Goal: Information Seeking & Learning: Learn about a topic

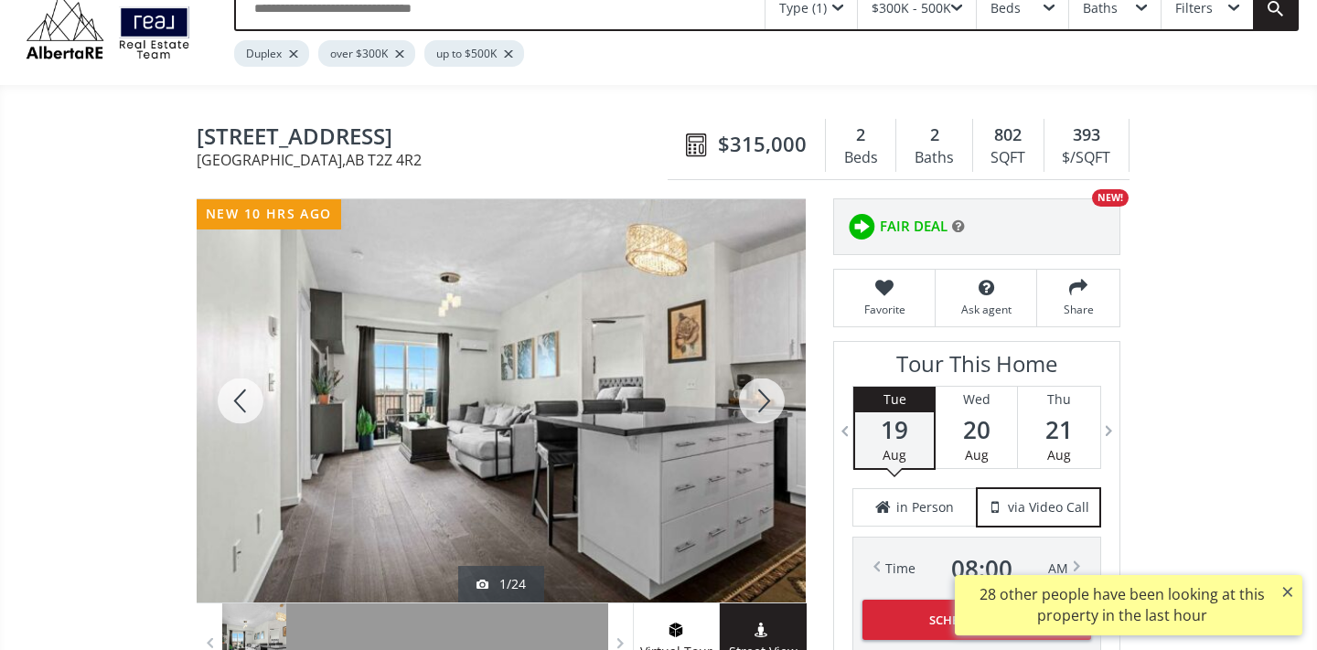
scroll to position [107, 0]
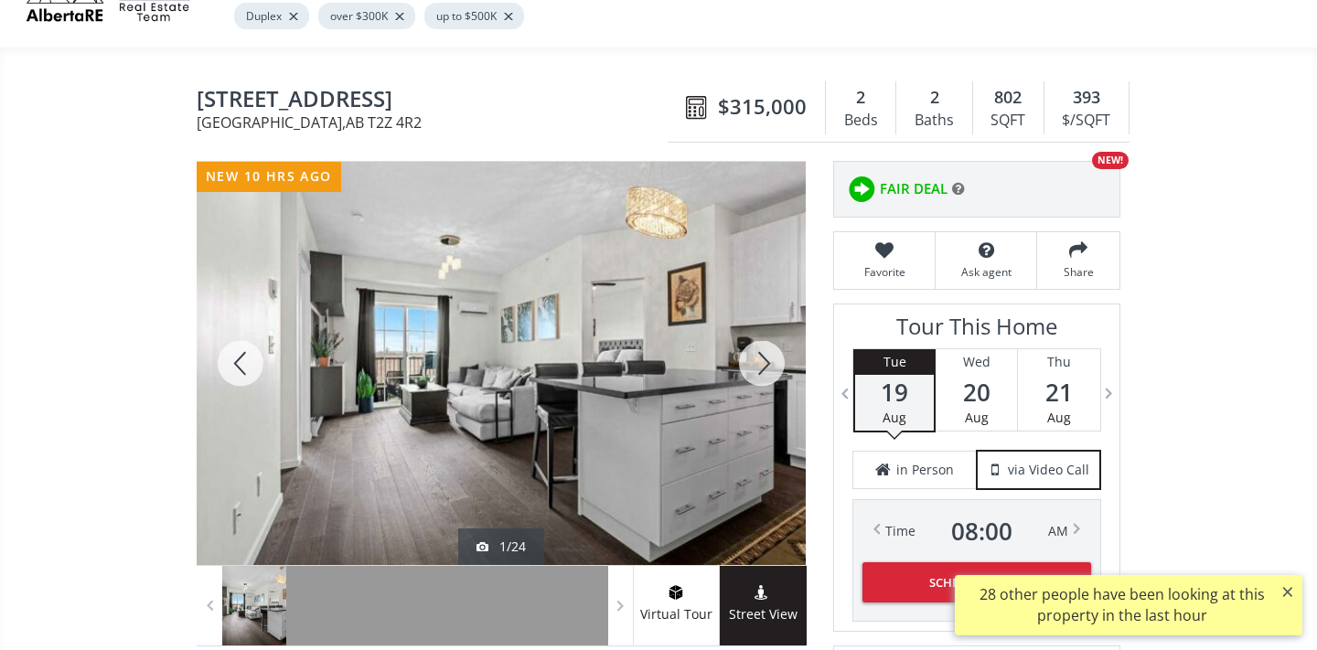
click at [760, 370] on div at bounding box center [762, 363] width 88 height 403
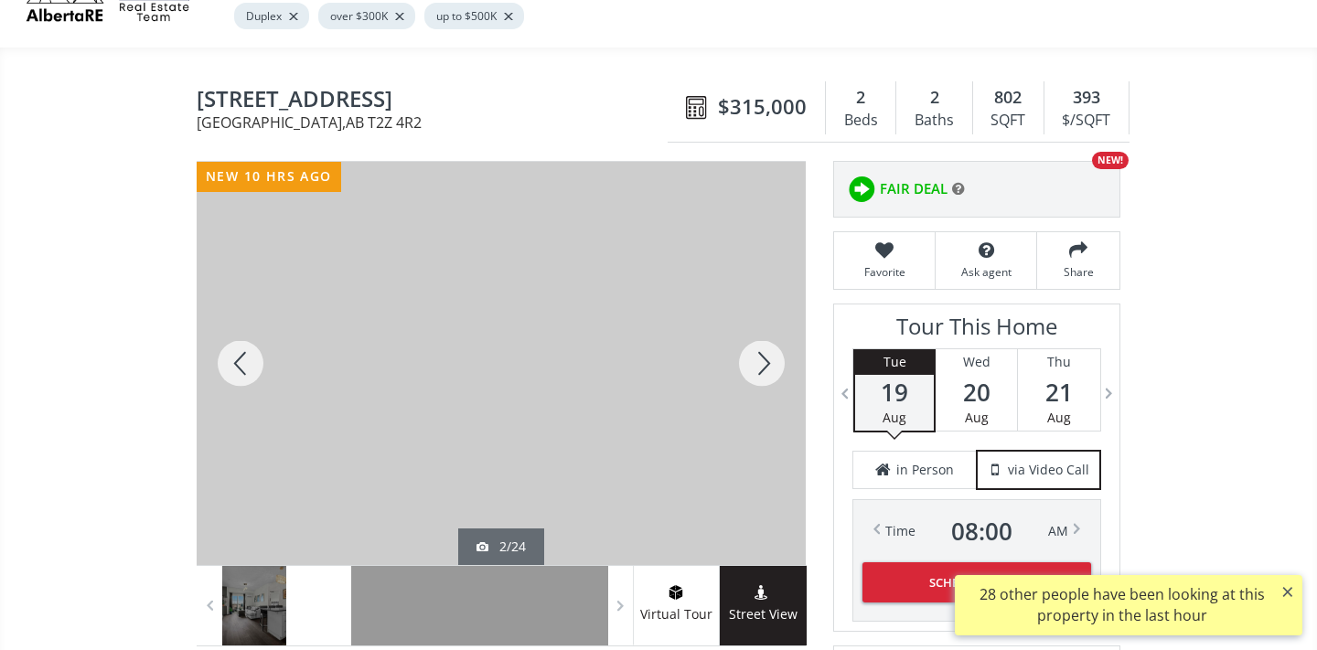
click at [758, 364] on div at bounding box center [762, 363] width 88 height 403
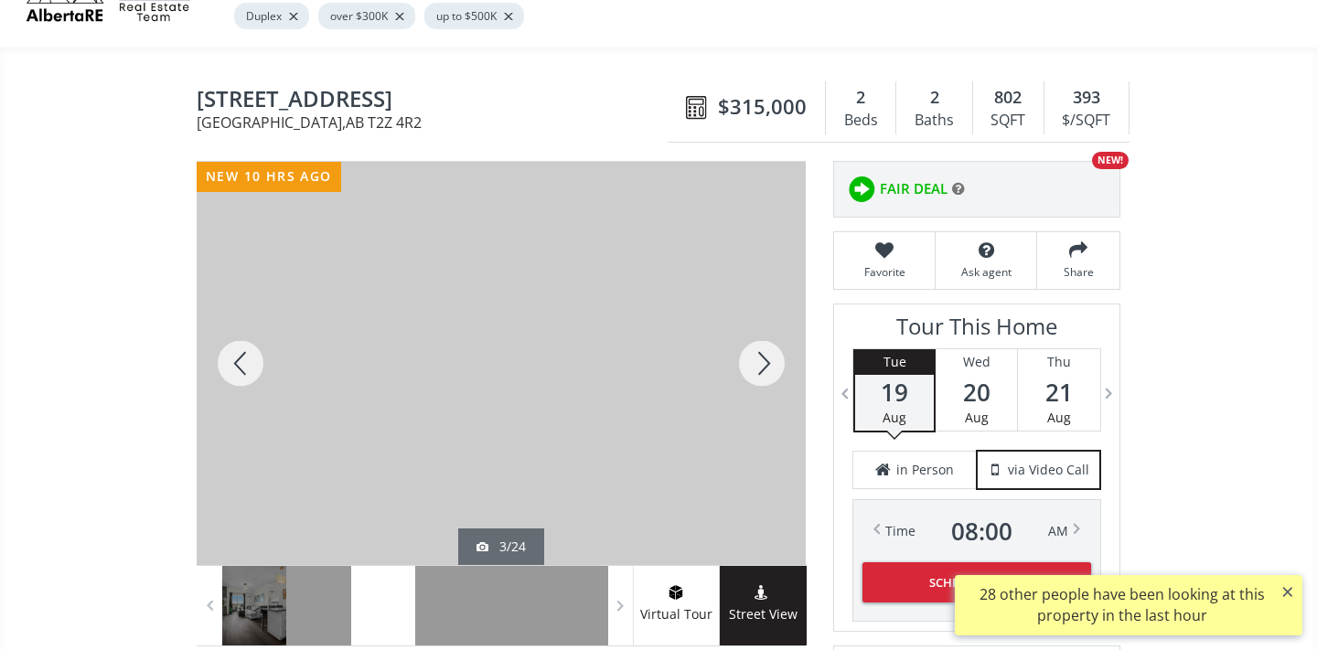
click at [759, 365] on div at bounding box center [762, 363] width 88 height 403
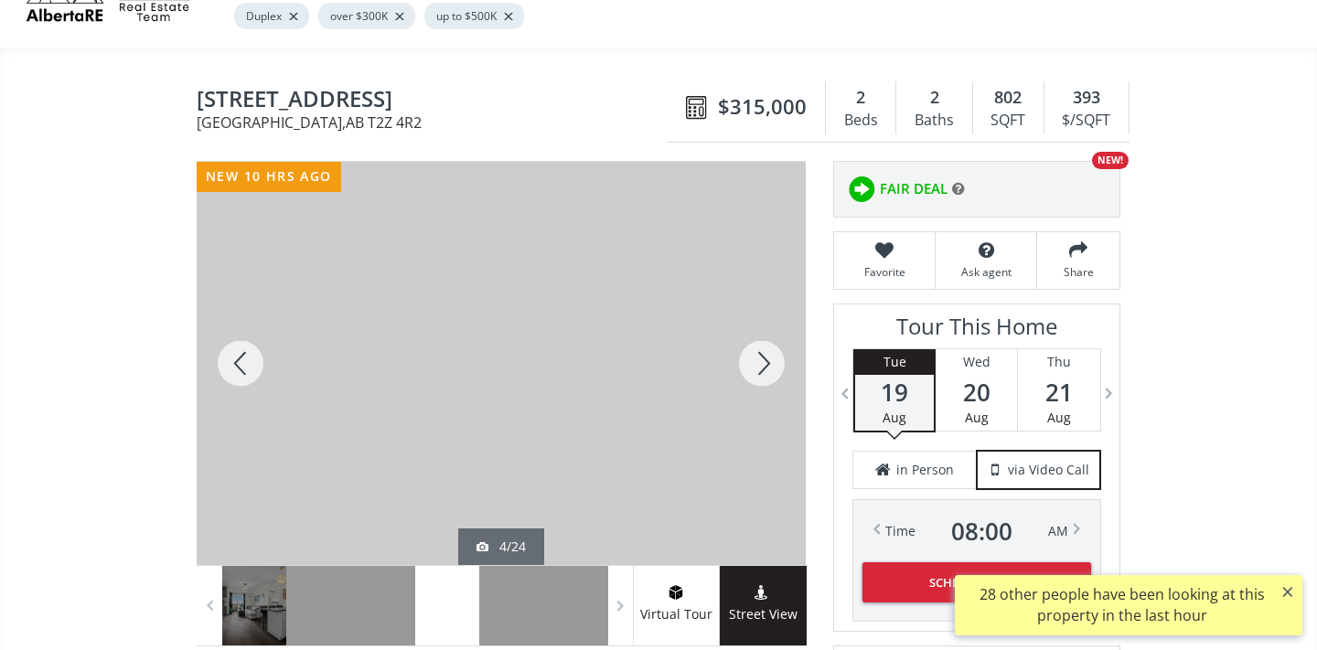
click at [759, 365] on div at bounding box center [762, 363] width 88 height 403
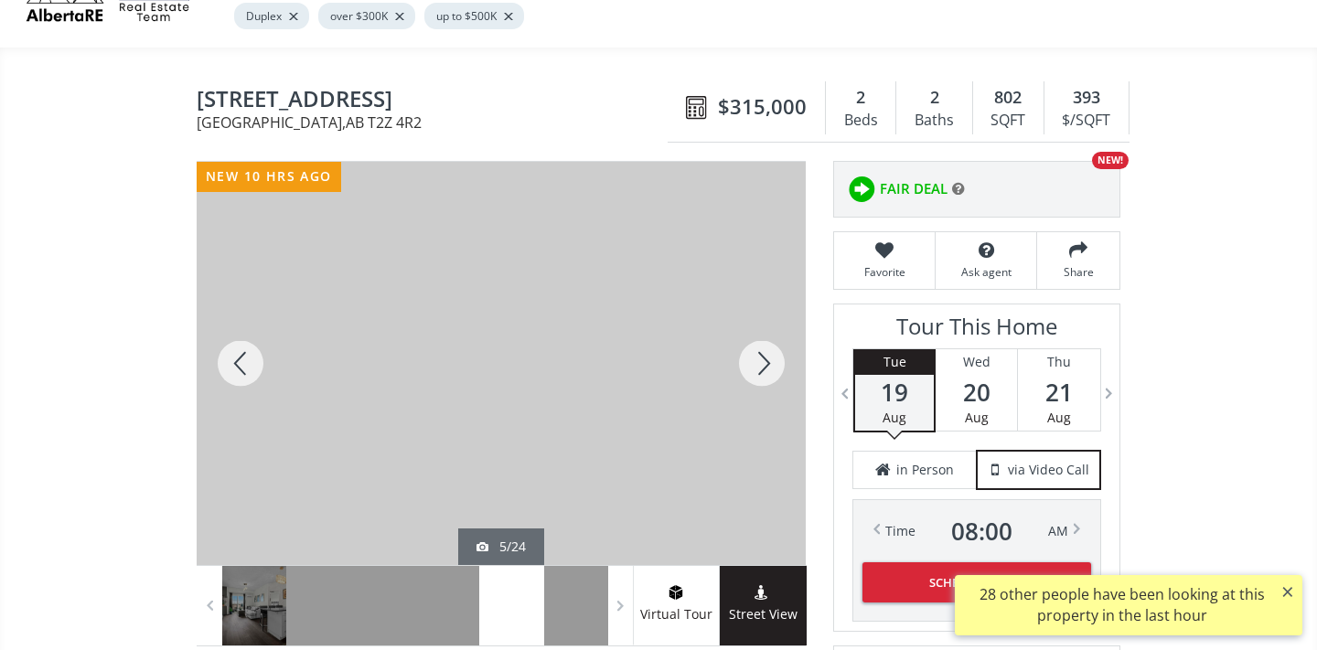
click at [759, 366] on div at bounding box center [762, 363] width 88 height 403
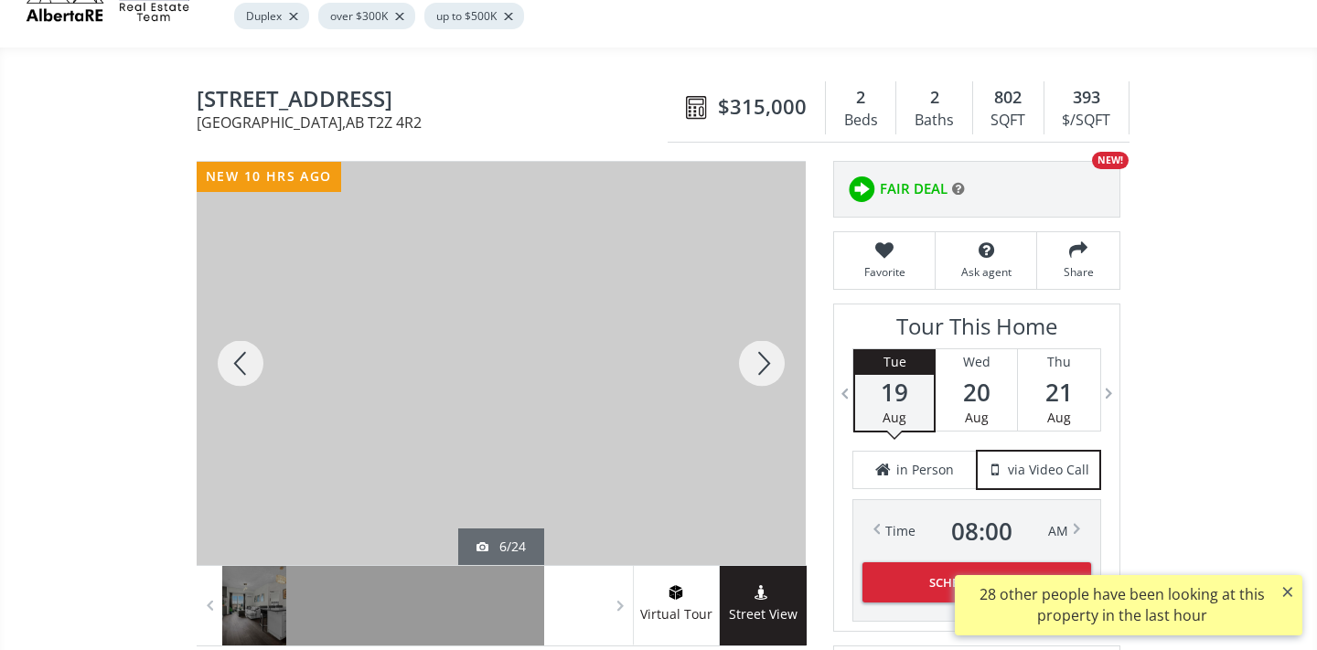
click at [760, 366] on div at bounding box center [762, 363] width 88 height 403
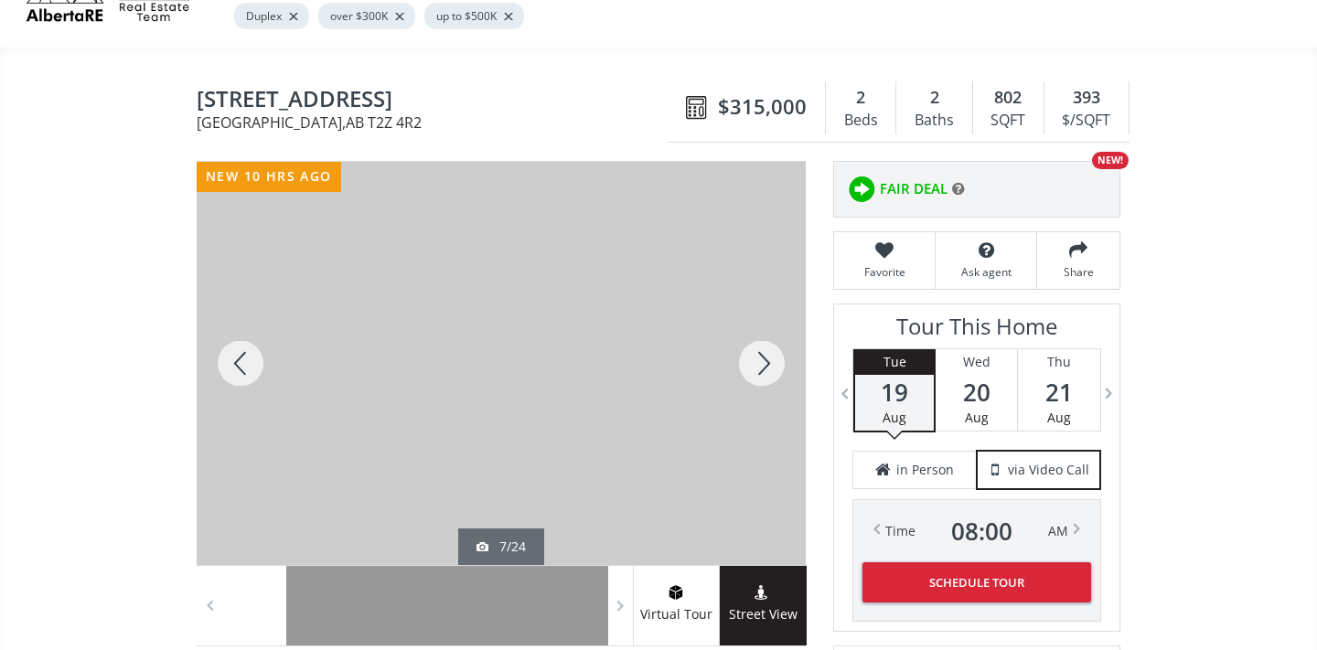
click at [757, 363] on div at bounding box center [762, 363] width 88 height 403
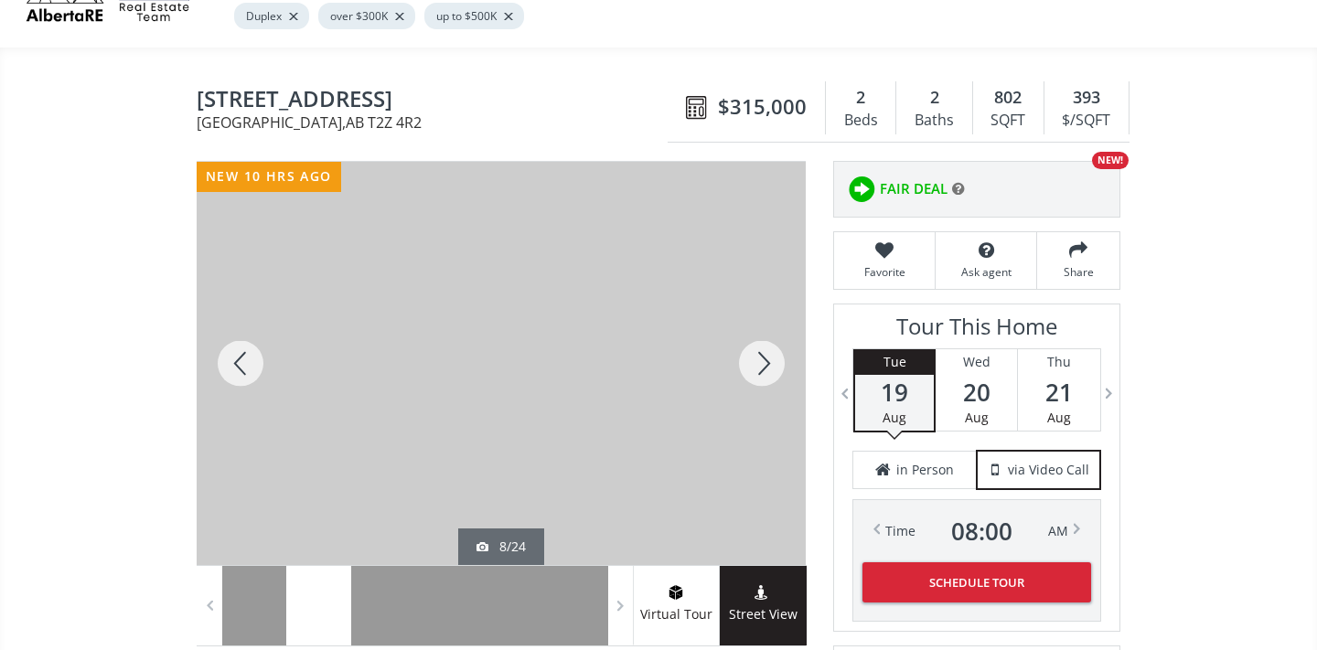
click at [757, 363] on div at bounding box center [762, 363] width 88 height 403
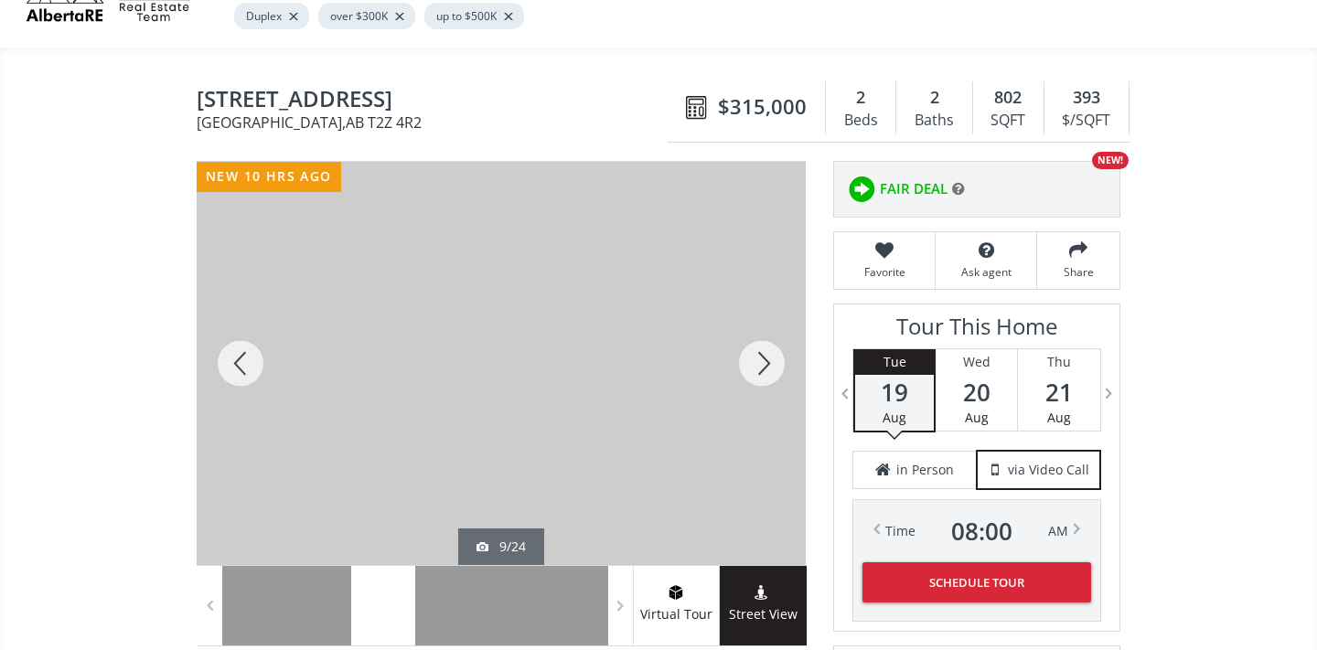
click at [757, 362] on div at bounding box center [762, 363] width 88 height 403
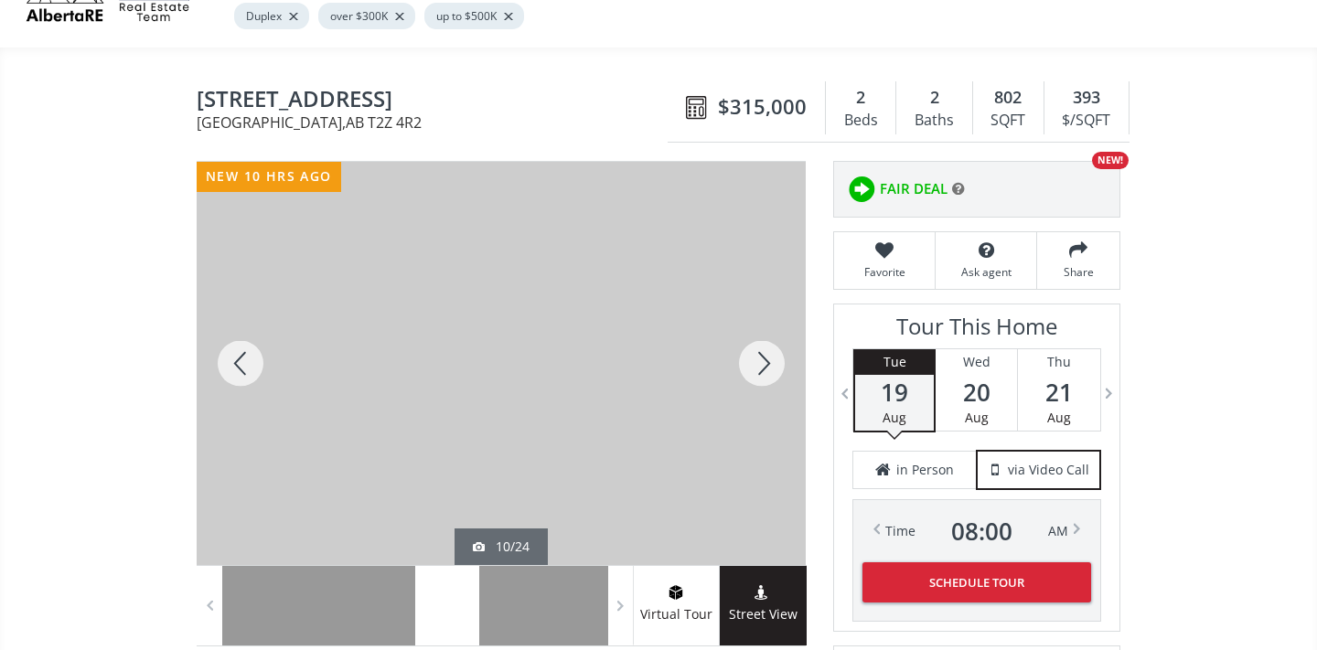
click at [757, 362] on div at bounding box center [762, 363] width 88 height 403
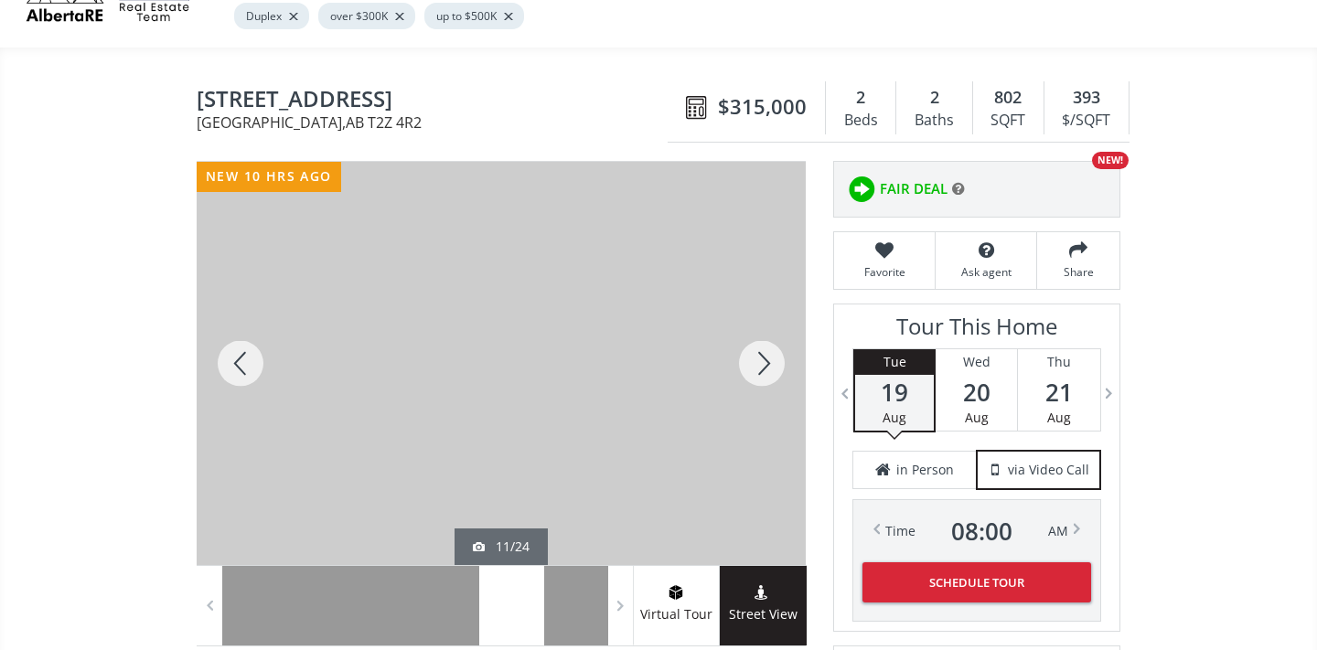
click at [757, 362] on div at bounding box center [762, 363] width 88 height 403
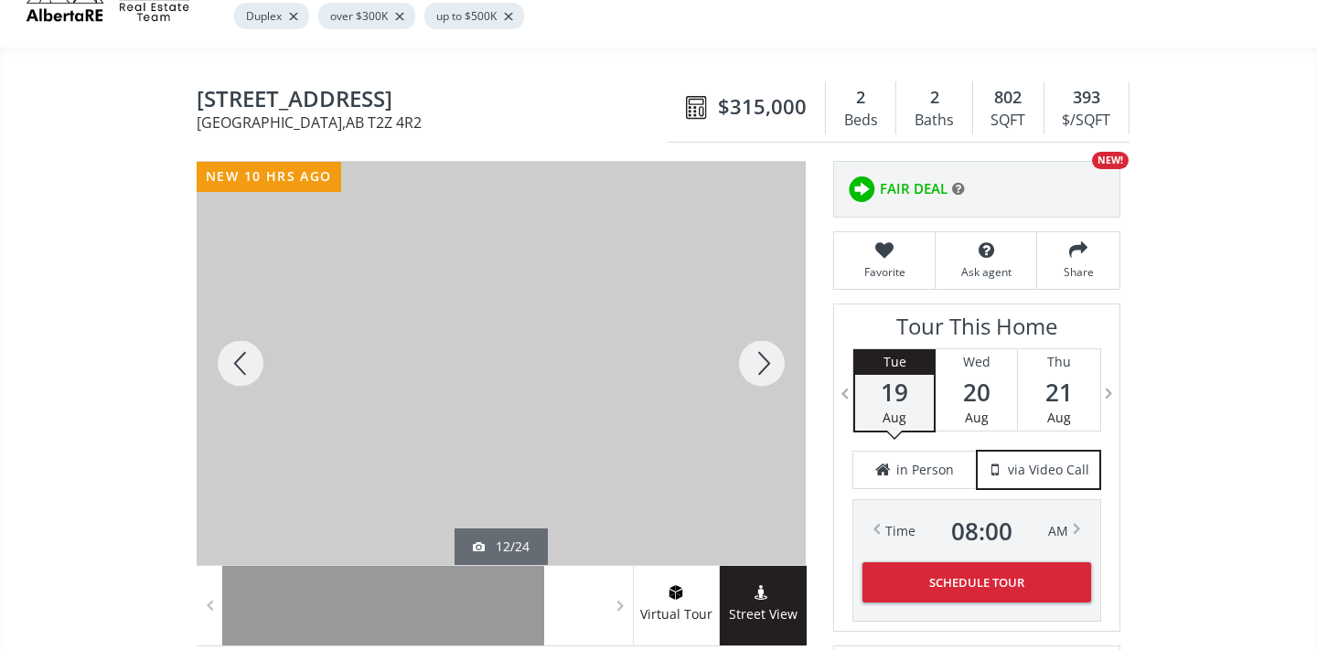
click at [757, 362] on div at bounding box center [762, 363] width 88 height 403
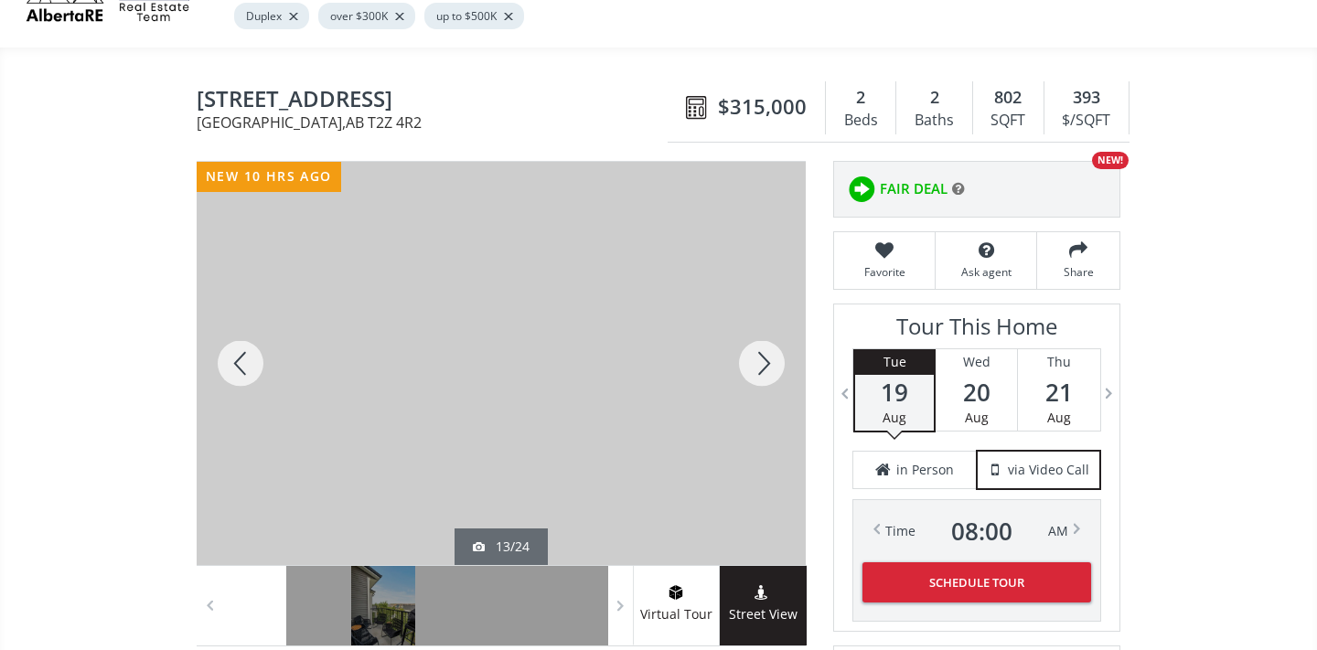
click at [758, 356] on div at bounding box center [762, 363] width 88 height 403
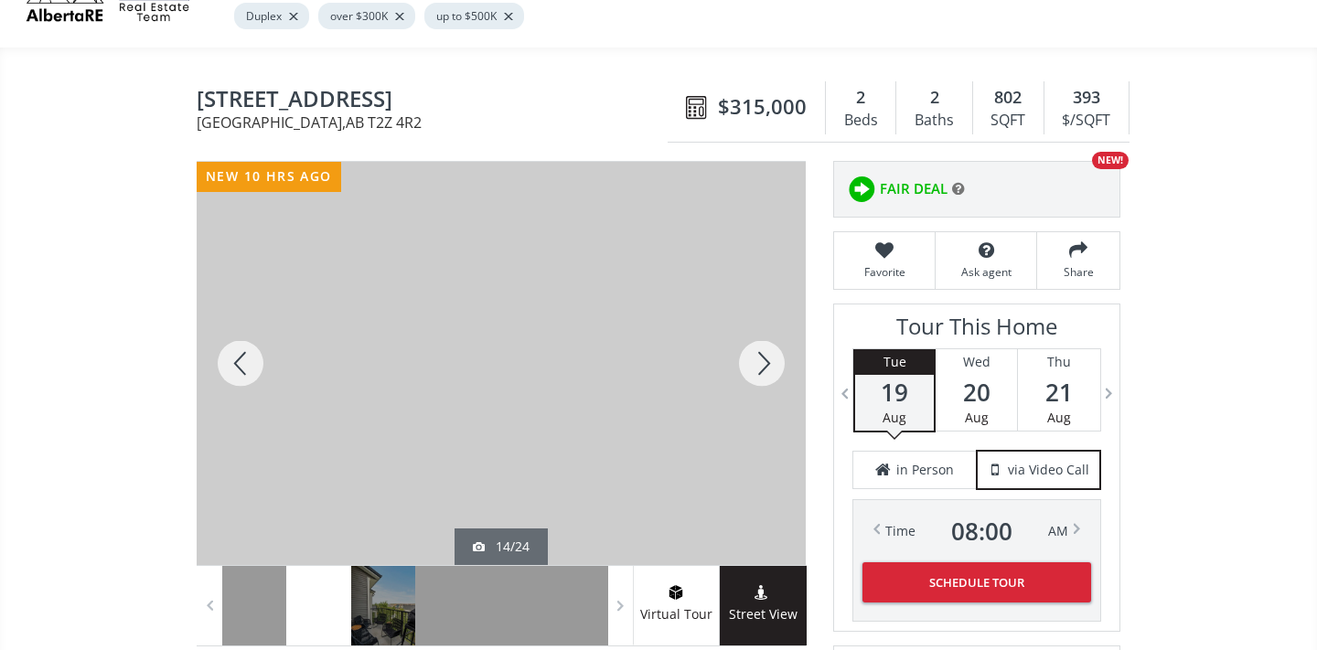
click at [763, 356] on div at bounding box center [762, 363] width 88 height 403
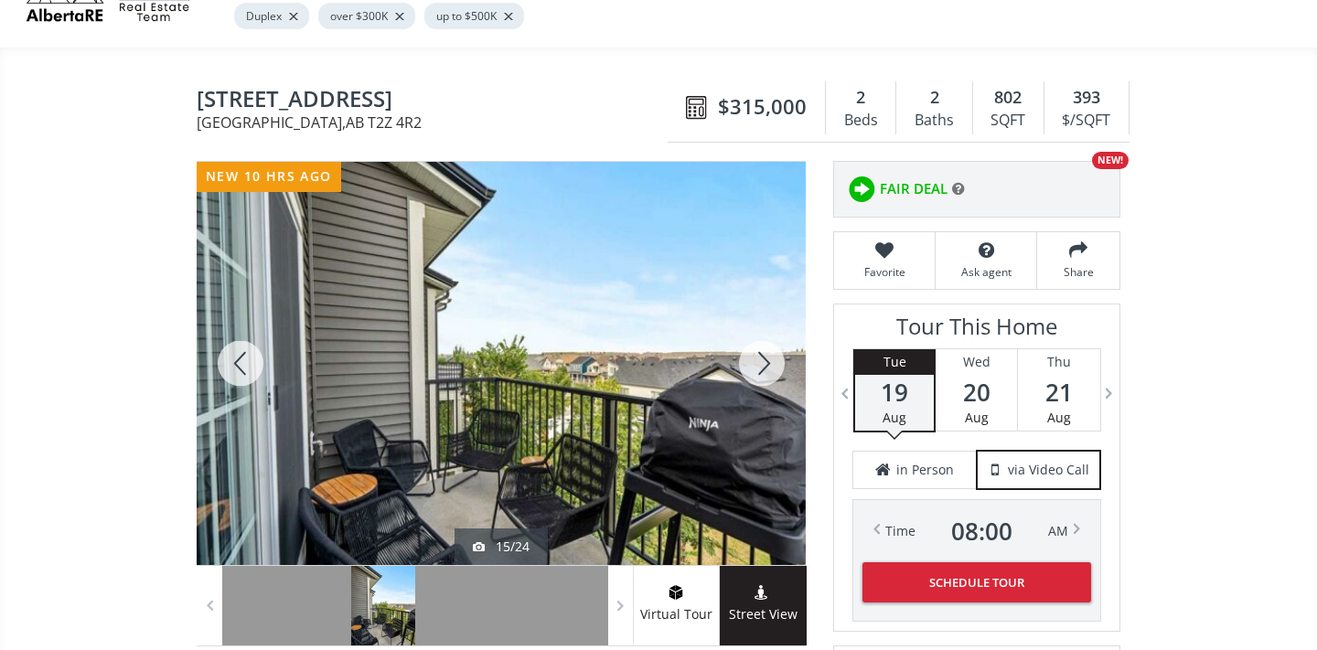
click at [764, 357] on div at bounding box center [762, 363] width 88 height 403
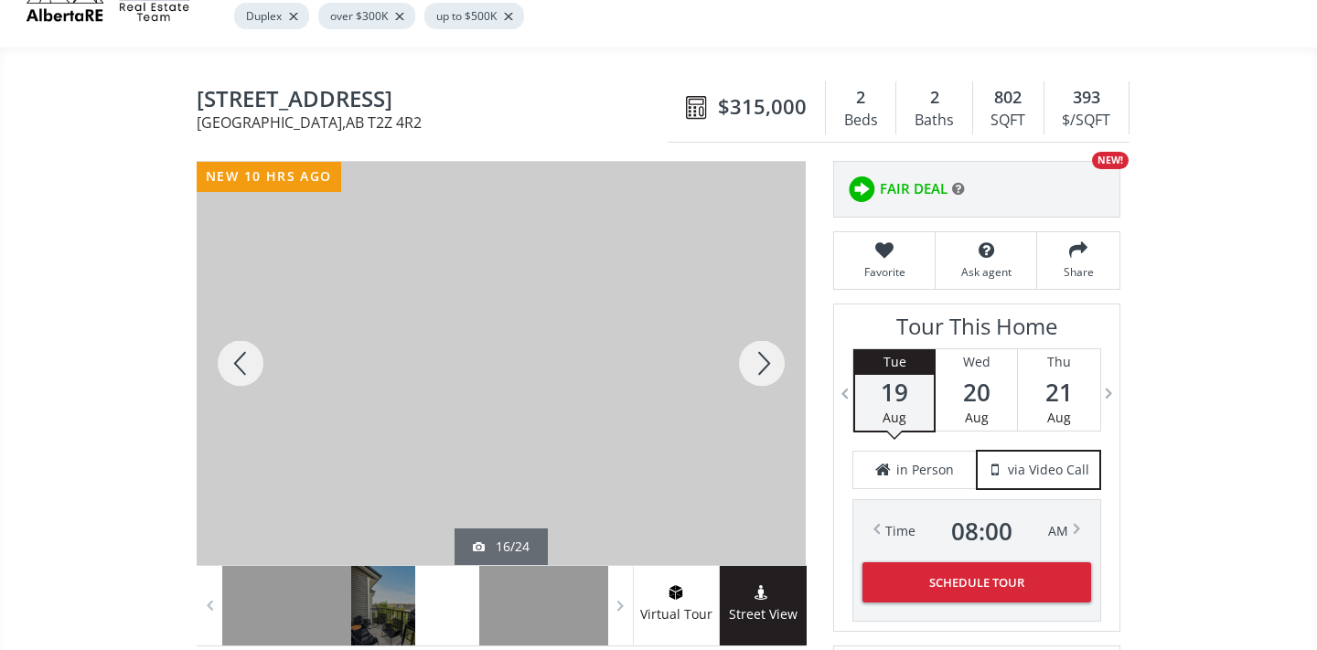
click at [764, 357] on div at bounding box center [762, 363] width 88 height 403
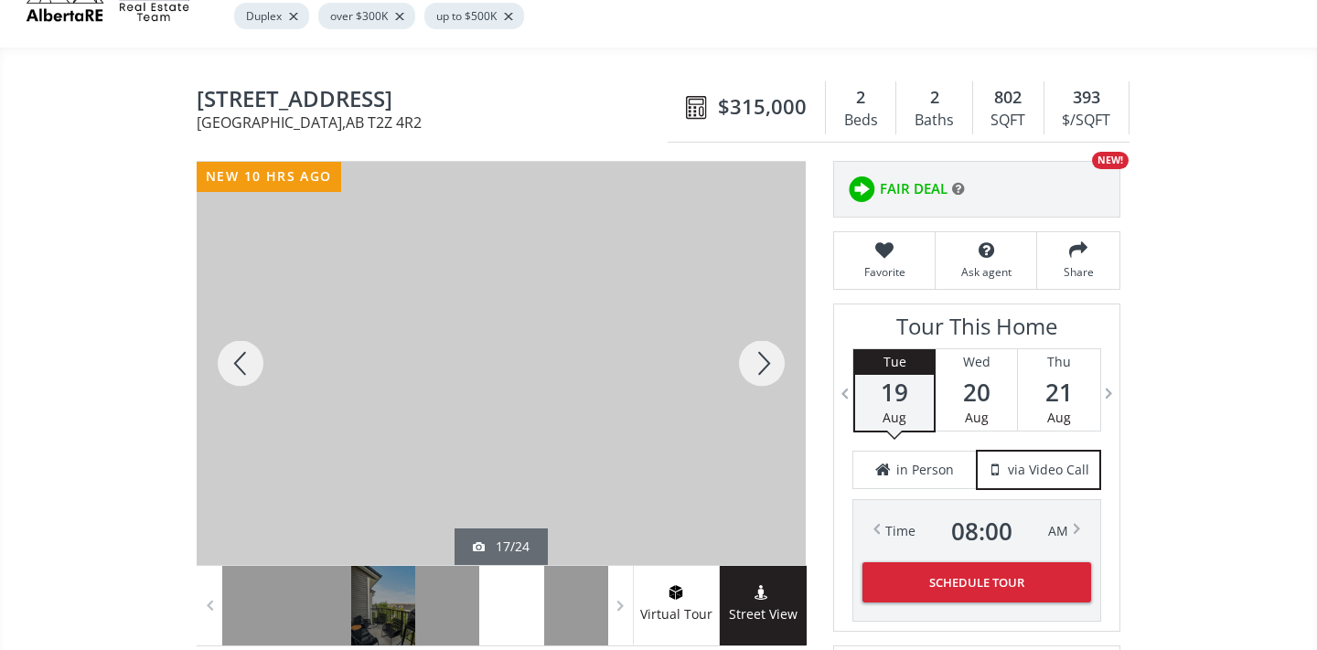
click at [766, 357] on div at bounding box center [762, 363] width 88 height 403
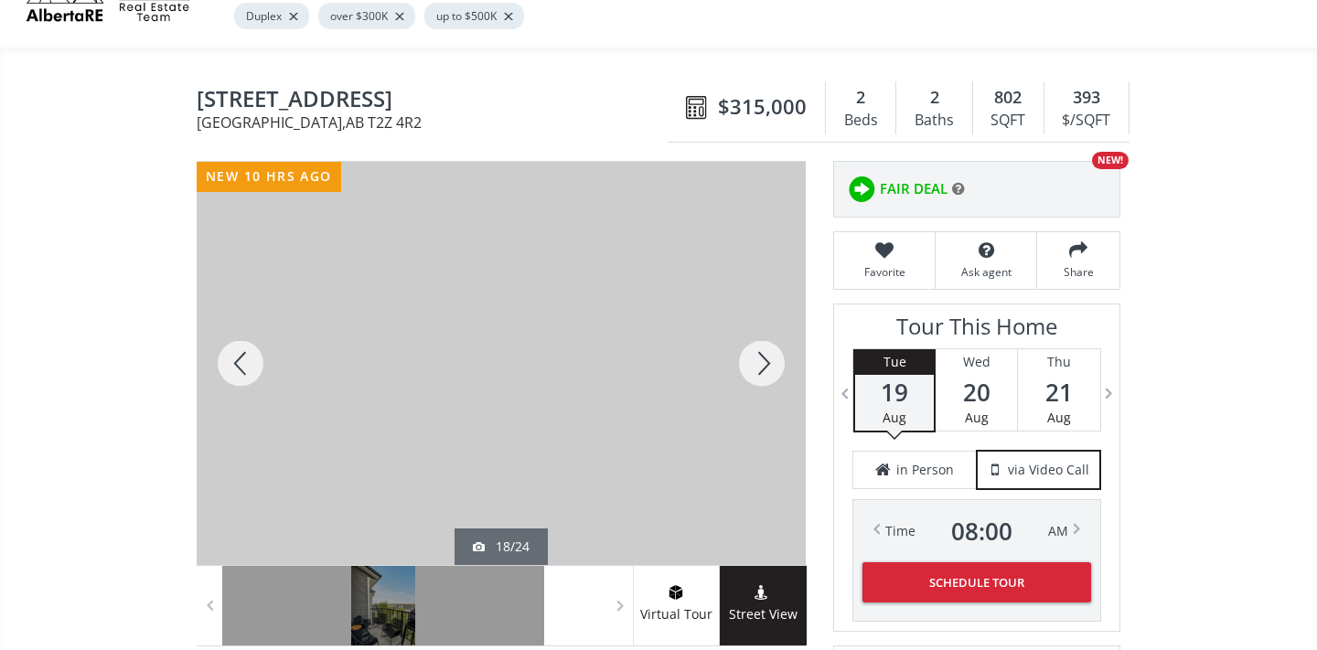
click at [766, 357] on div at bounding box center [762, 363] width 88 height 403
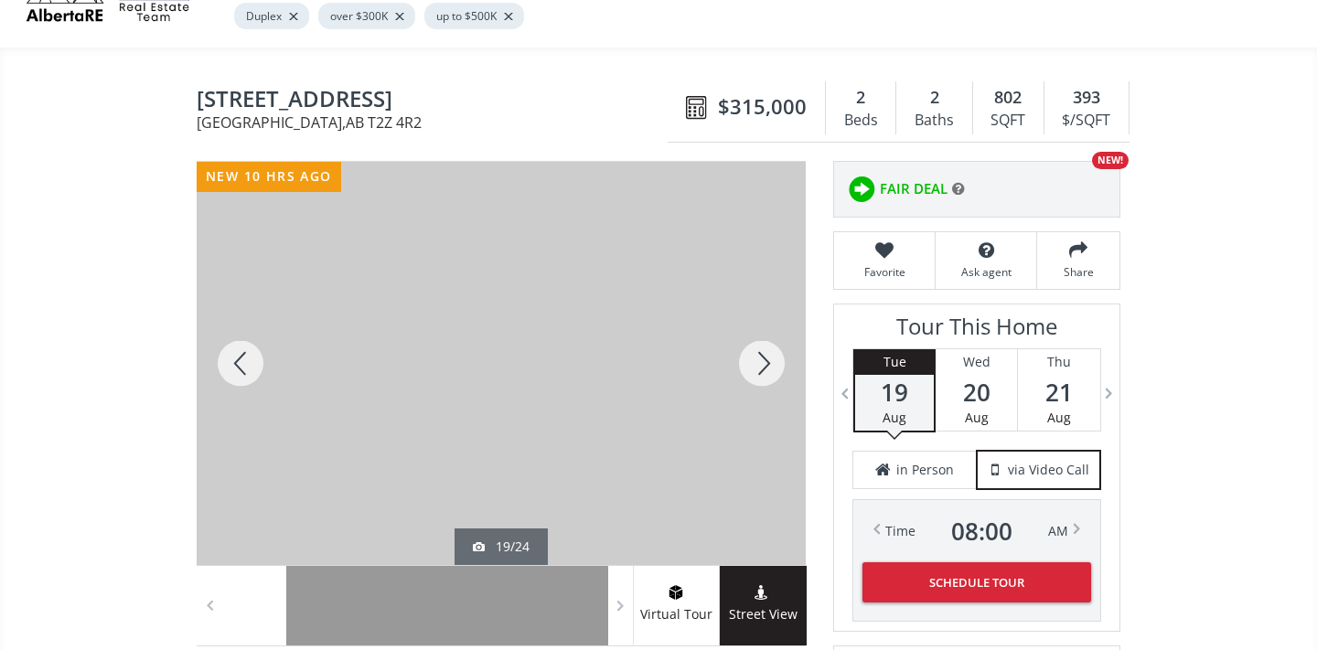
click at [766, 357] on div at bounding box center [762, 363] width 88 height 403
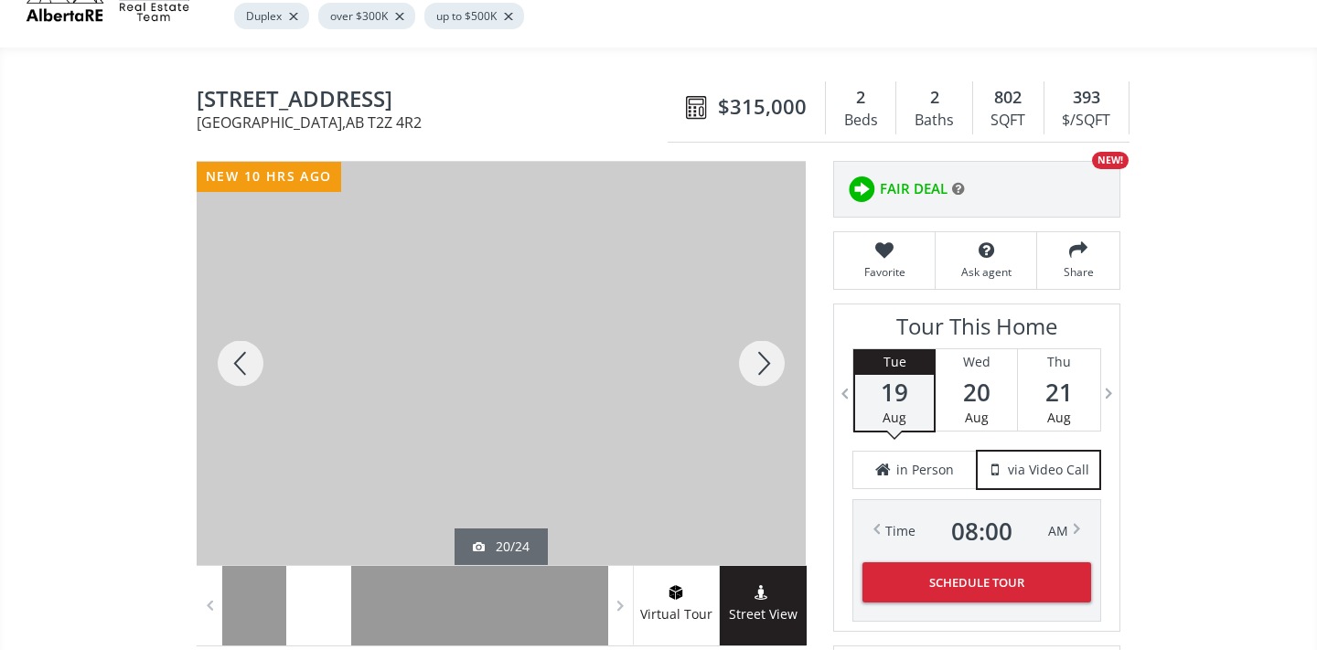
click at [766, 357] on div at bounding box center [762, 363] width 88 height 403
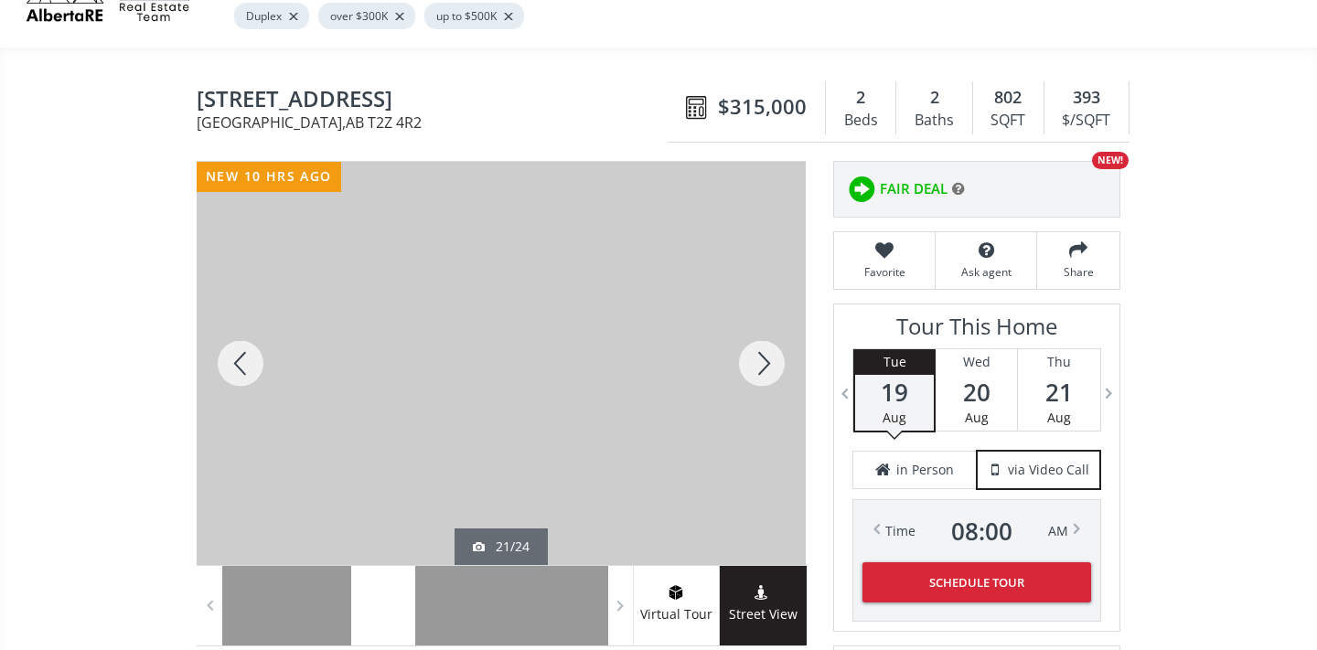
click at [768, 357] on div at bounding box center [762, 363] width 88 height 403
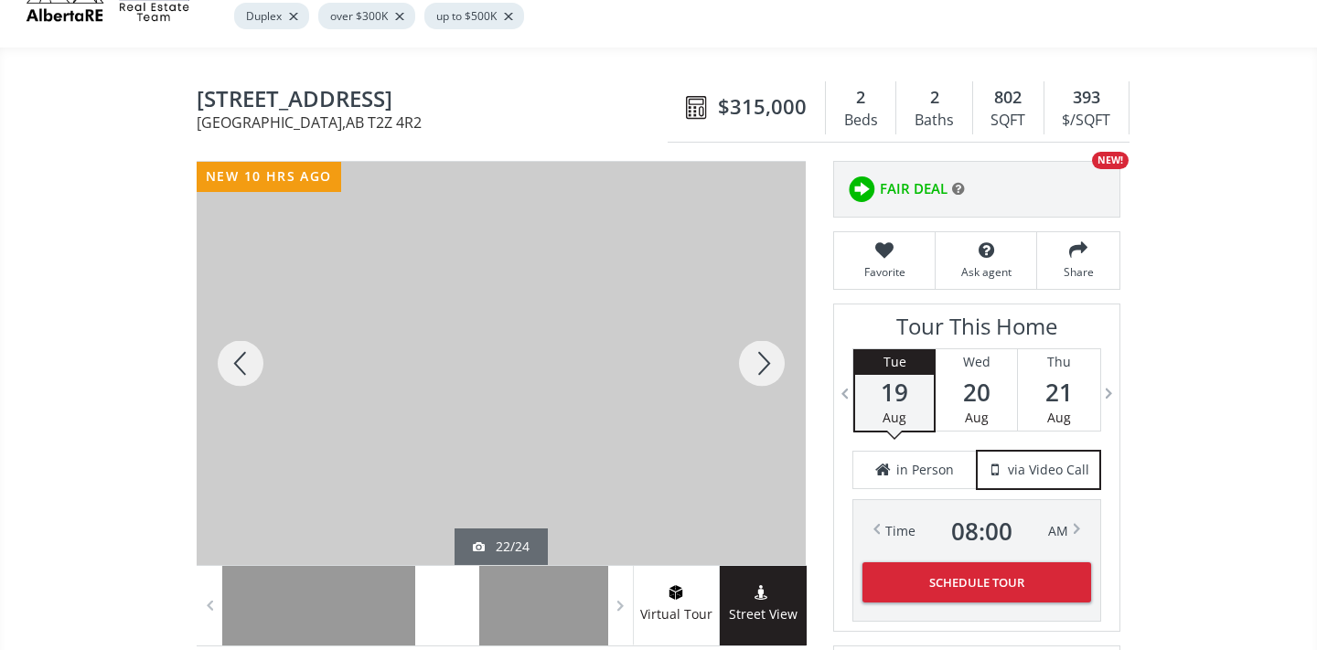
click at [751, 83] on div "$315,000" at bounding box center [747, 107] width 158 height 53
drag, startPoint x: 728, startPoint y: 103, endPoint x: 796, endPoint y: 104, distance: 67.7
click at [797, 105] on span "$315,000" at bounding box center [762, 106] width 89 height 28
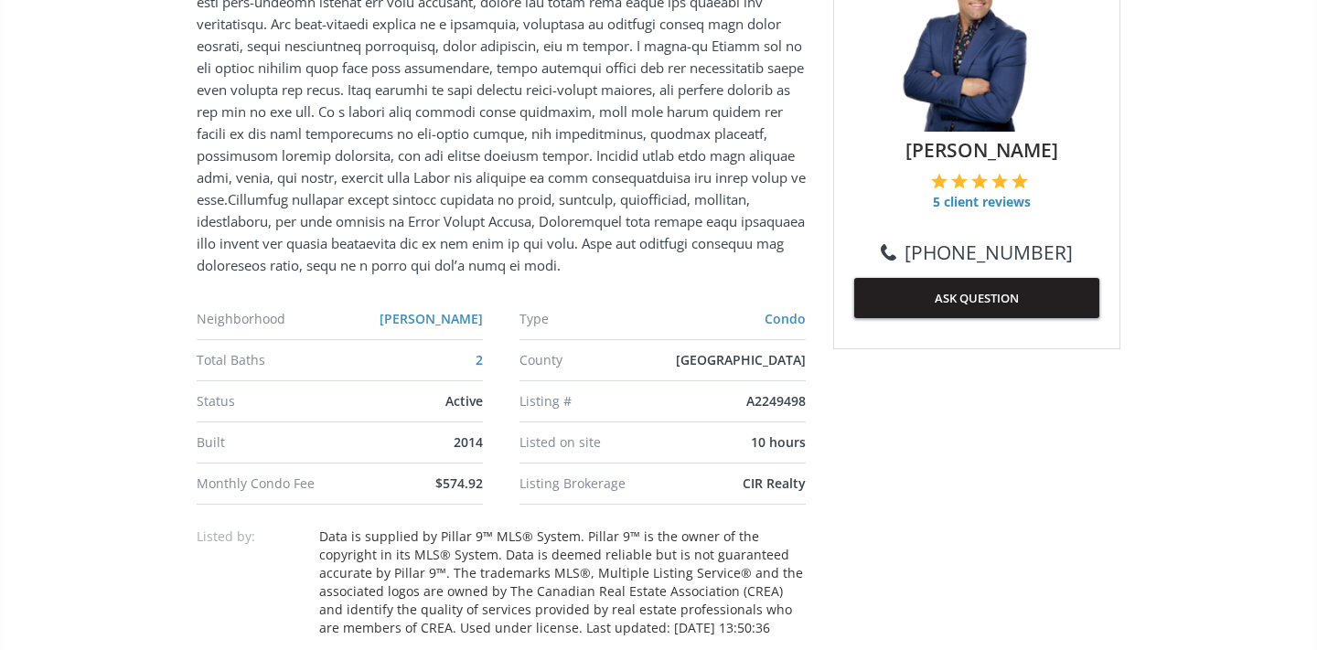
scroll to position [904, 0]
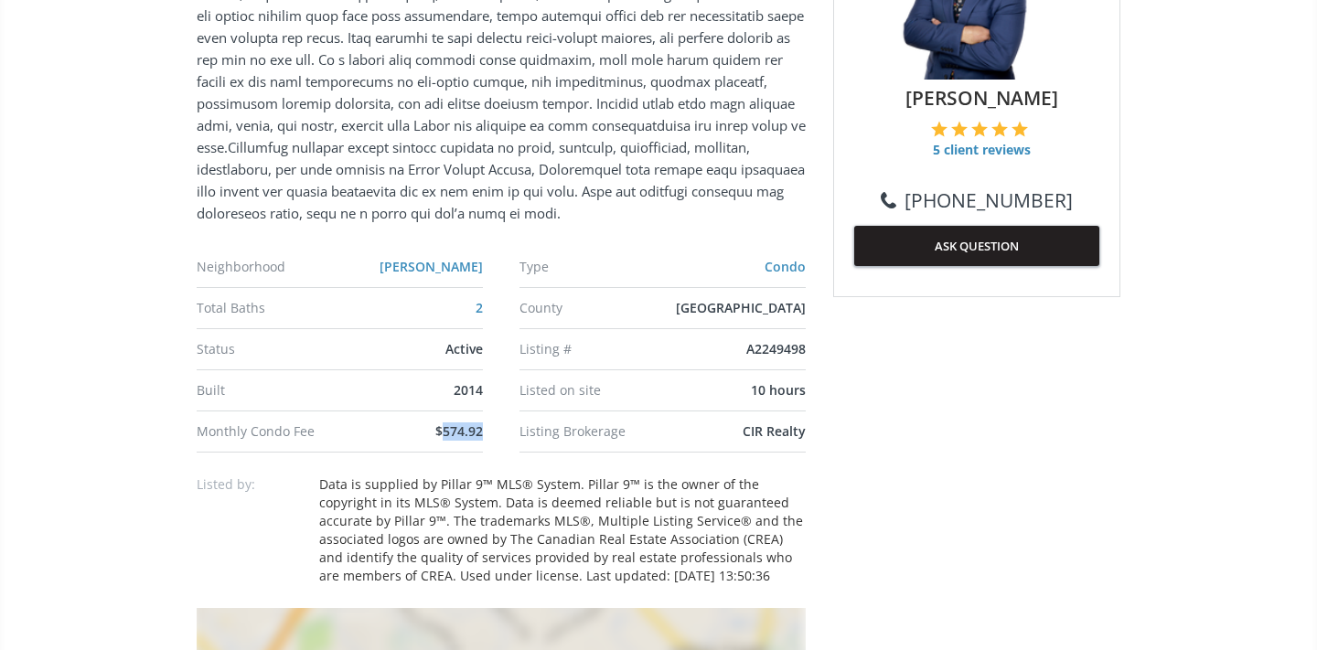
drag, startPoint x: 442, startPoint y: 427, endPoint x: 508, endPoint y: 430, distance: 65.9
click at [505, 428] on ul "Neighborhood Copperfield Type Condo Total Baths 2 County Calgary Status Active …" at bounding box center [501, 350] width 609 height 206
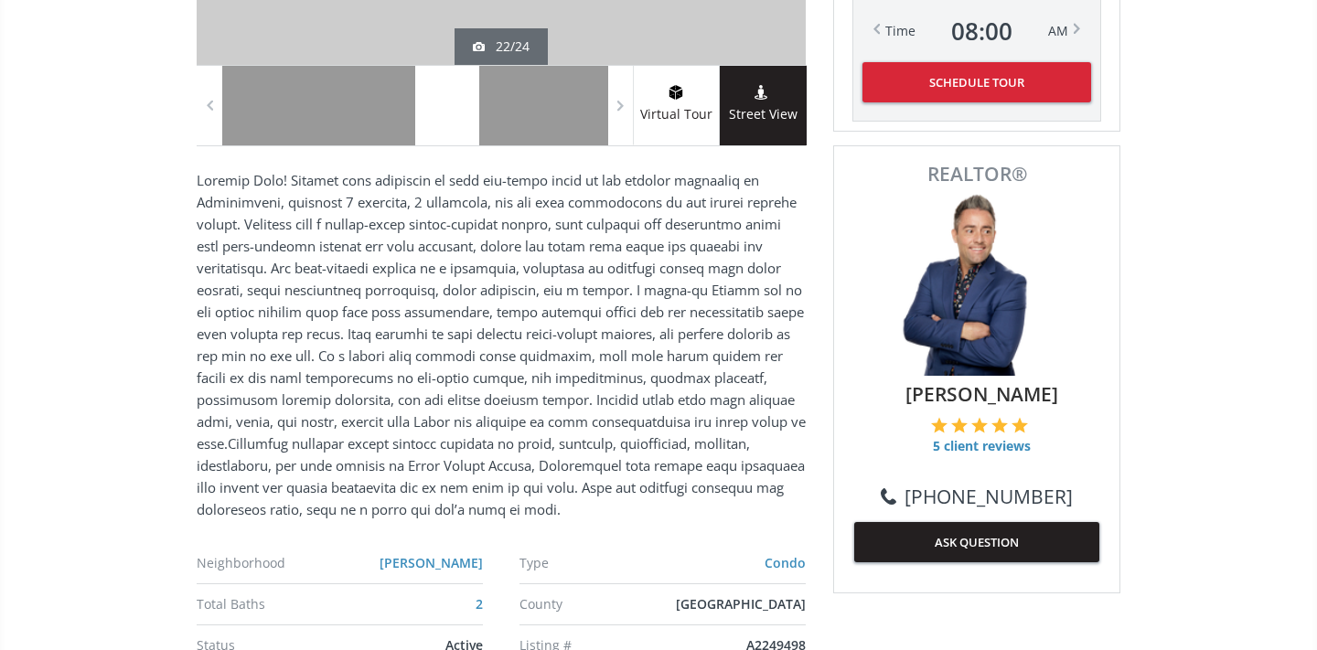
scroll to position [590, 0]
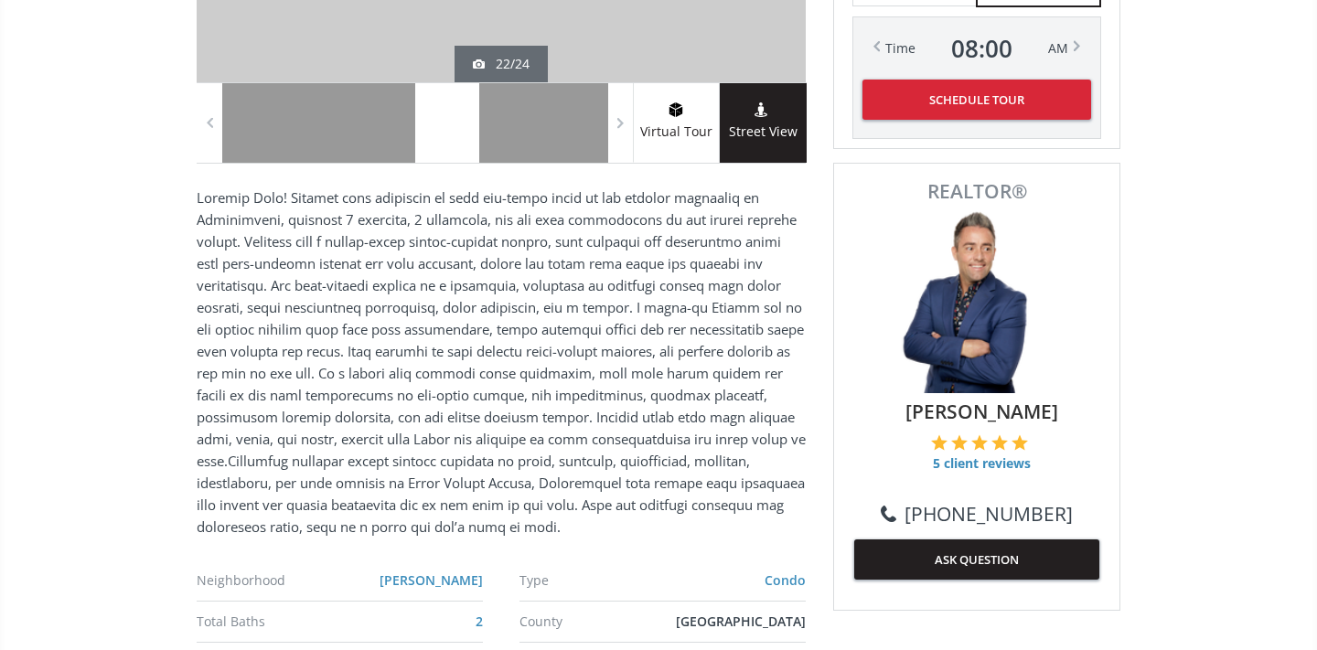
click at [454, 113] on div at bounding box center [447, 123] width 64 height 80
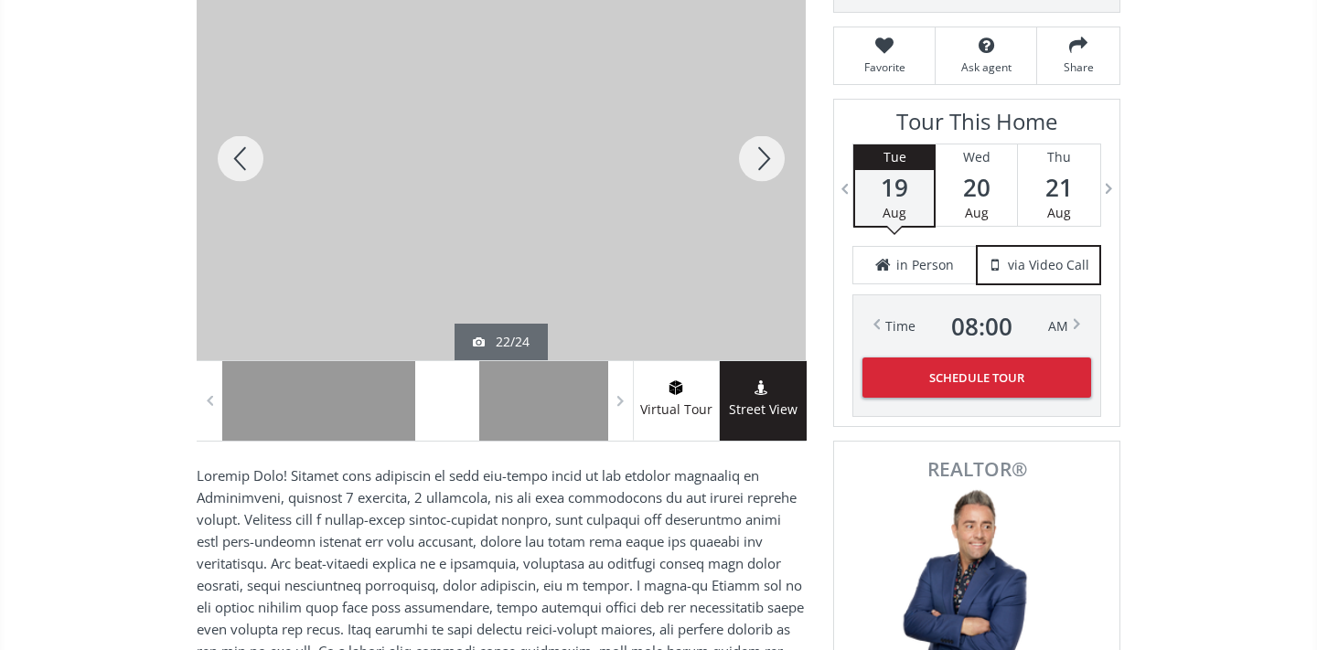
scroll to position [227, 0]
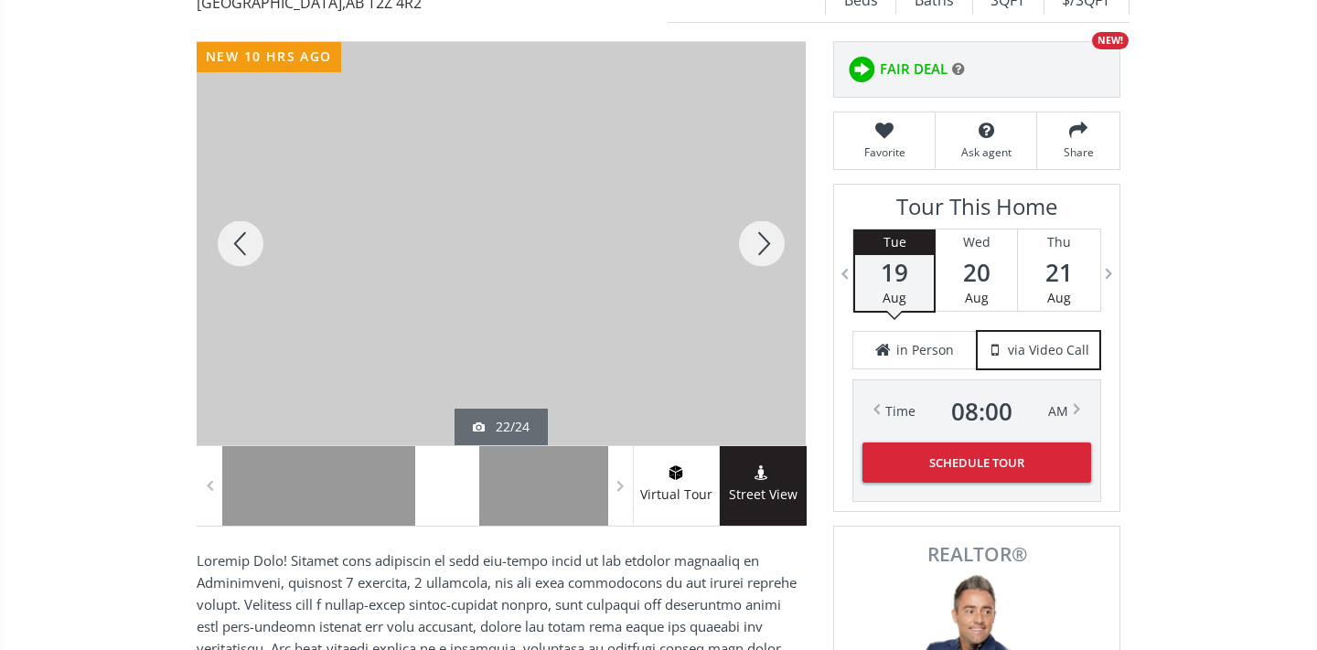
click at [758, 247] on div at bounding box center [762, 243] width 88 height 403
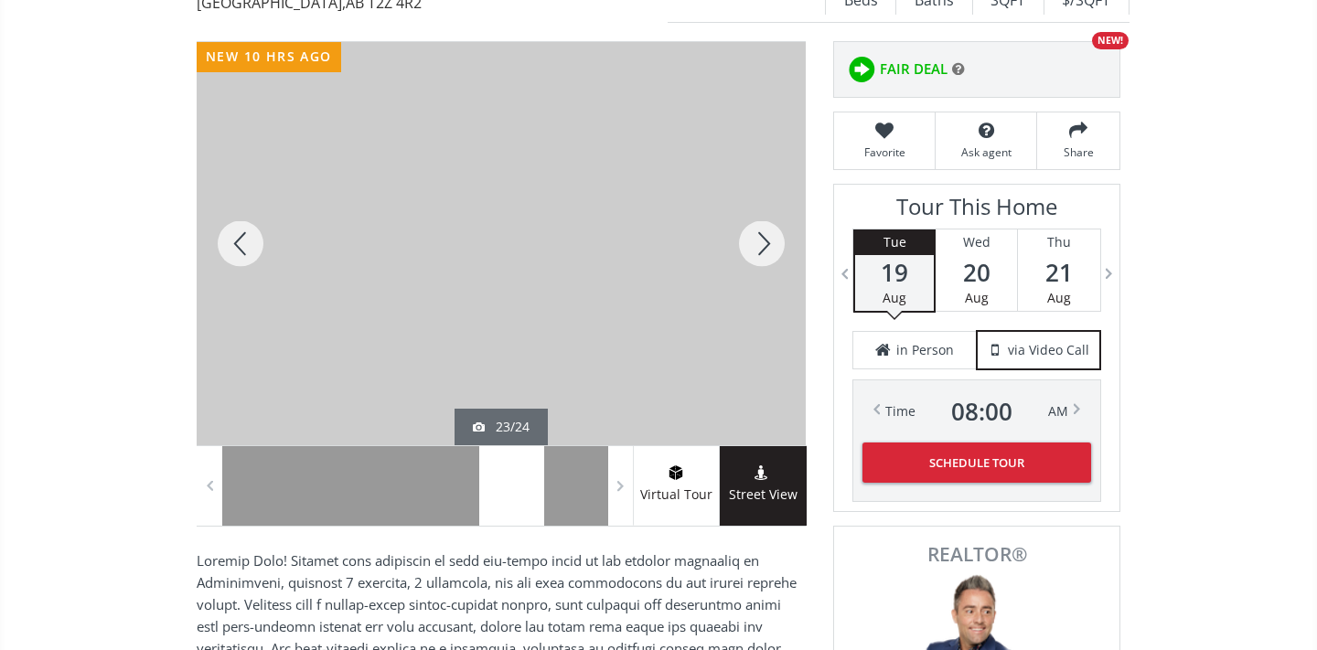
click at [758, 247] on div at bounding box center [762, 243] width 88 height 403
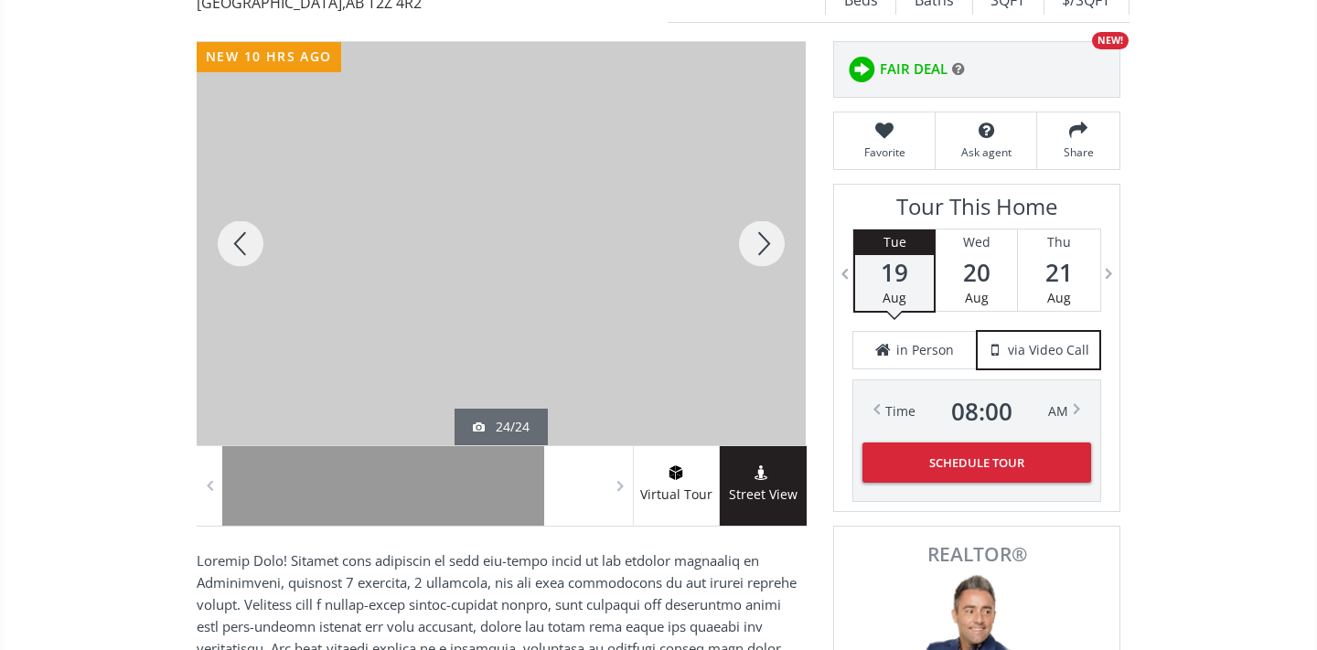
click at [758, 246] on div at bounding box center [762, 243] width 88 height 403
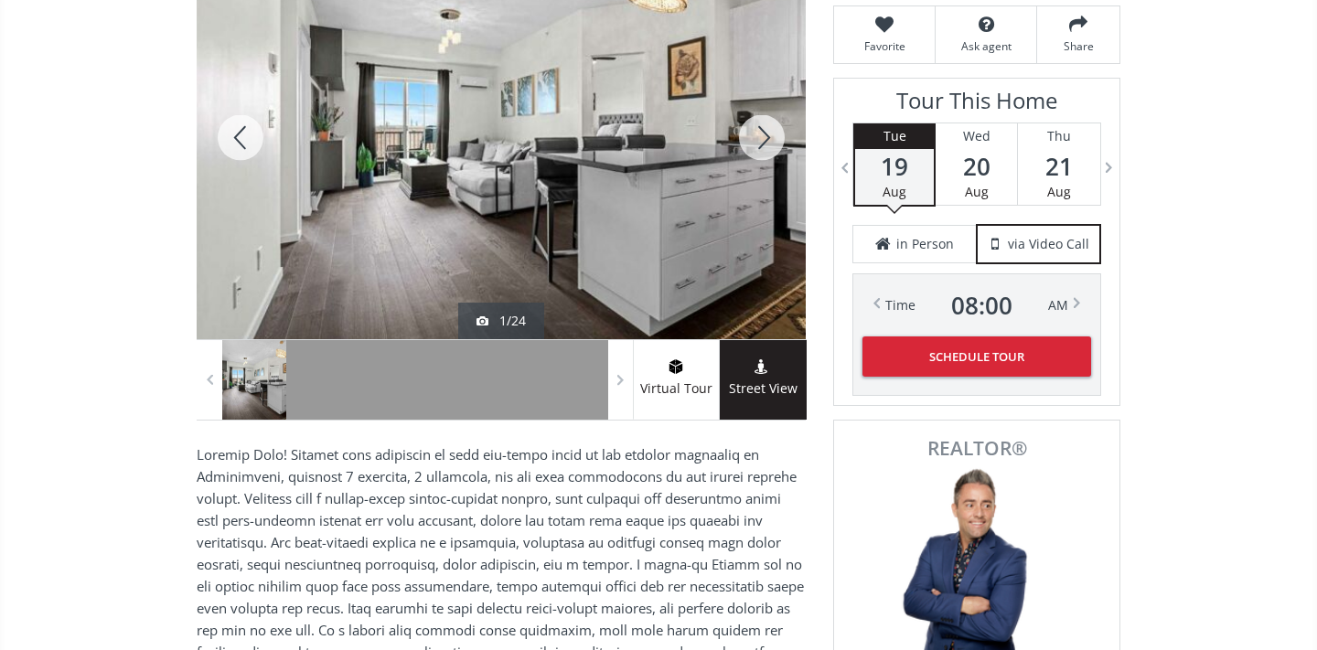
scroll to position [541, 0]
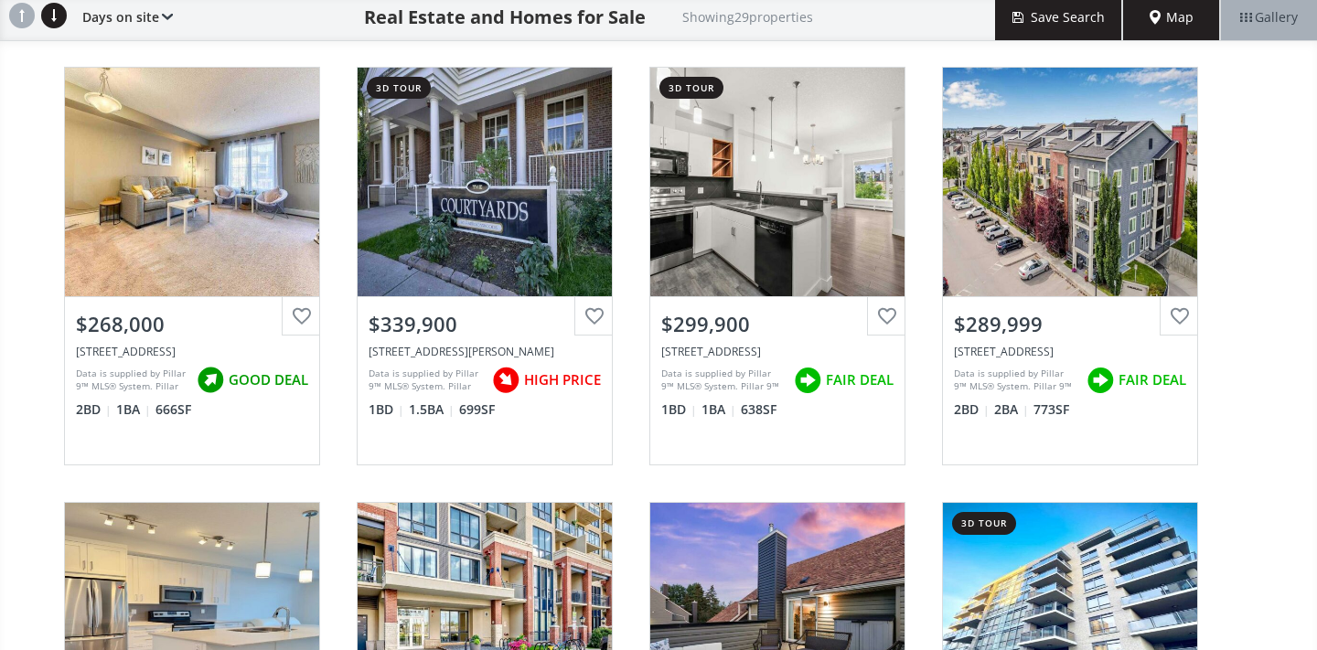
scroll to position [209, 0]
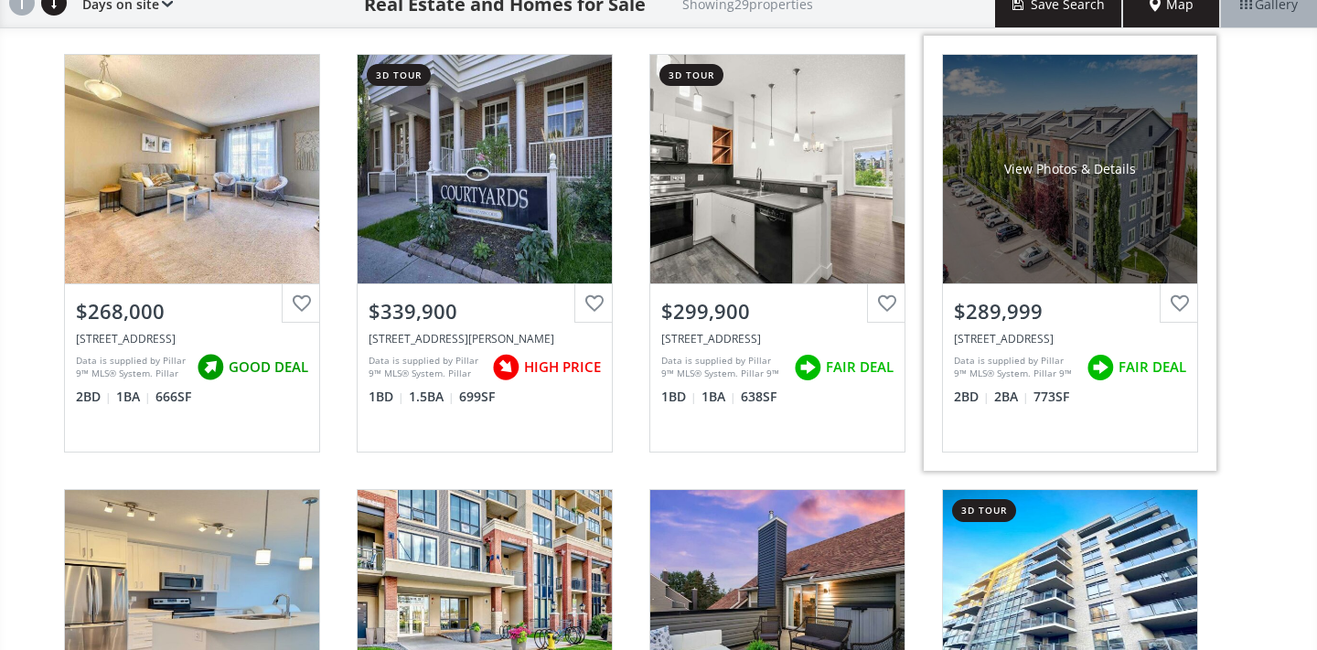
click at [993, 371] on div "Data is supplied by Pillar 9™ MLS® System. Pillar 9™ is the owner of the copyri…" at bounding box center [1015, 367] width 123 height 27
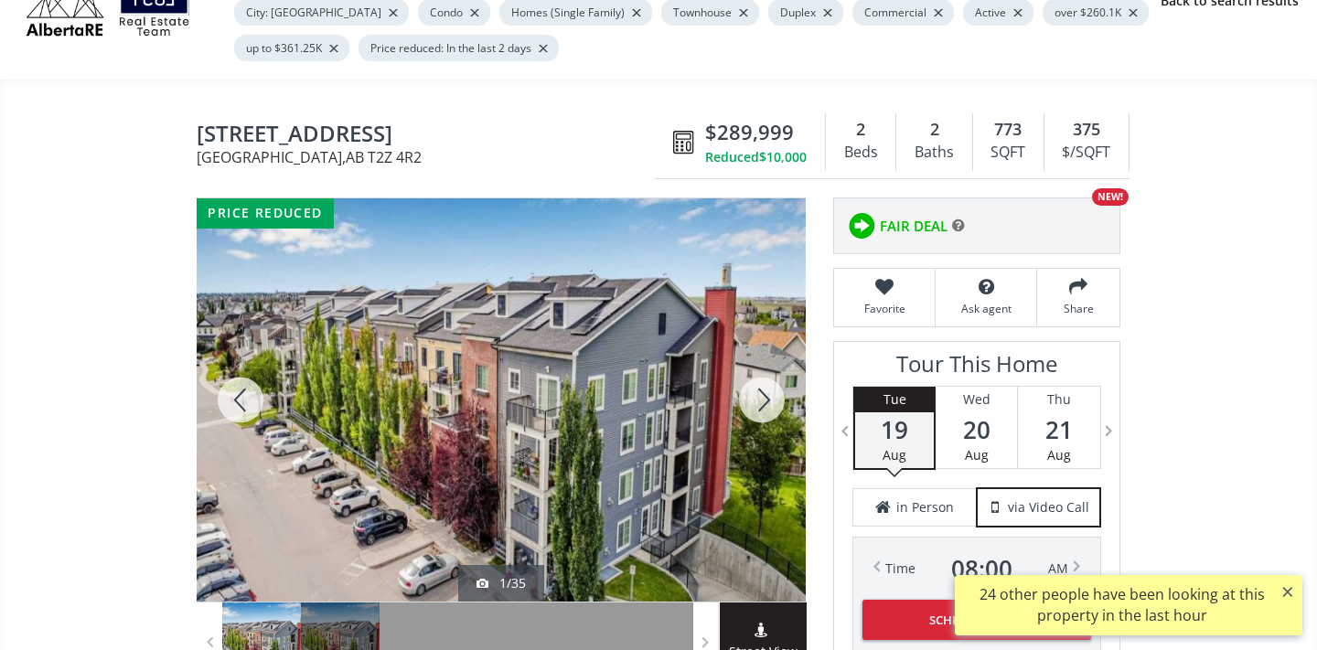
scroll to position [123, 0]
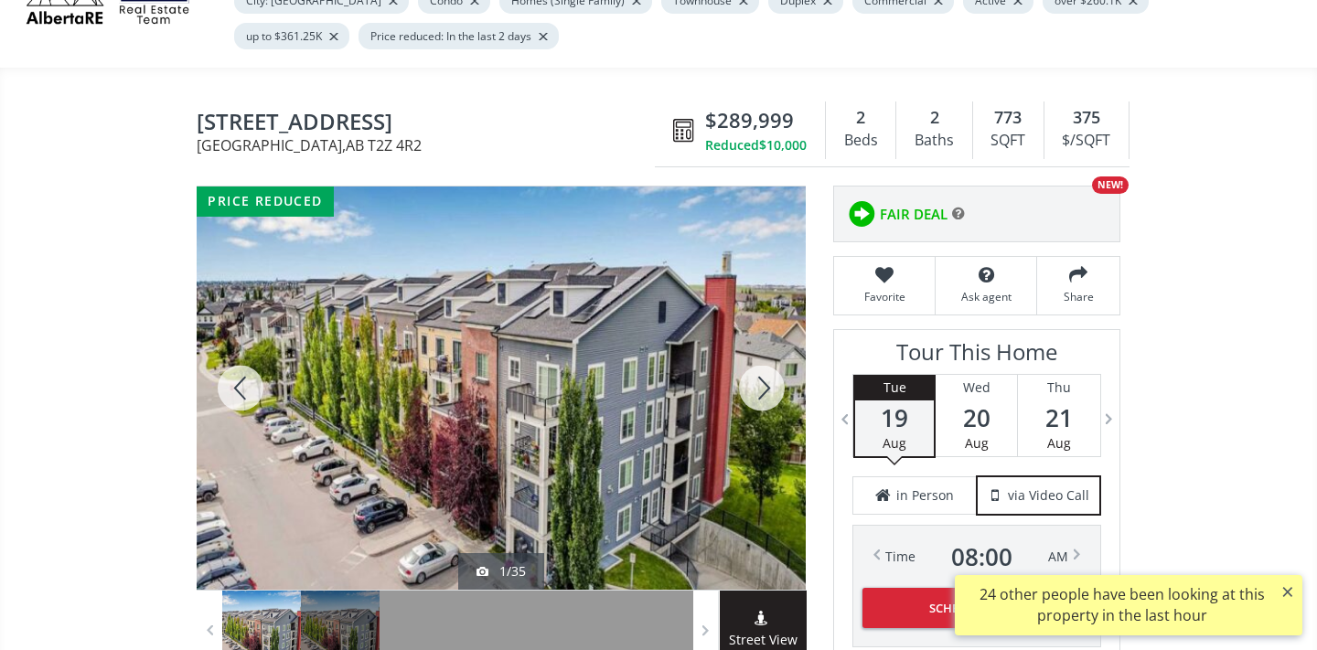
click at [763, 380] on div at bounding box center [762, 388] width 88 height 403
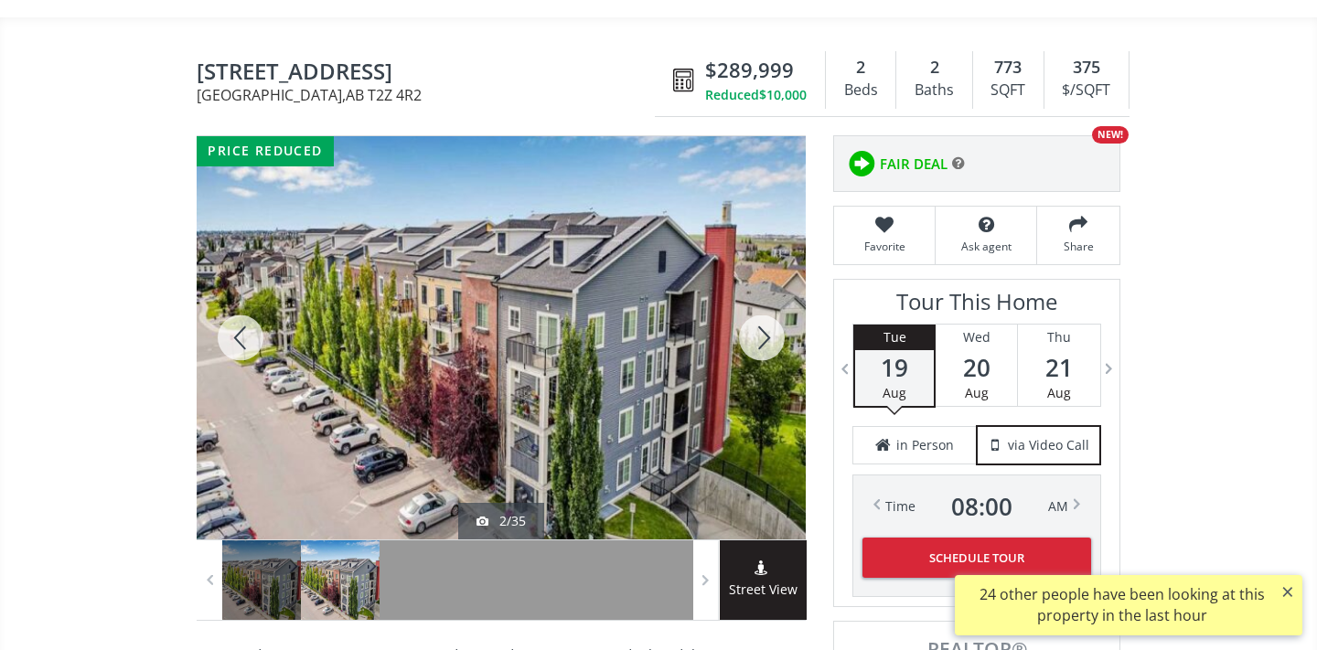
scroll to position [186, 0]
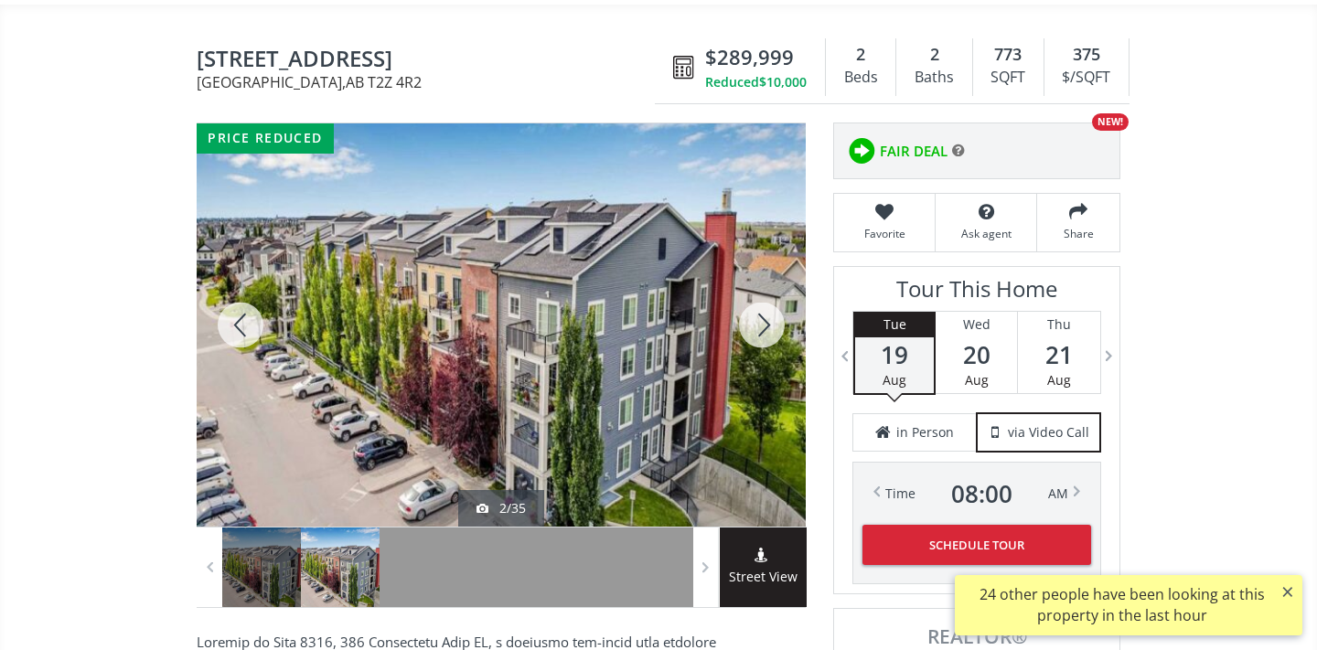
click at [772, 338] on div at bounding box center [762, 324] width 88 height 403
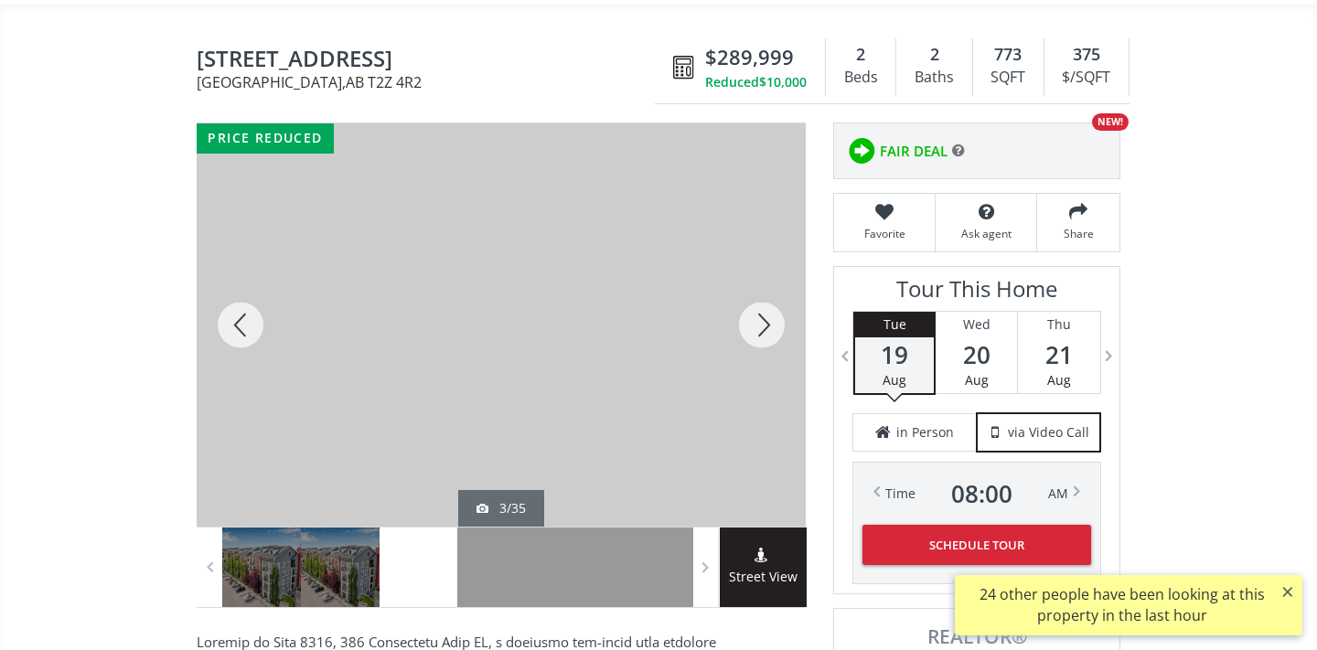
click at [772, 337] on div at bounding box center [762, 324] width 88 height 403
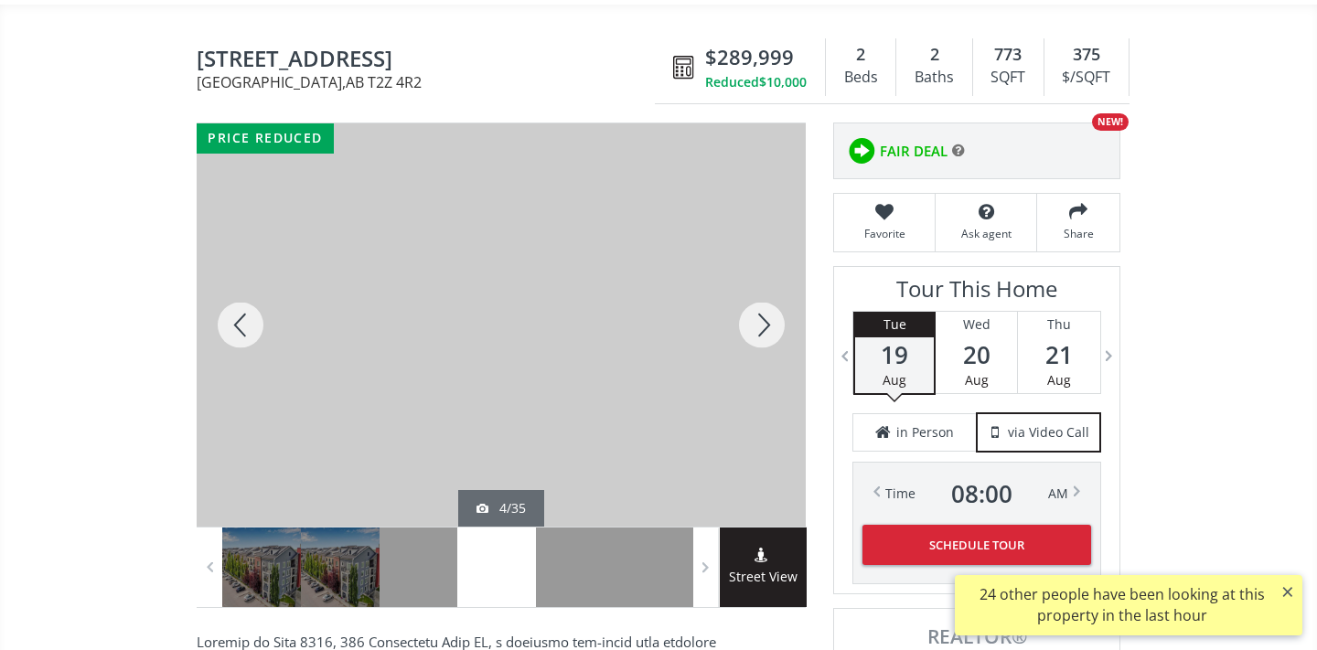
click at [772, 337] on div at bounding box center [762, 324] width 88 height 403
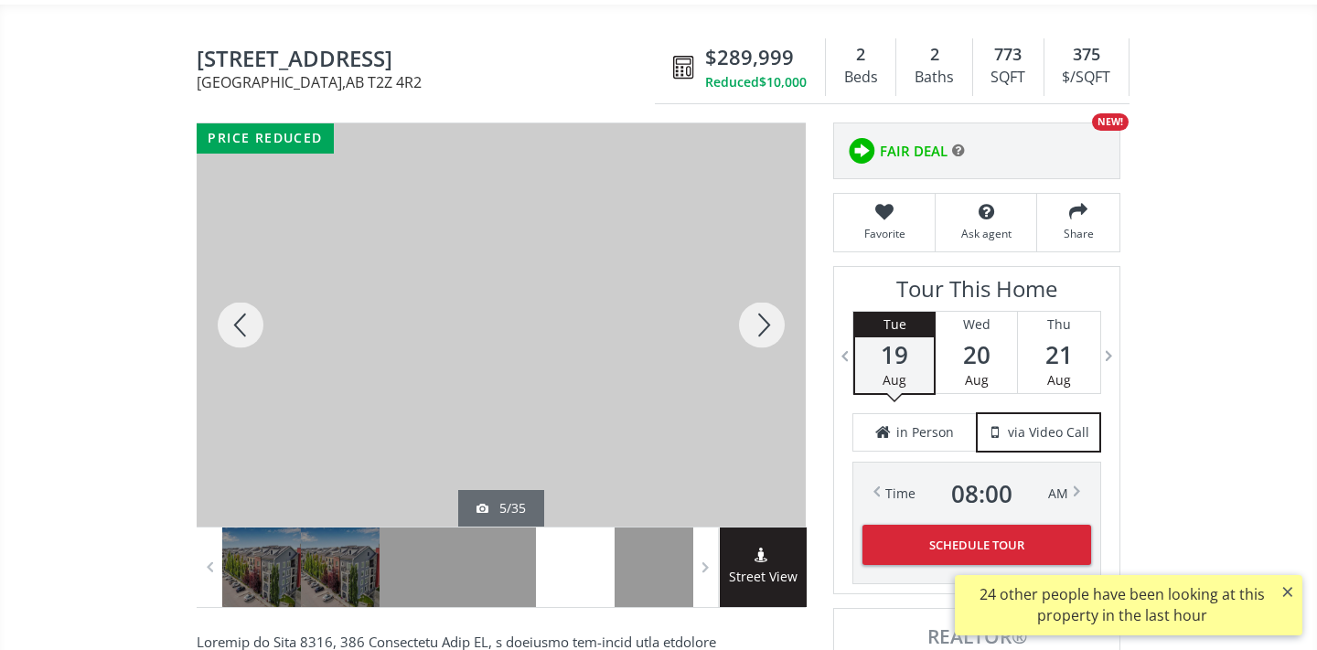
click at [772, 337] on div at bounding box center [762, 324] width 88 height 403
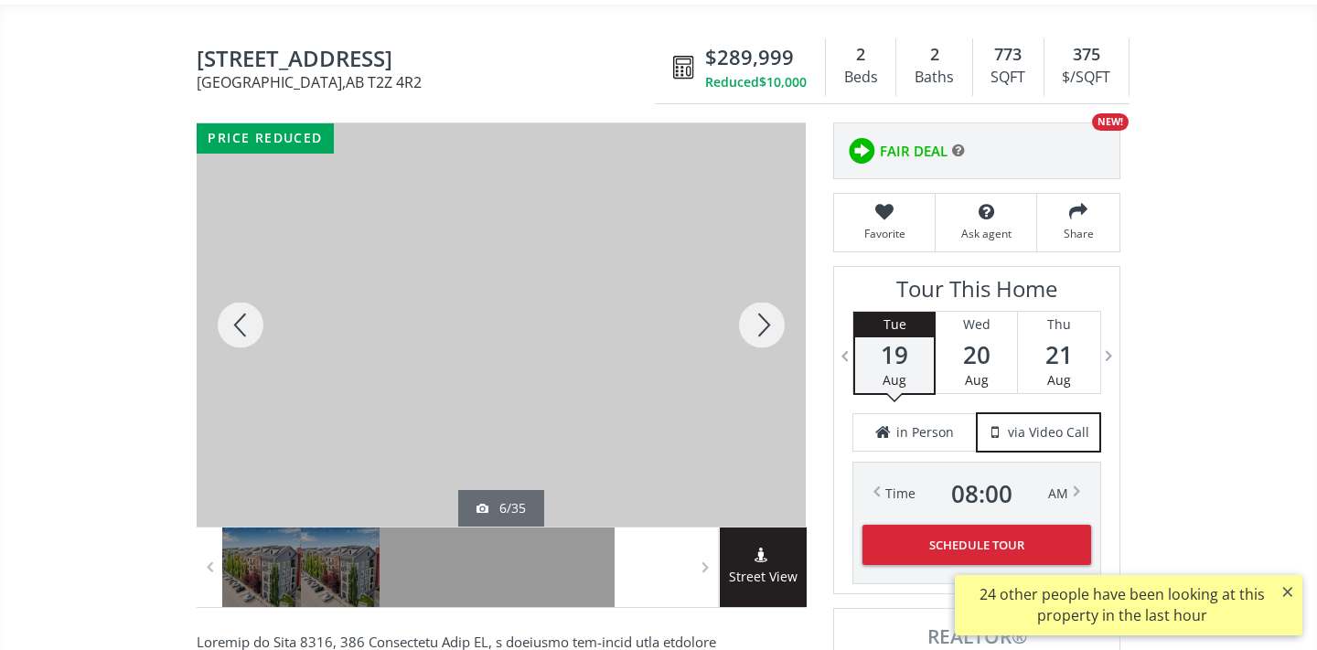
click at [772, 336] on div at bounding box center [762, 324] width 88 height 403
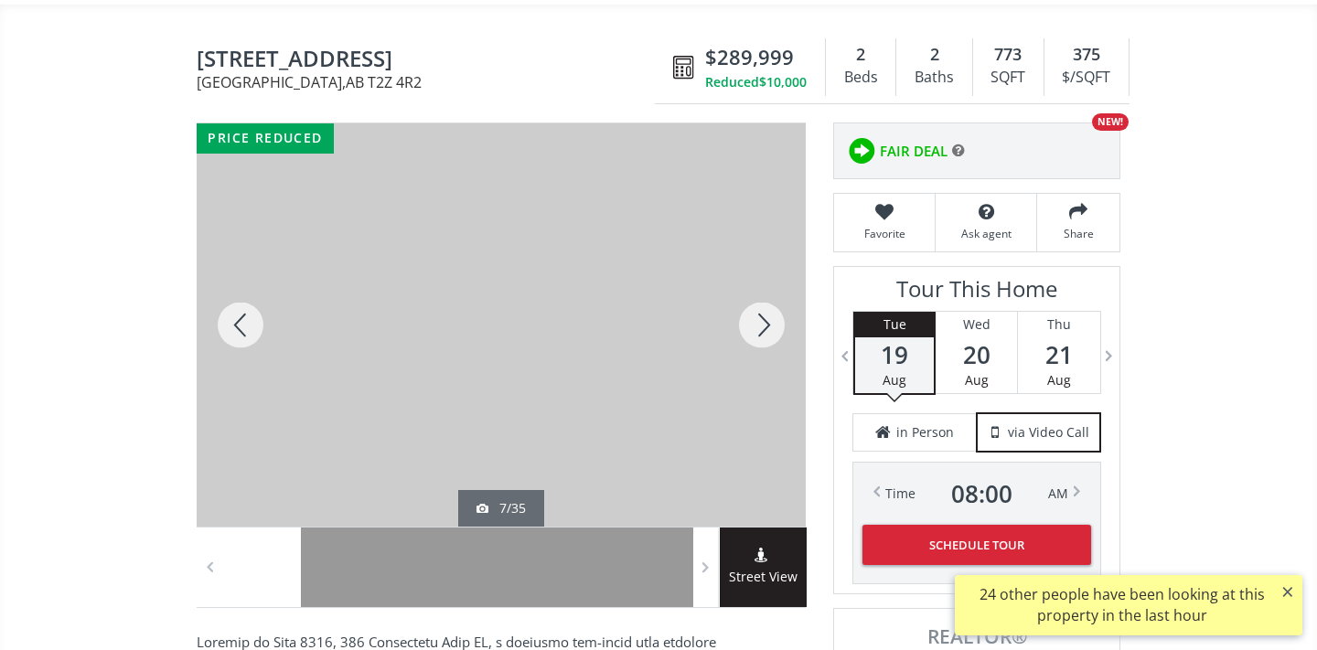
click at [772, 333] on div at bounding box center [762, 324] width 88 height 403
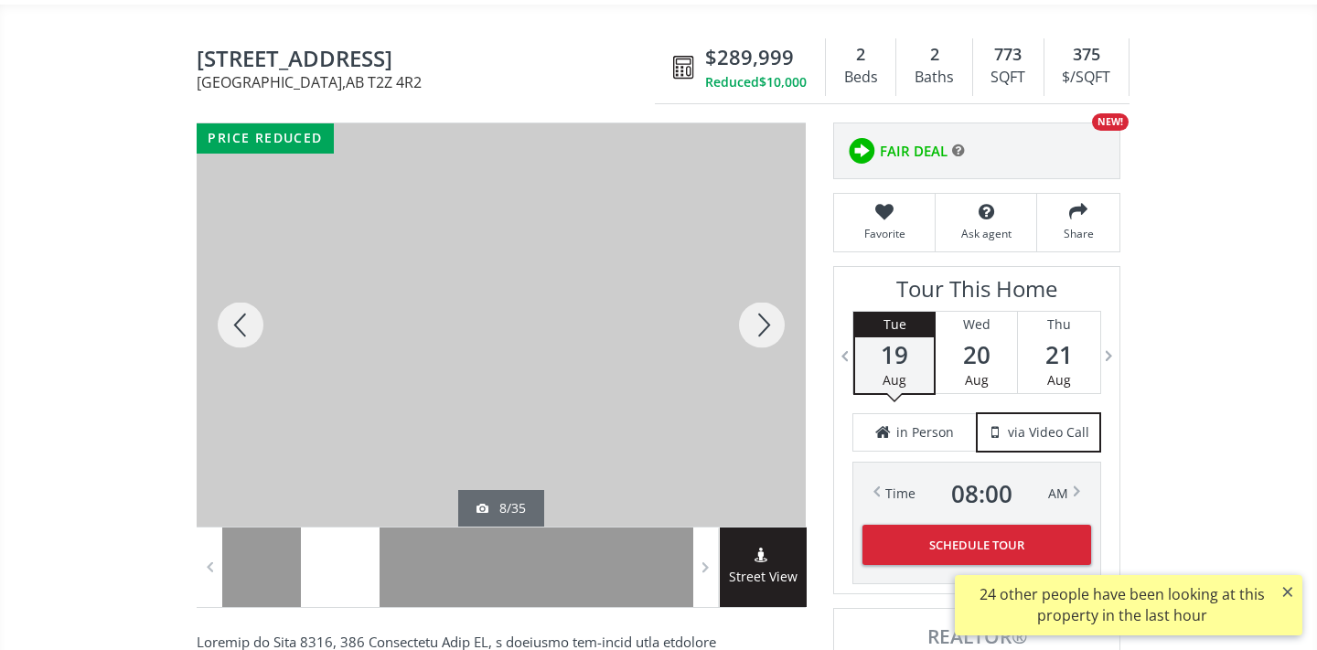
click at [772, 333] on div at bounding box center [762, 324] width 88 height 403
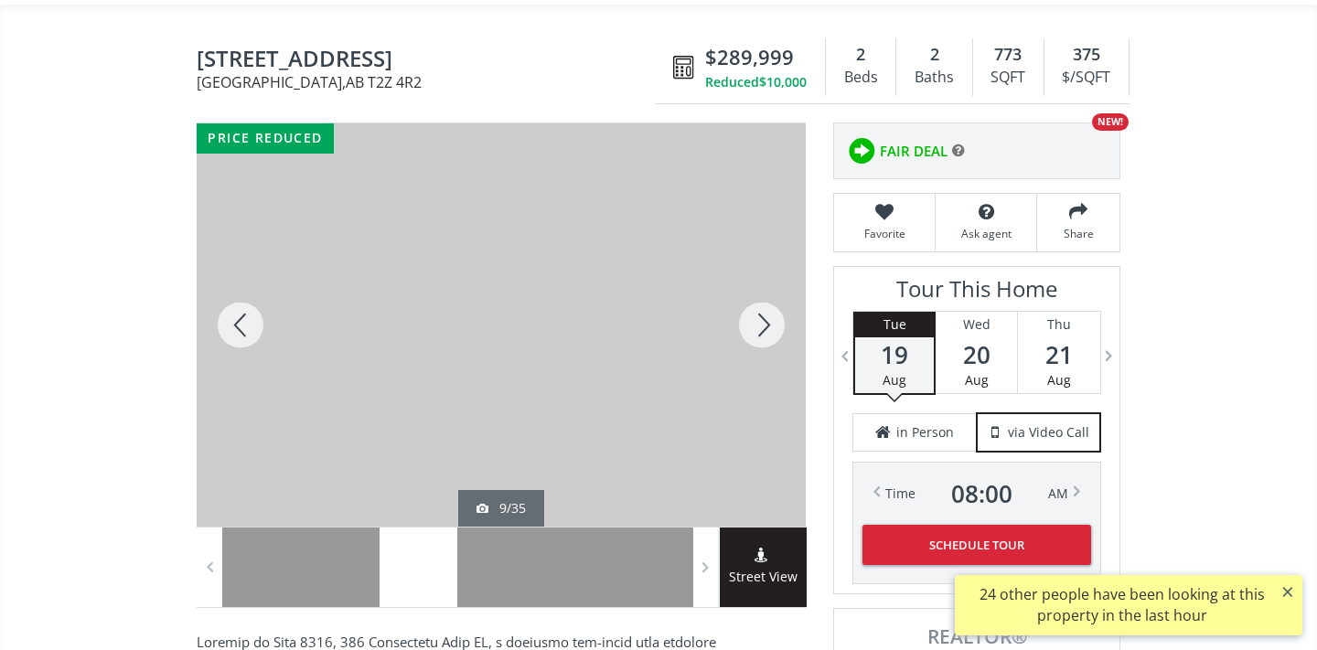
click at [772, 332] on div at bounding box center [762, 324] width 88 height 403
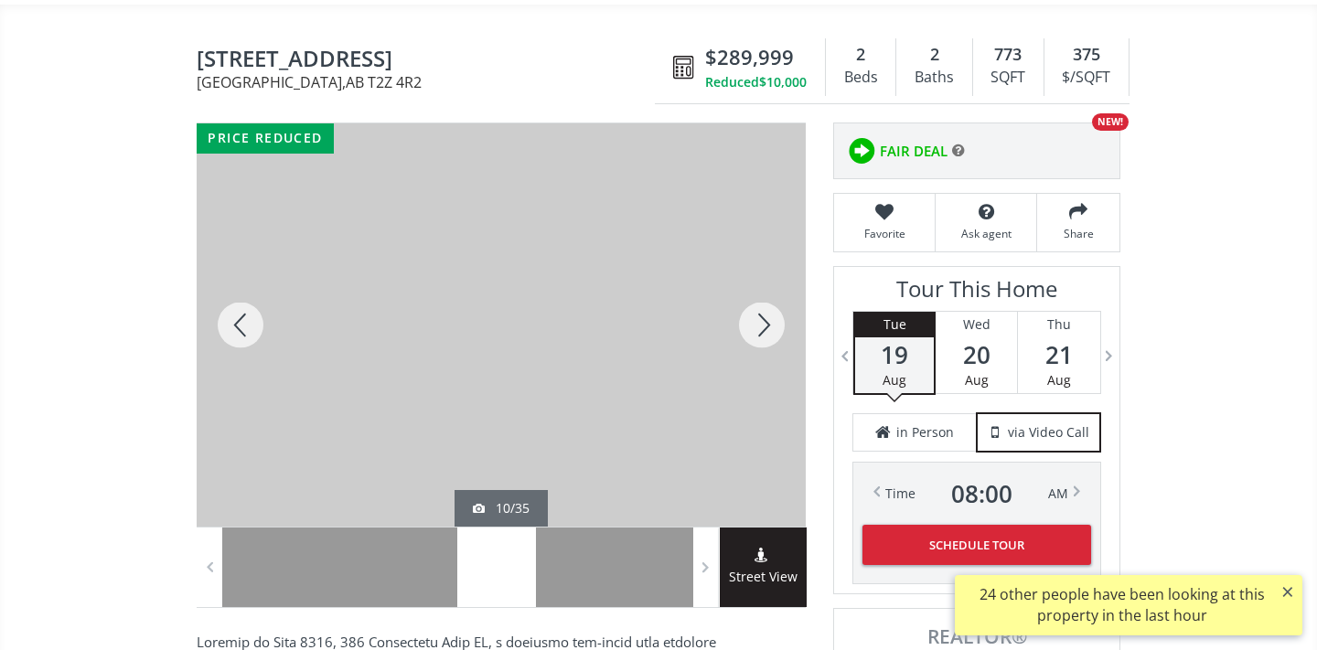
click at [772, 331] on div at bounding box center [762, 324] width 88 height 403
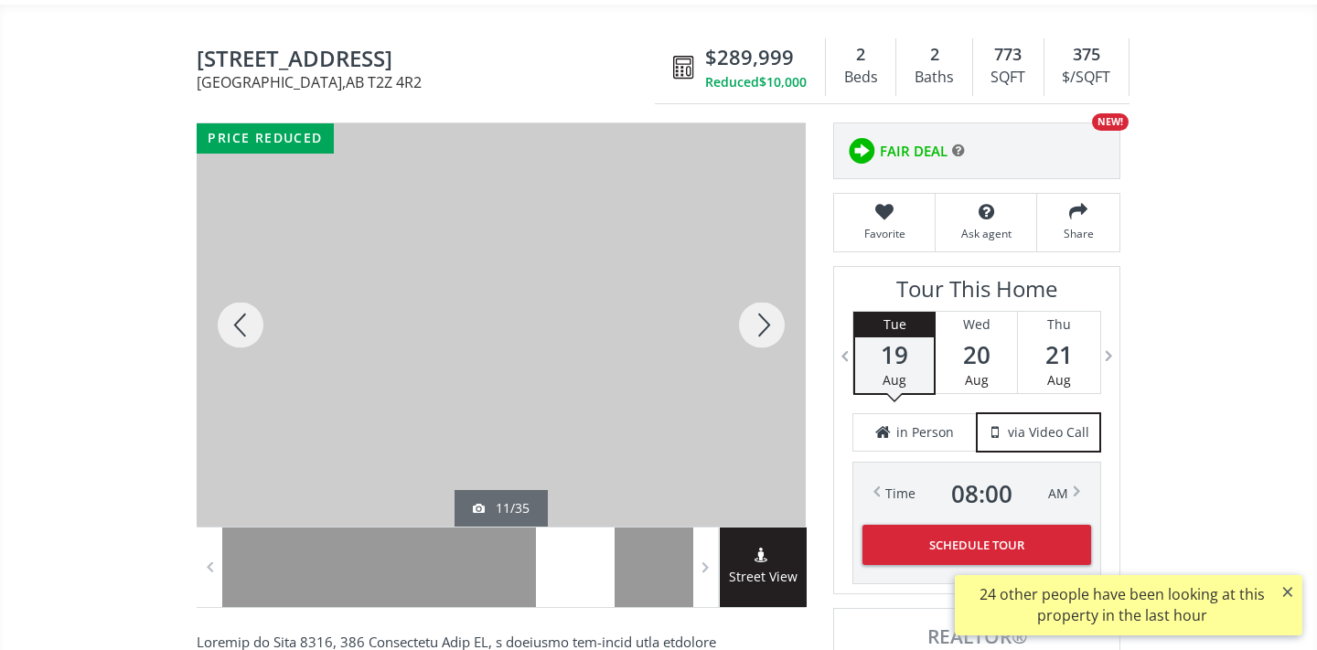
click at [772, 330] on div at bounding box center [762, 324] width 88 height 403
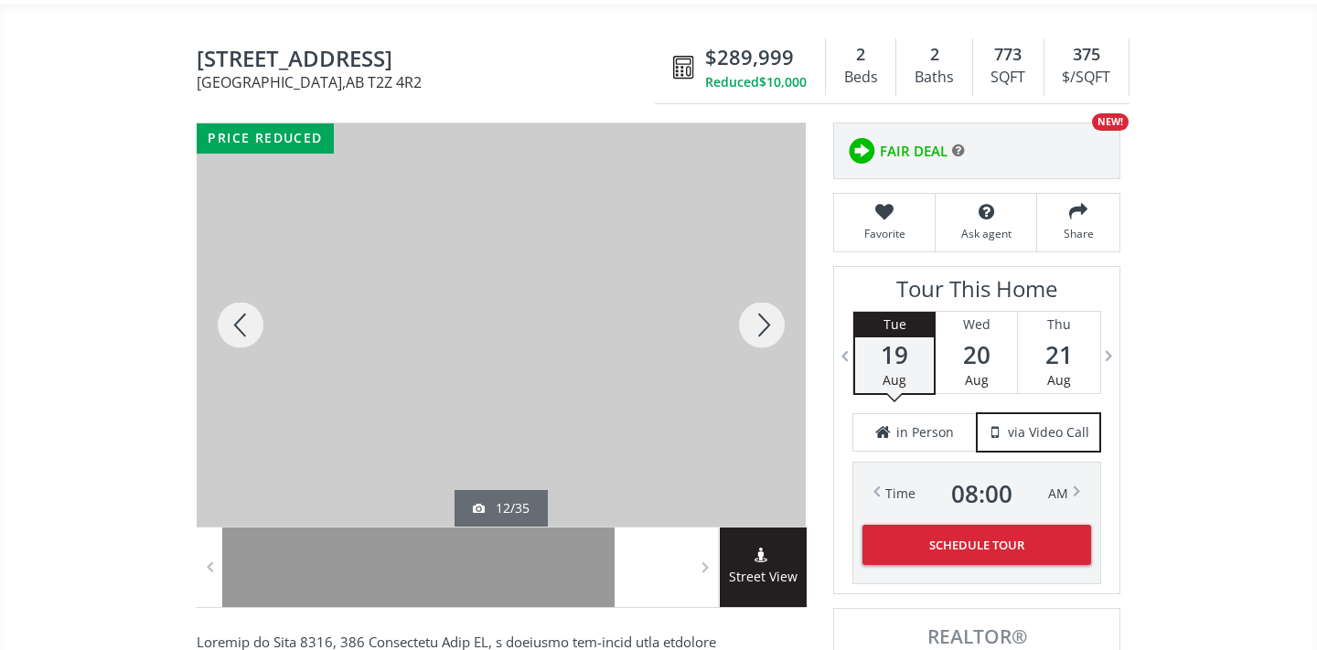
click at [772, 330] on div at bounding box center [762, 324] width 88 height 403
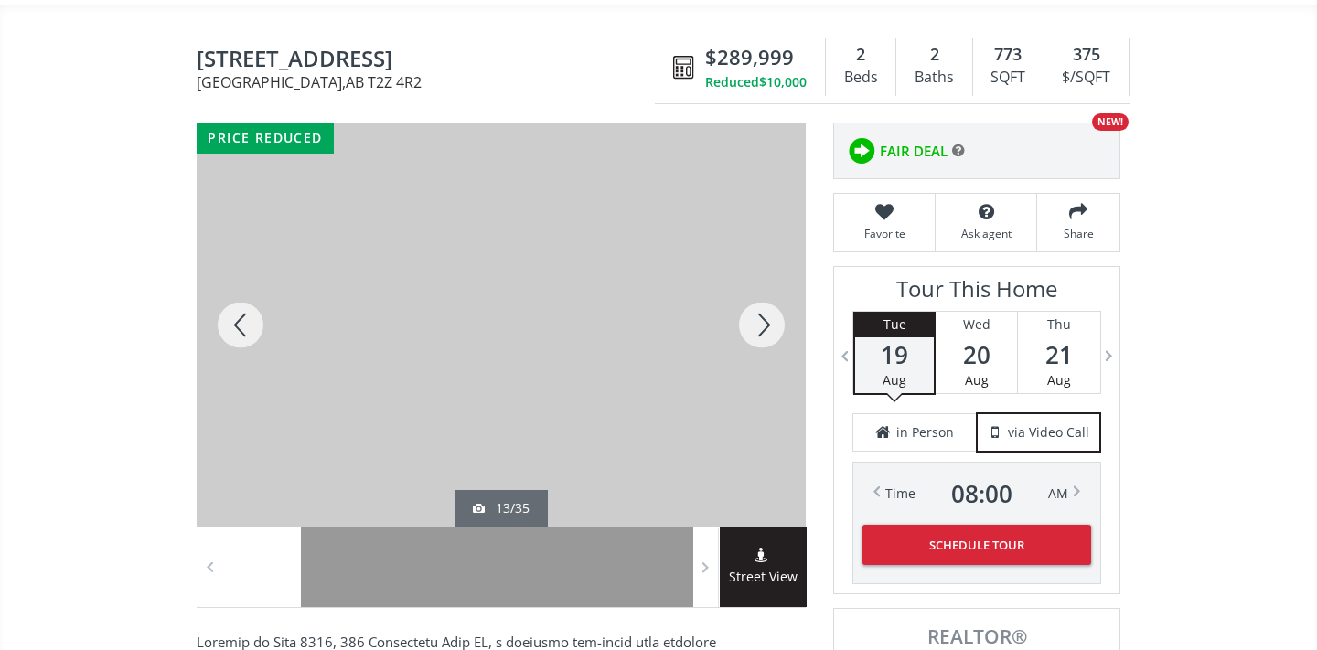
click at [772, 330] on div at bounding box center [762, 324] width 88 height 403
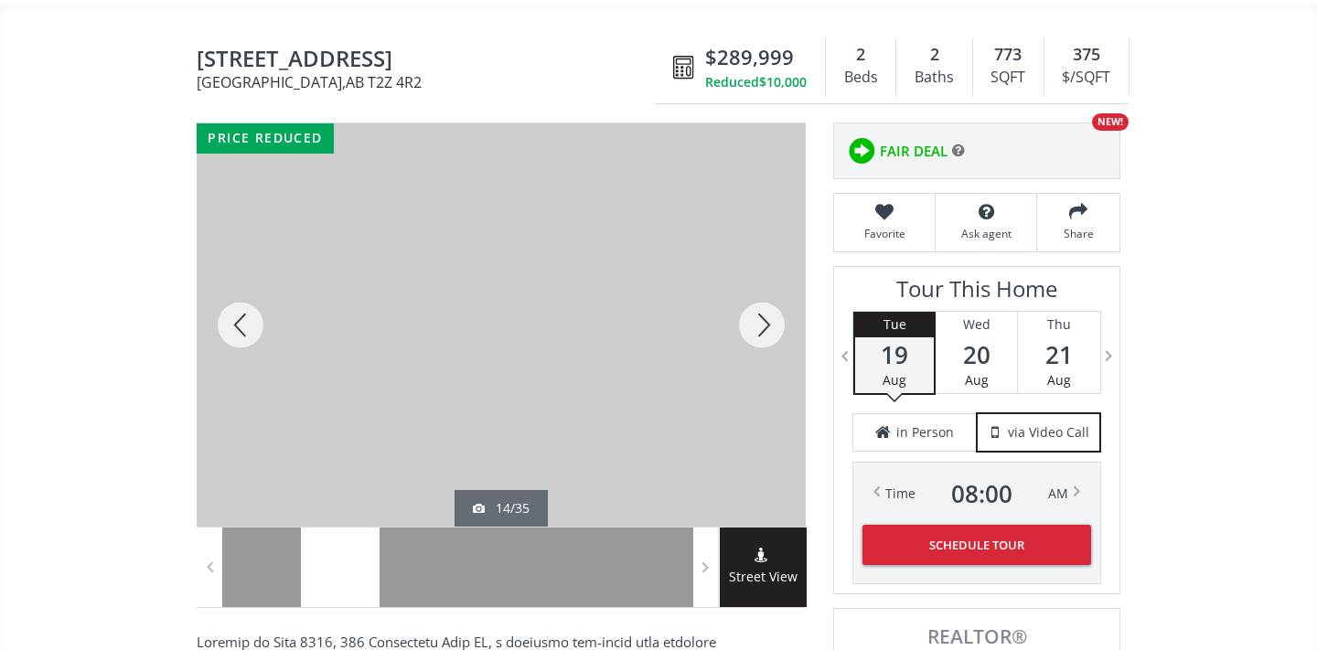
click at [772, 330] on div at bounding box center [762, 324] width 88 height 403
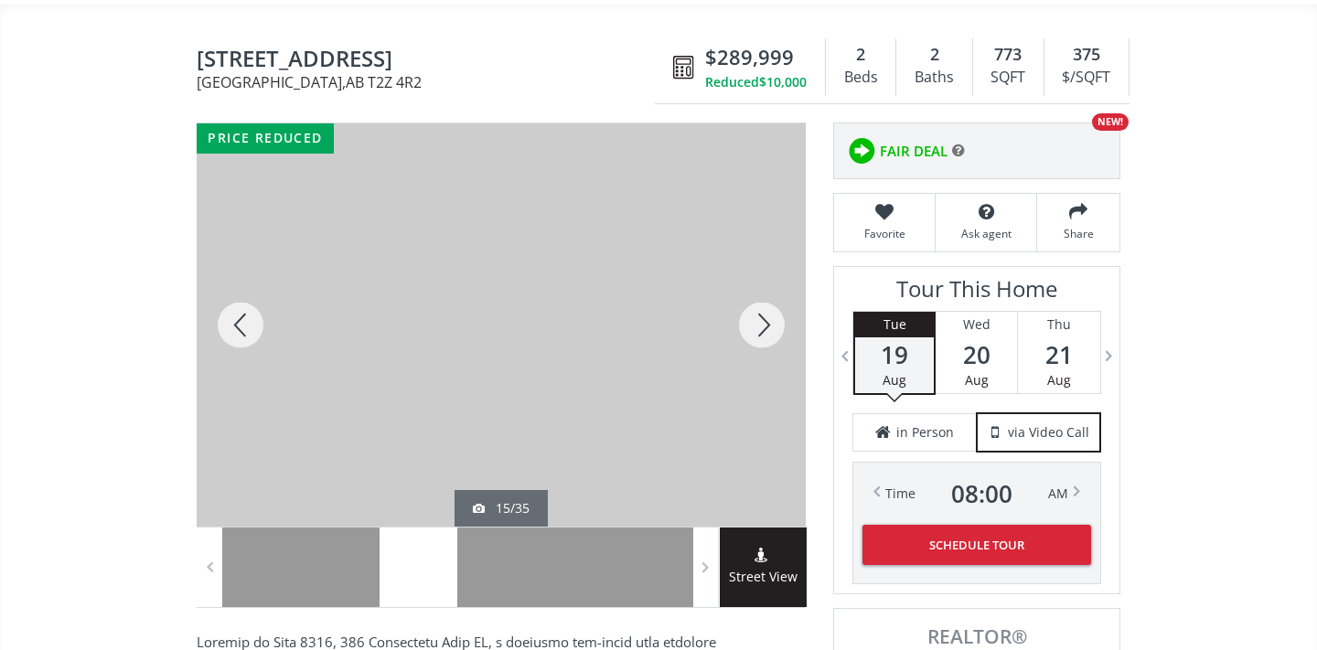
click at [772, 329] on div at bounding box center [762, 324] width 88 height 403
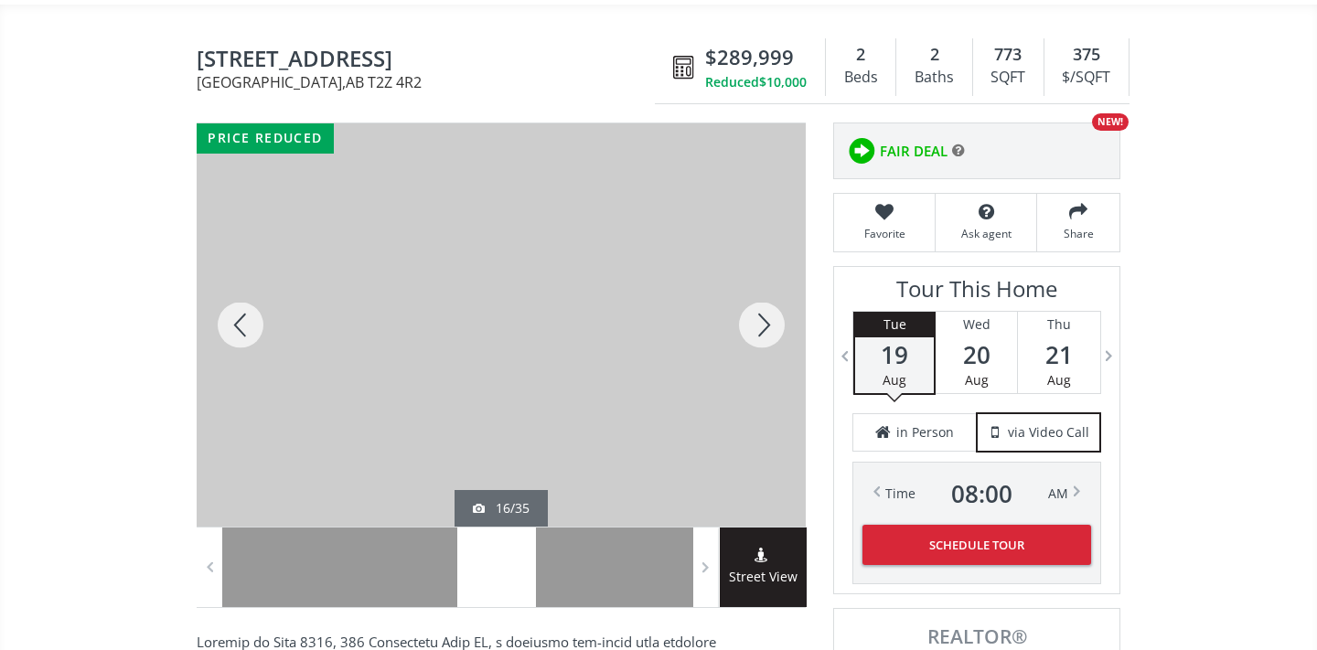
click at [772, 329] on div at bounding box center [762, 324] width 88 height 403
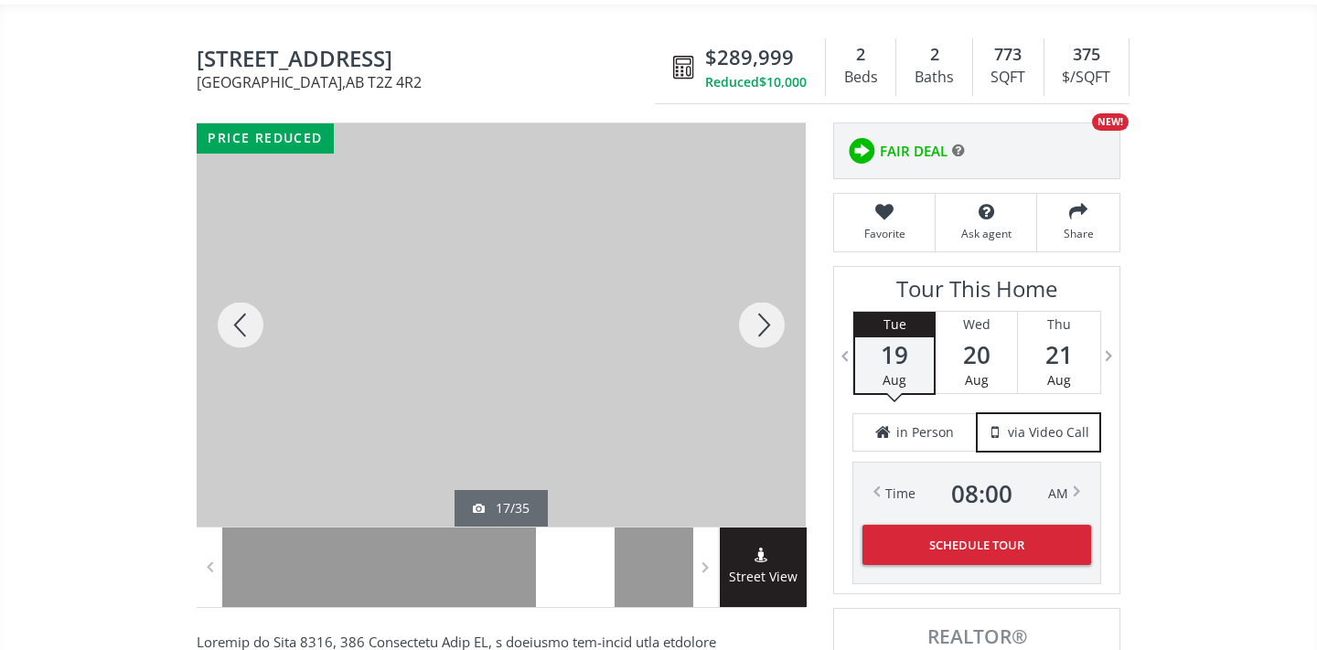
click at [772, 329] on div at bounding box center [762, 324] width 88 height 403
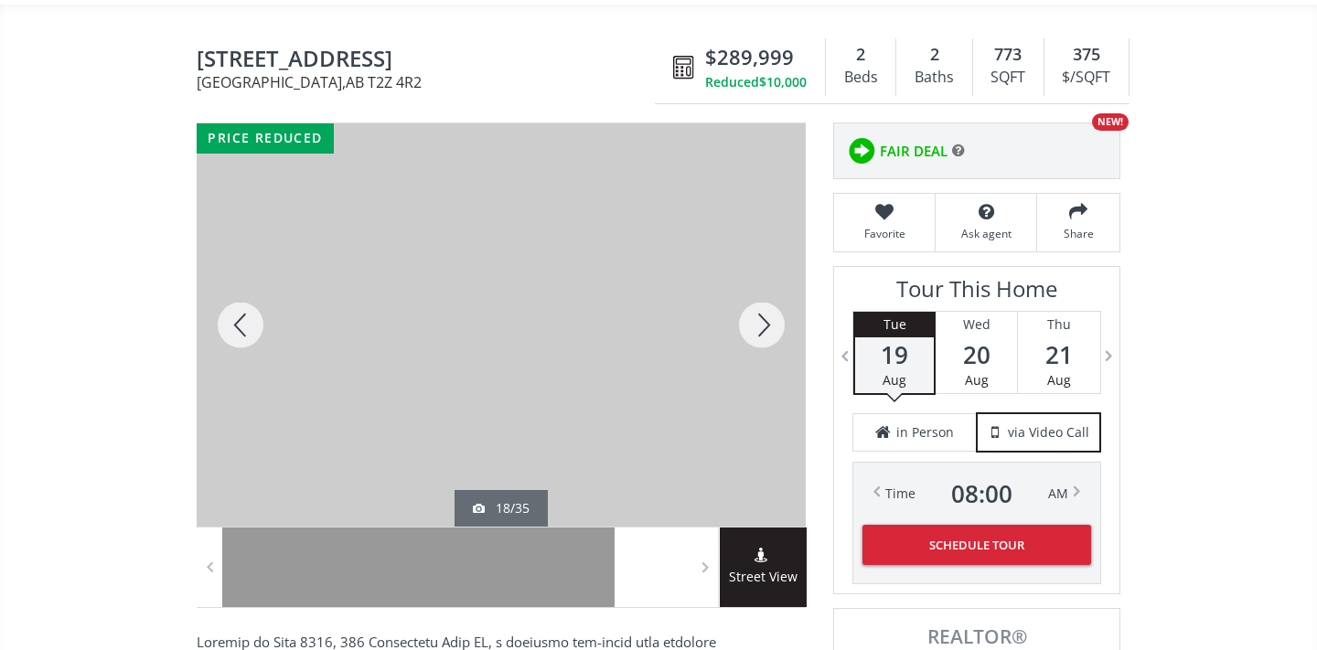
click at [772, 329] on div at bounding box center [762, 324] width 88 height 403
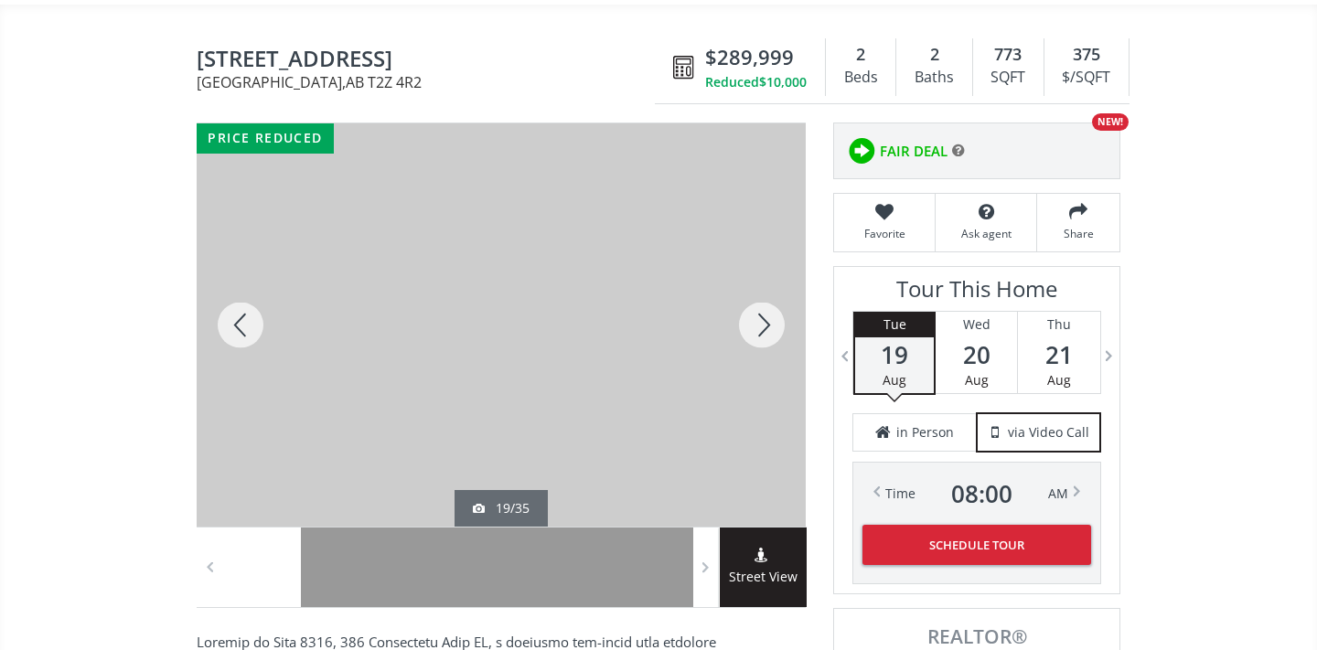
click at [772, 329] on div at bounding box center [762, 324] width 88 height 403
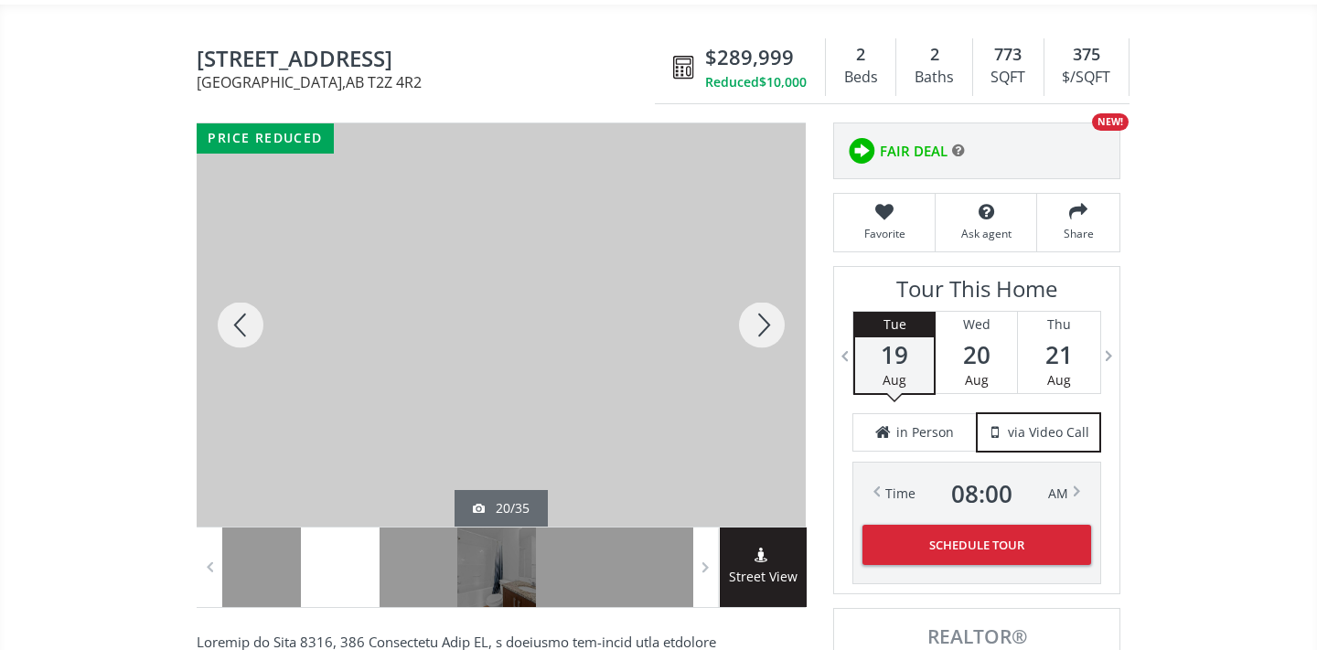
click at [772, 329] on div at bounding box center [762, 324] width 88 height 403
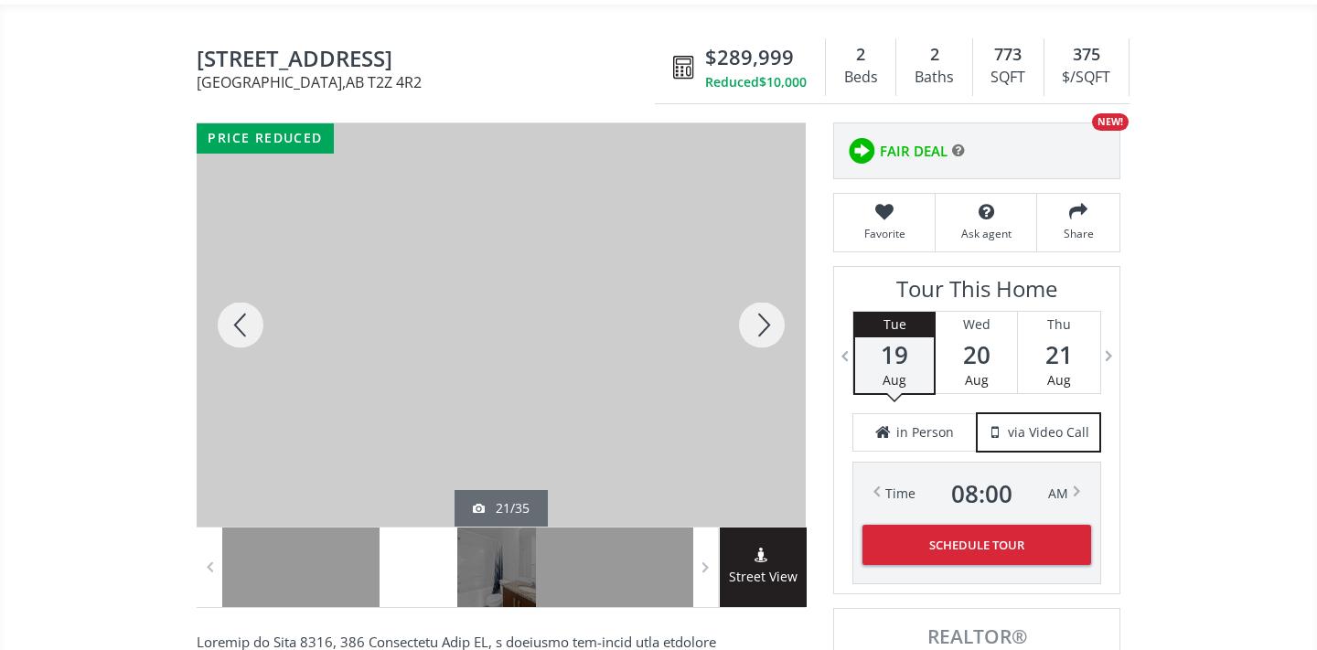
click at [237, 319] on div at bounding box center [241, 324] width 88 height 403
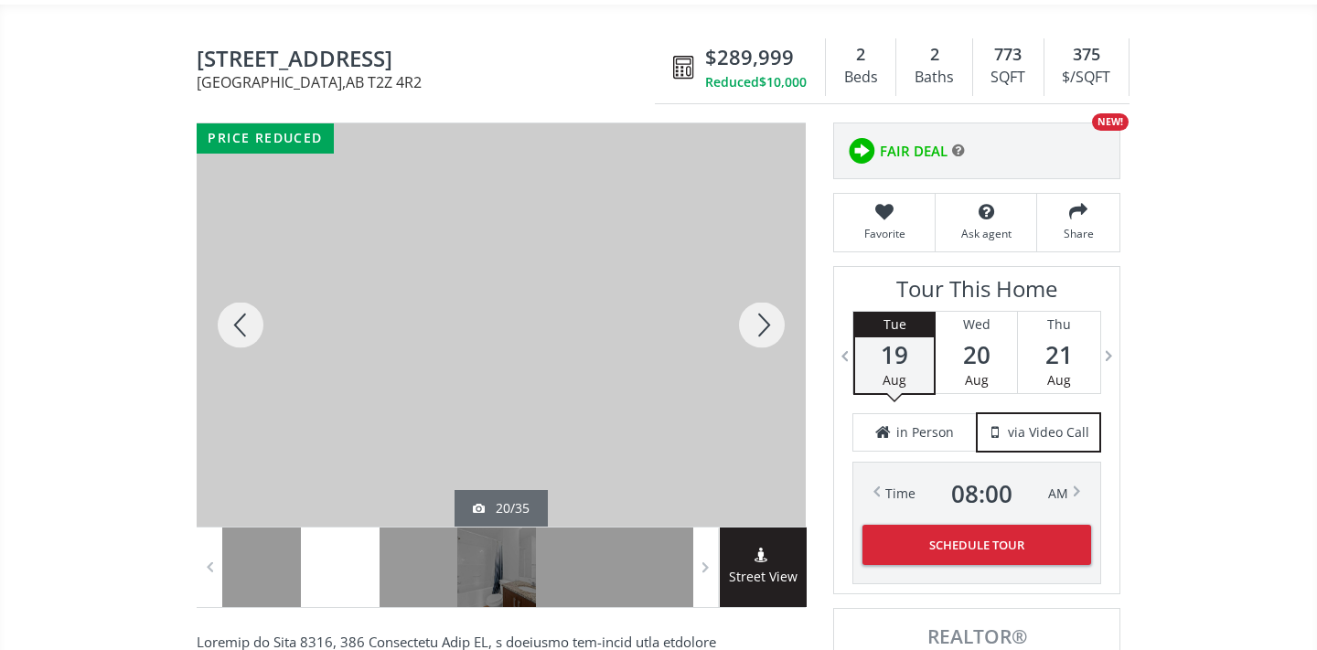
click at [762, 313] on div at bounding box center [762, 324] width 88 height 403
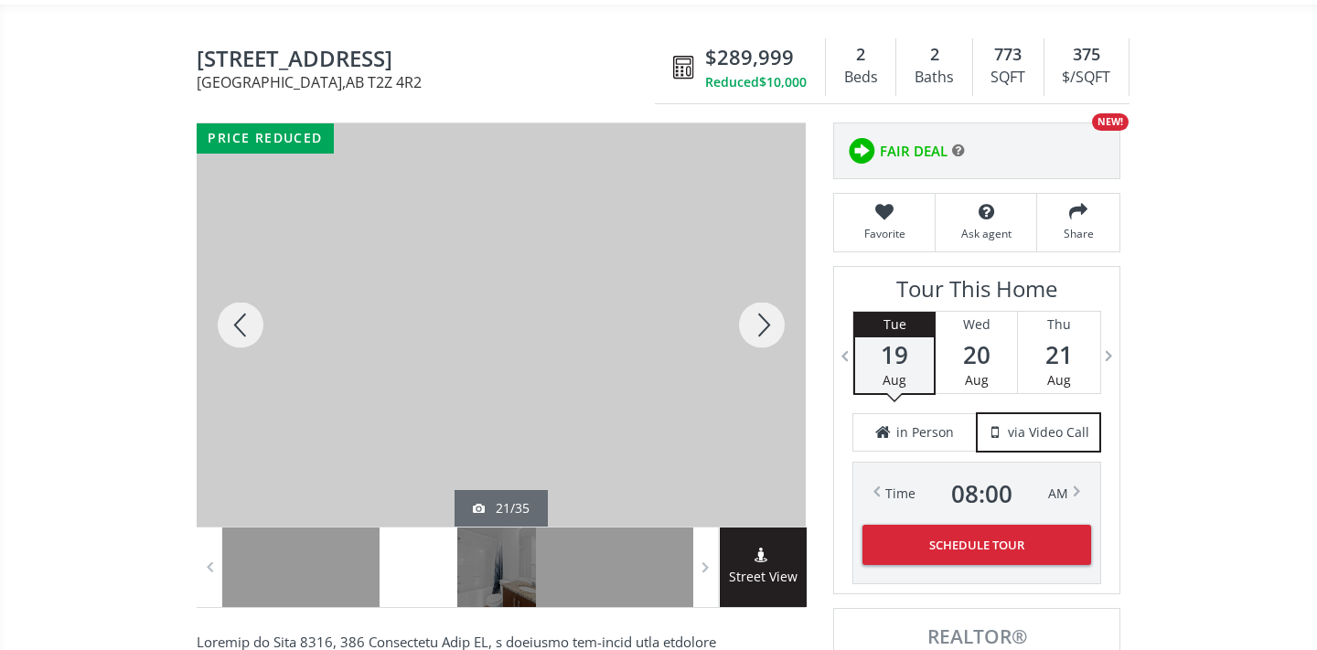
click at [762, 312] on div at bounding box center [762, 324] width 88 height 403
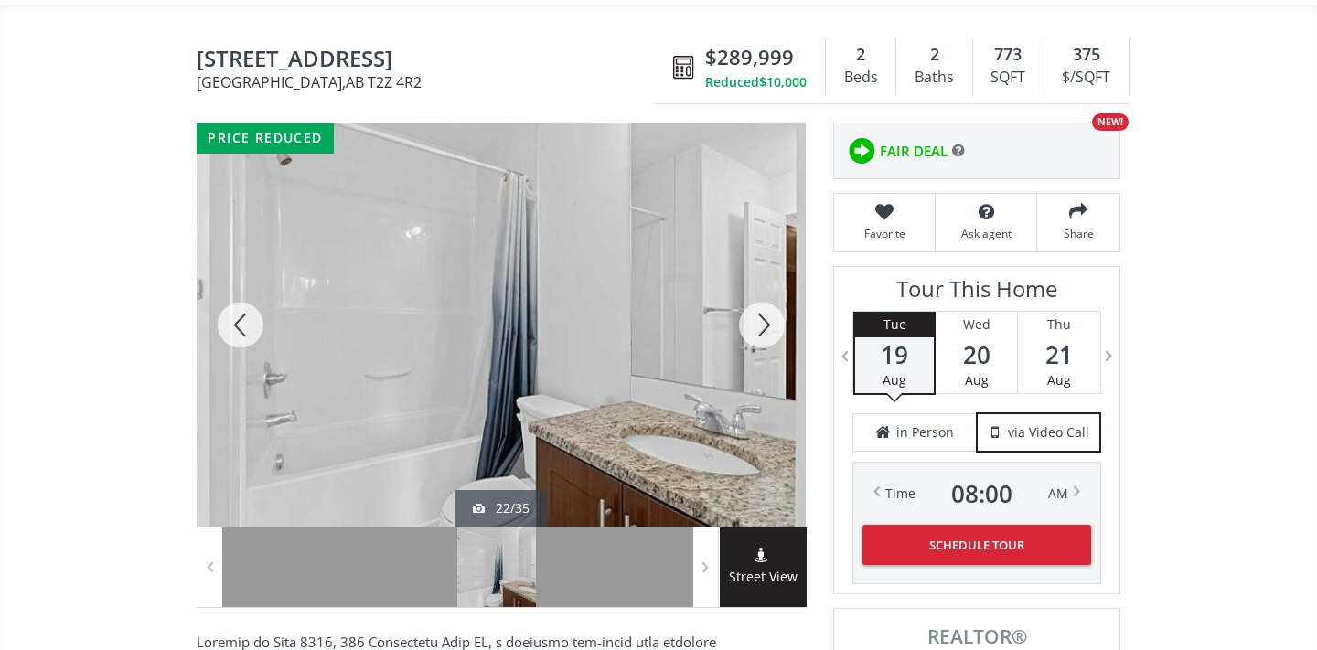
click at [762, 313] on div at bounding box center [762, 324] width 88 height 403
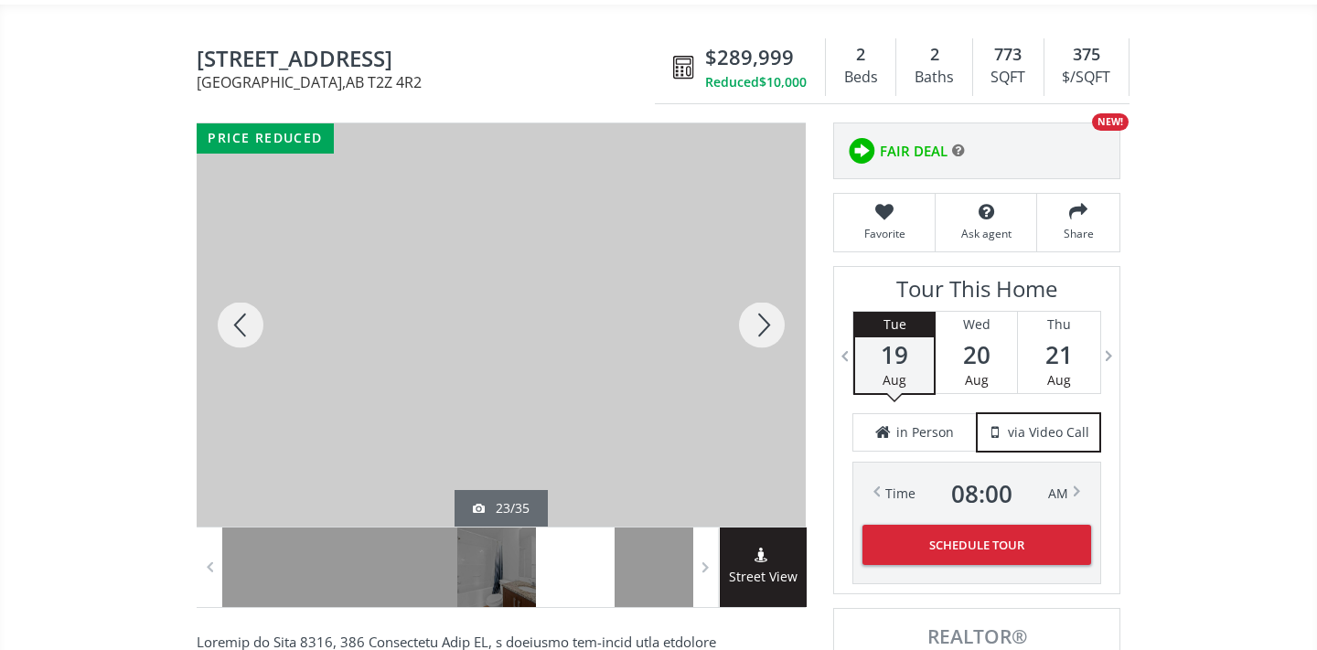
click at [764, 315] on div at bounding box center [762, 324] width 88 height 403
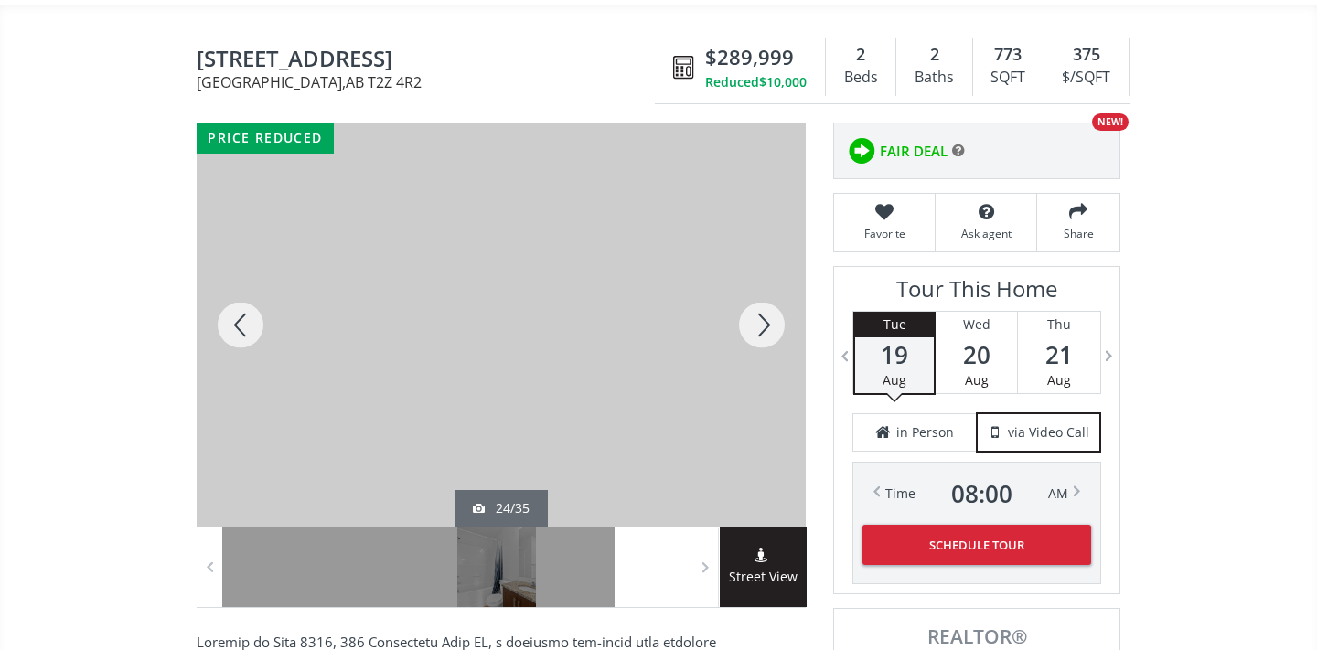
click at [765, 316] on div at bounding box center [762, 324] width 88 height 403
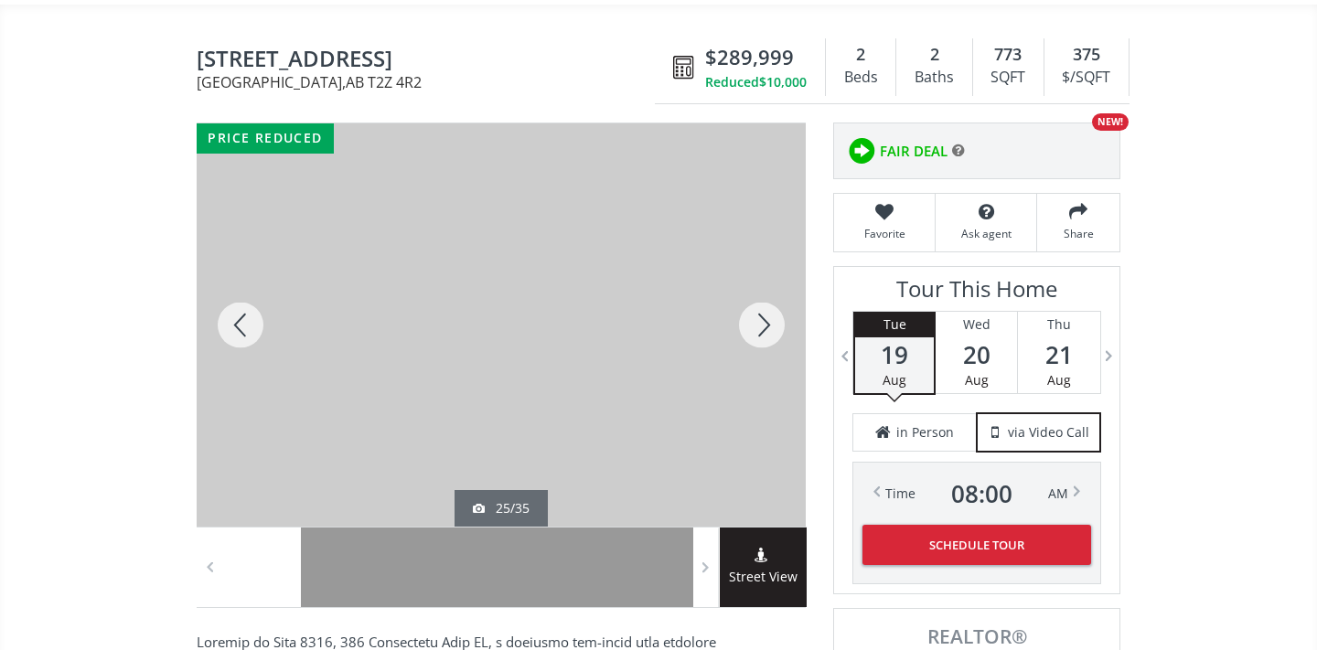
click at [765, 316] on div at bounding box center [762, 324] width 88 height 403
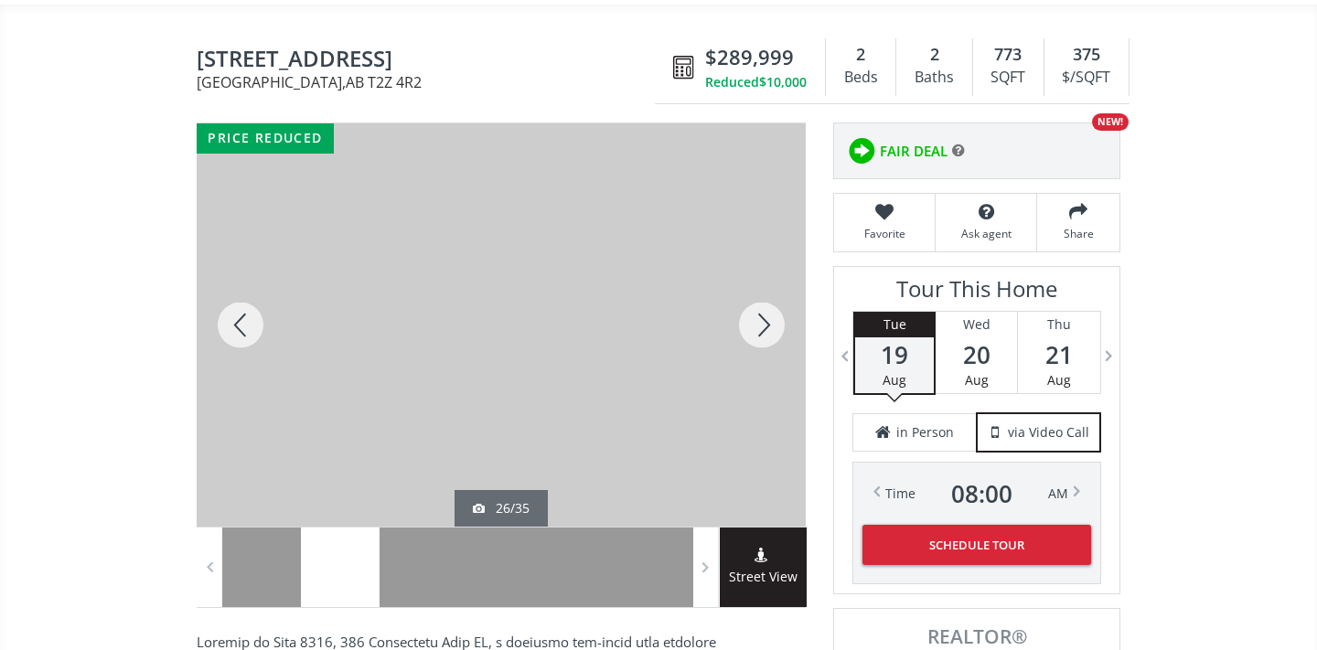
click at [765, 316] on div at bounding box center [762, 324] width 88 height 403
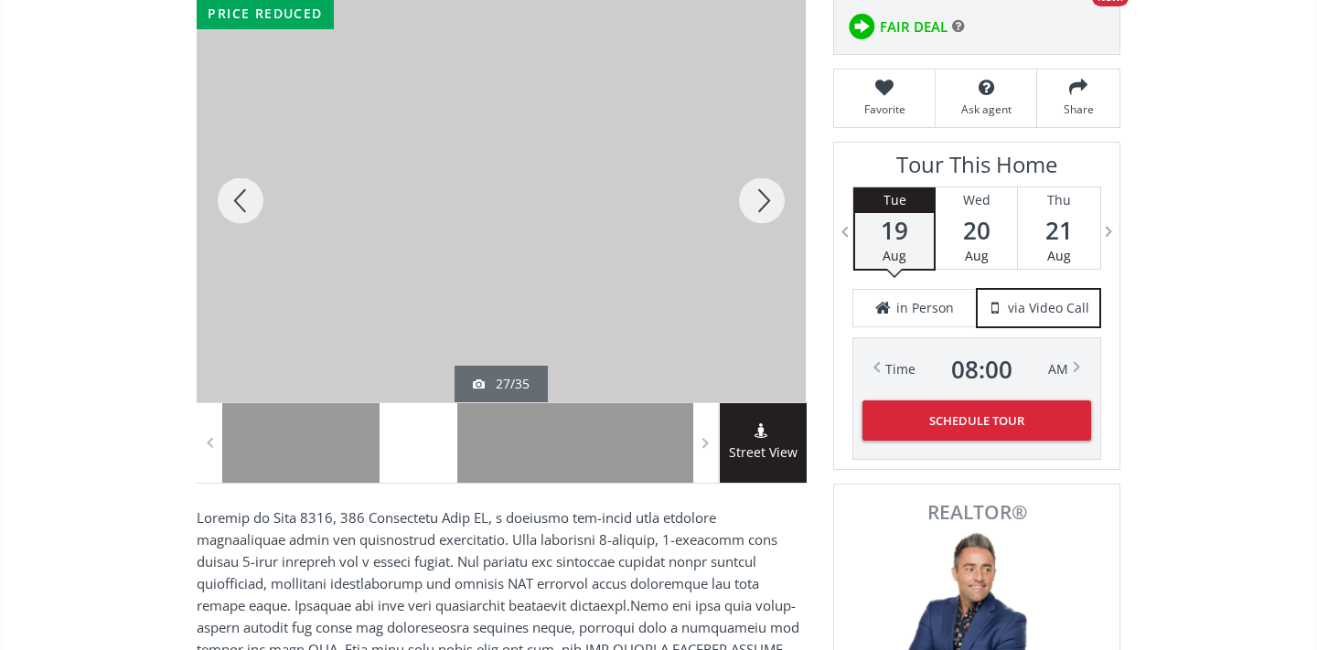
scroll to position [285, 0]
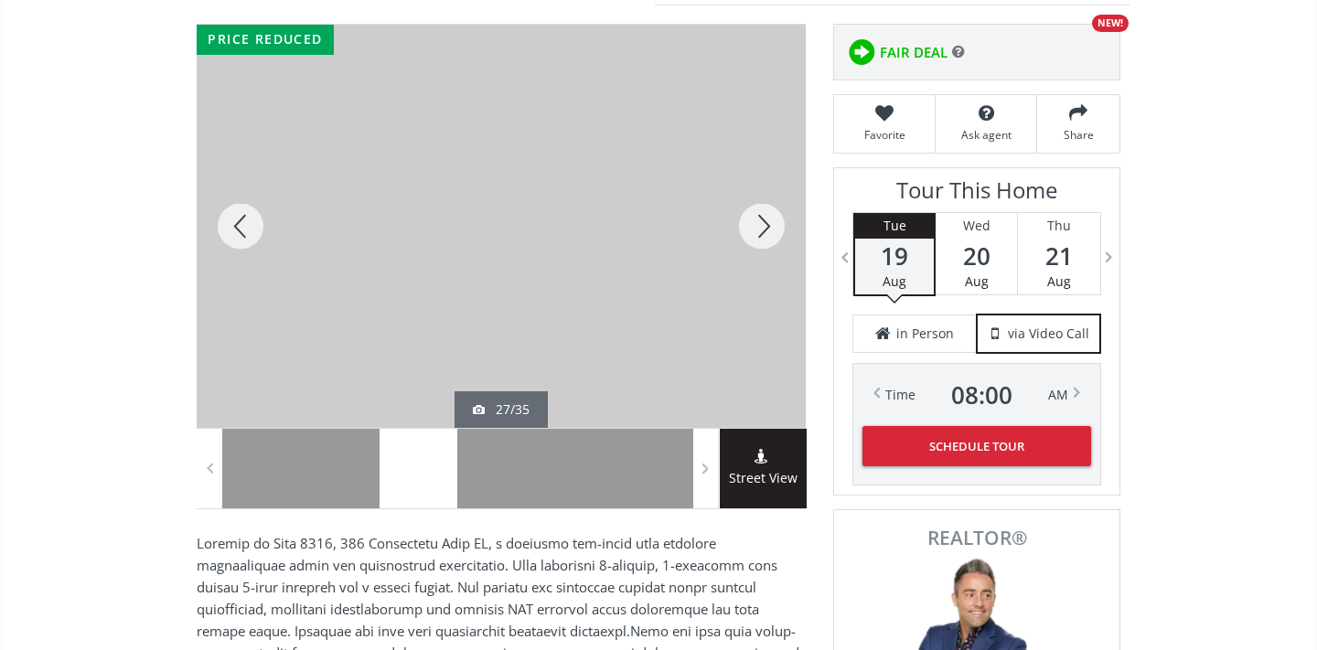
click at [776, 223] on div at bounding box center [762, 226] width 88 height 403
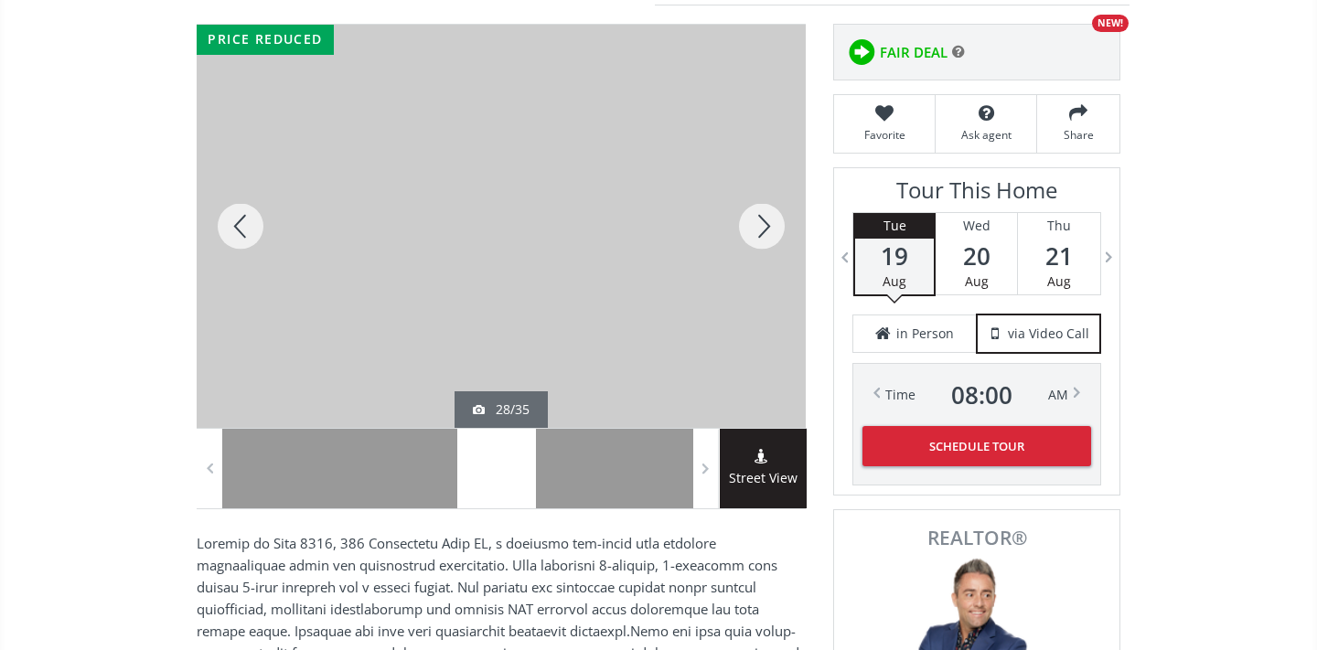
click at [777, 225] on div at bounding box center [762, 226] width 88 height 403
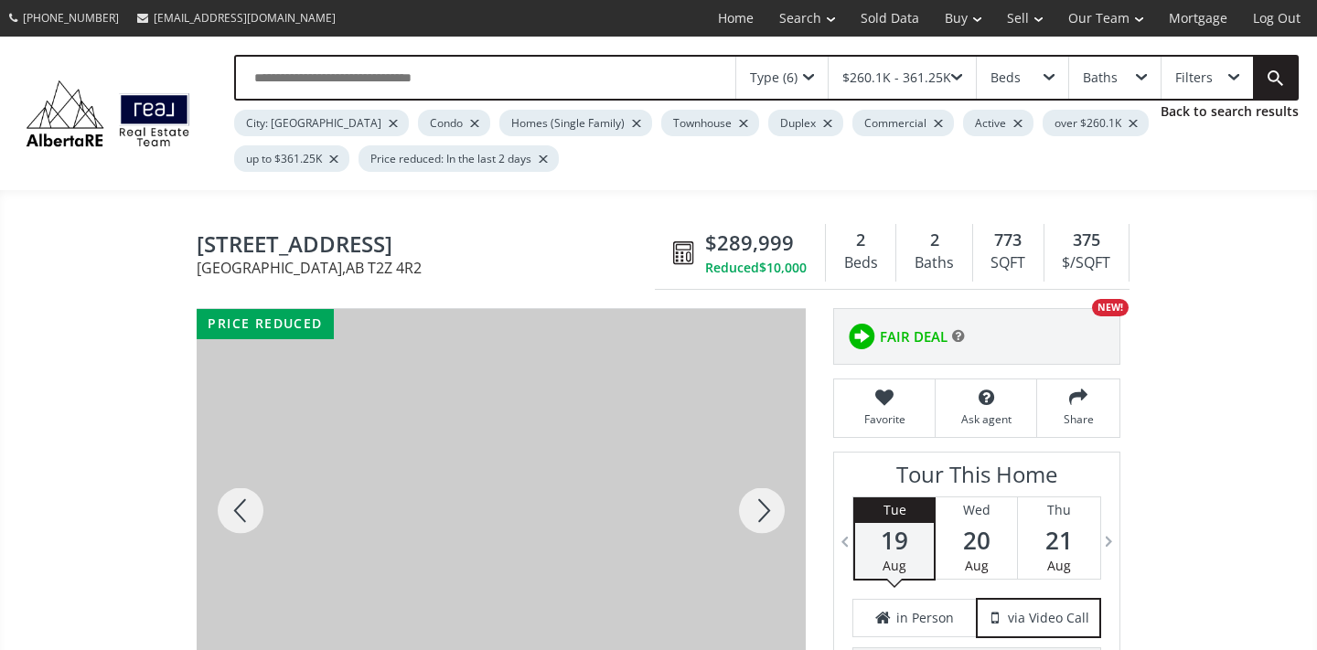
scroll to position [0, 0]
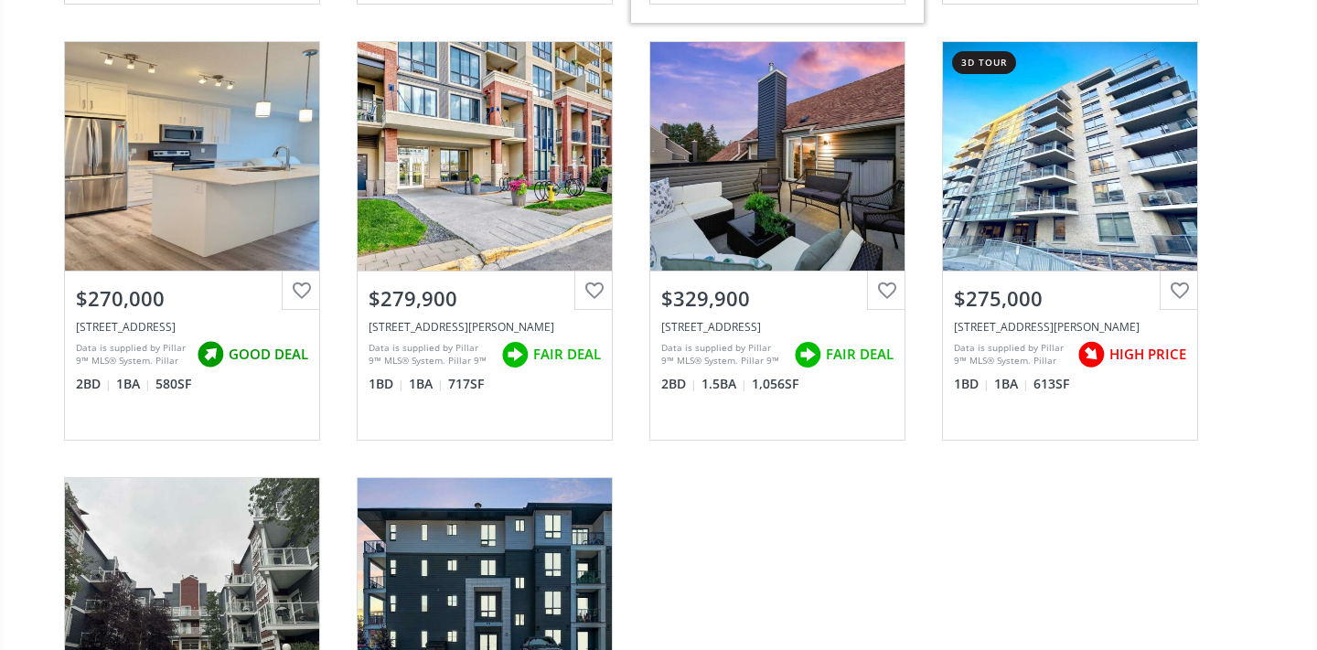
scroll to position [685, 0]
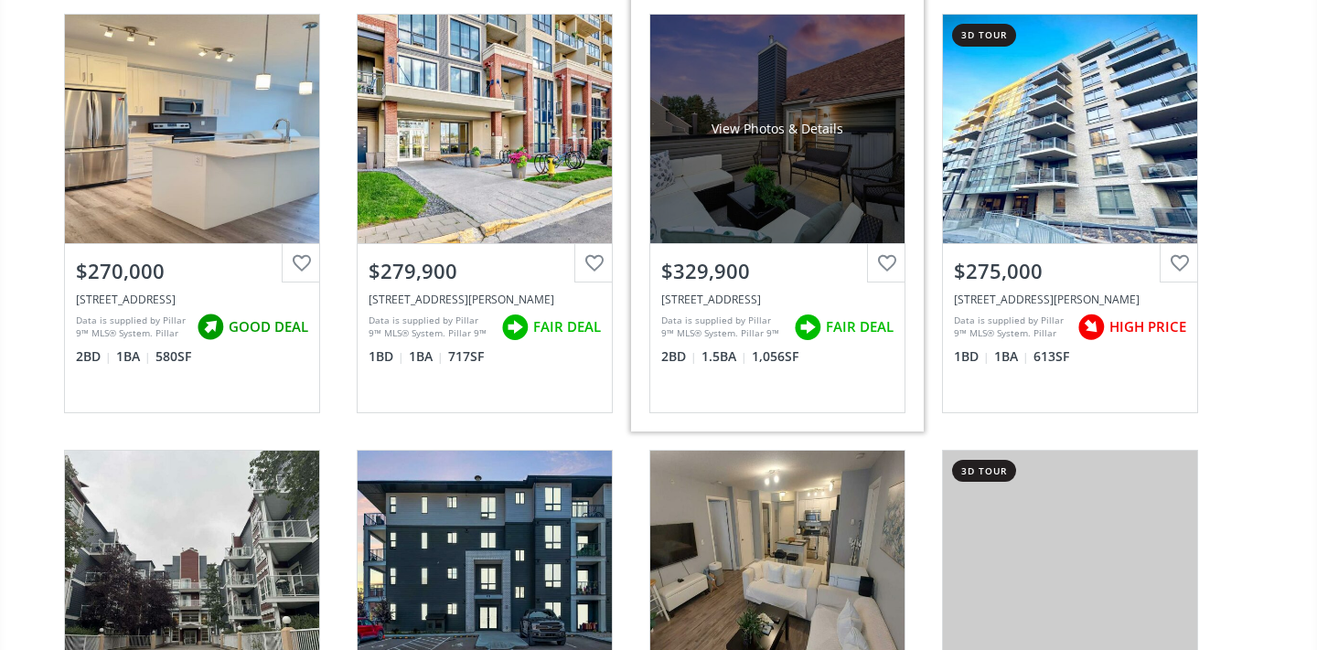
click at [852, 206] on div "View Photos & Details" at bounding box center [777, 129] width 254 height 229
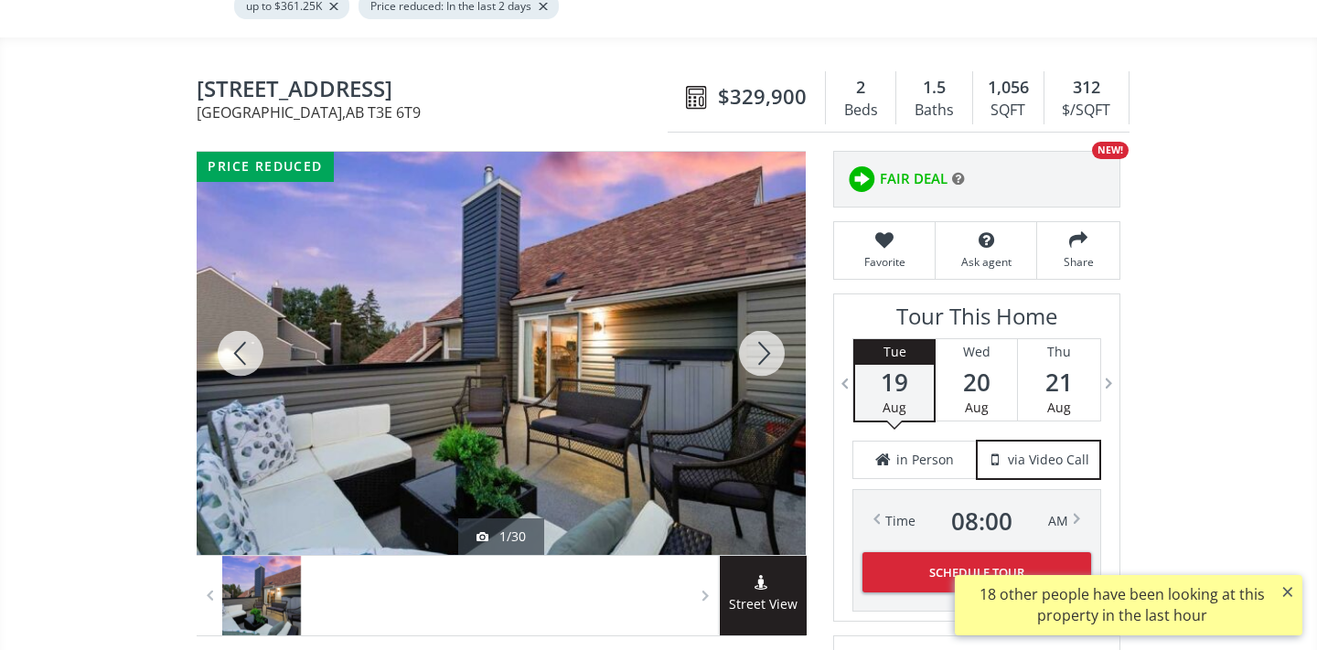
scroll to position [338, 0]
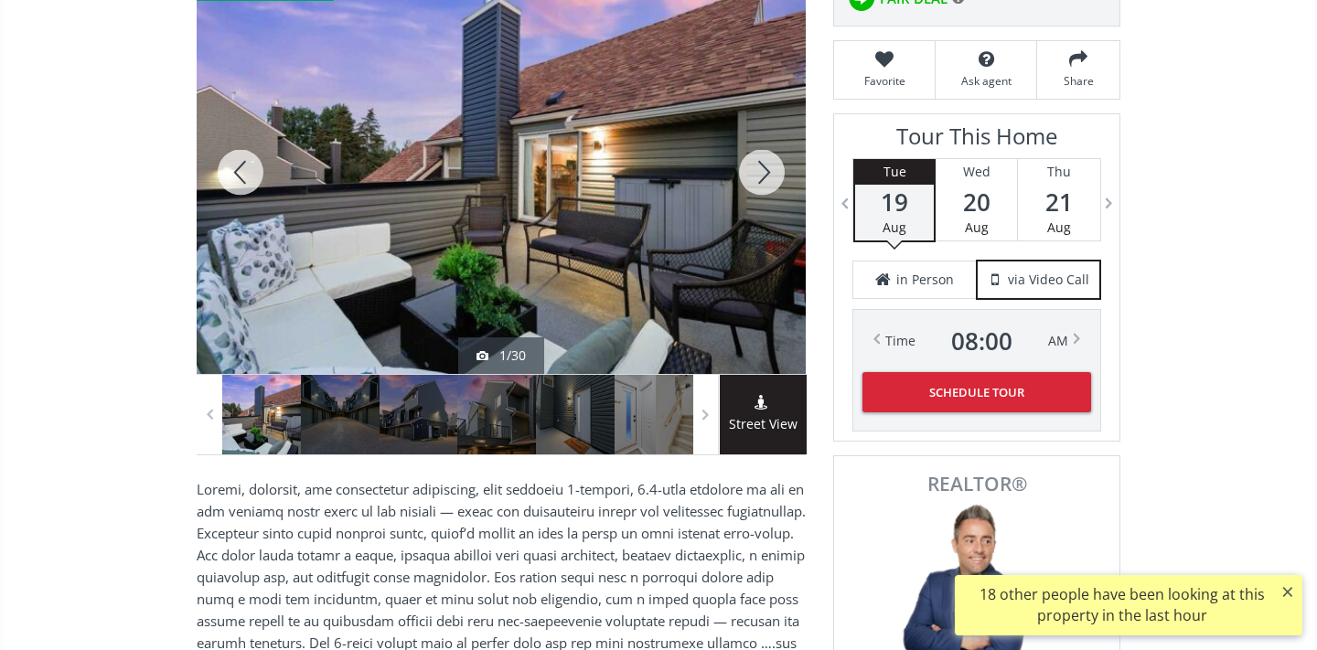
click at [770, 416] on span "Street View" at bounding box center [763, 424] width 87 height 21
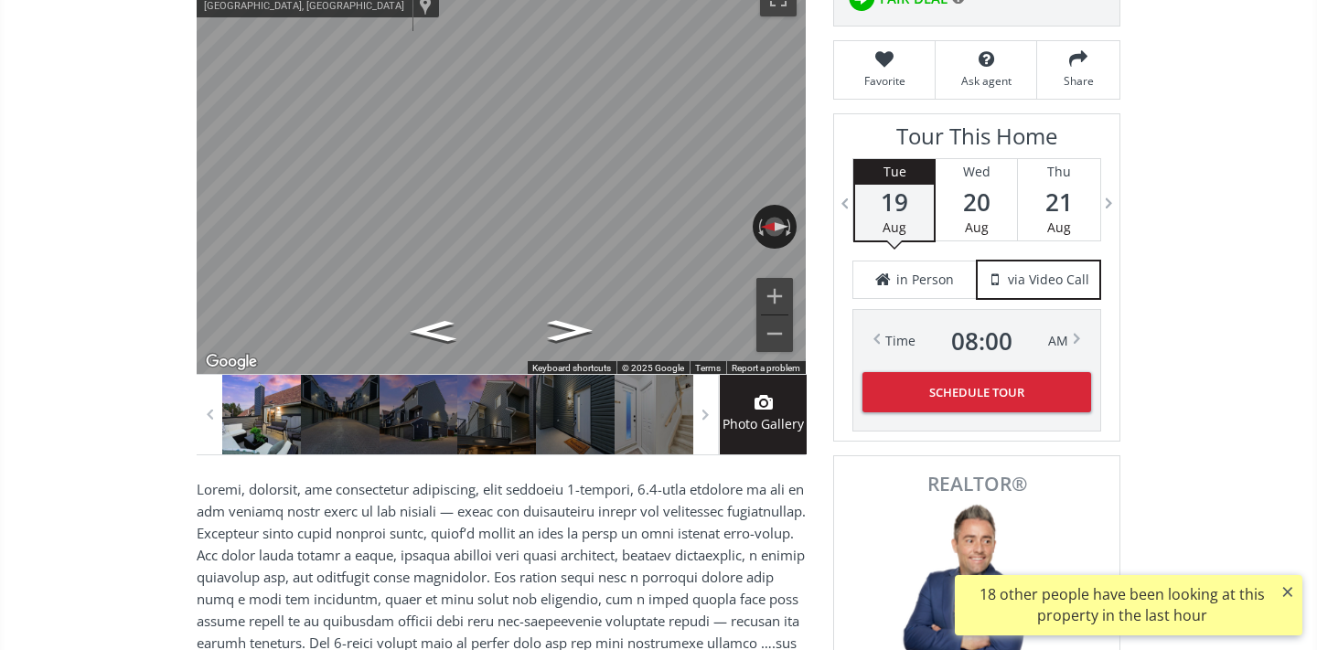
click at [266, 417] on div at bounding box center [261, 415] width 79 height 80
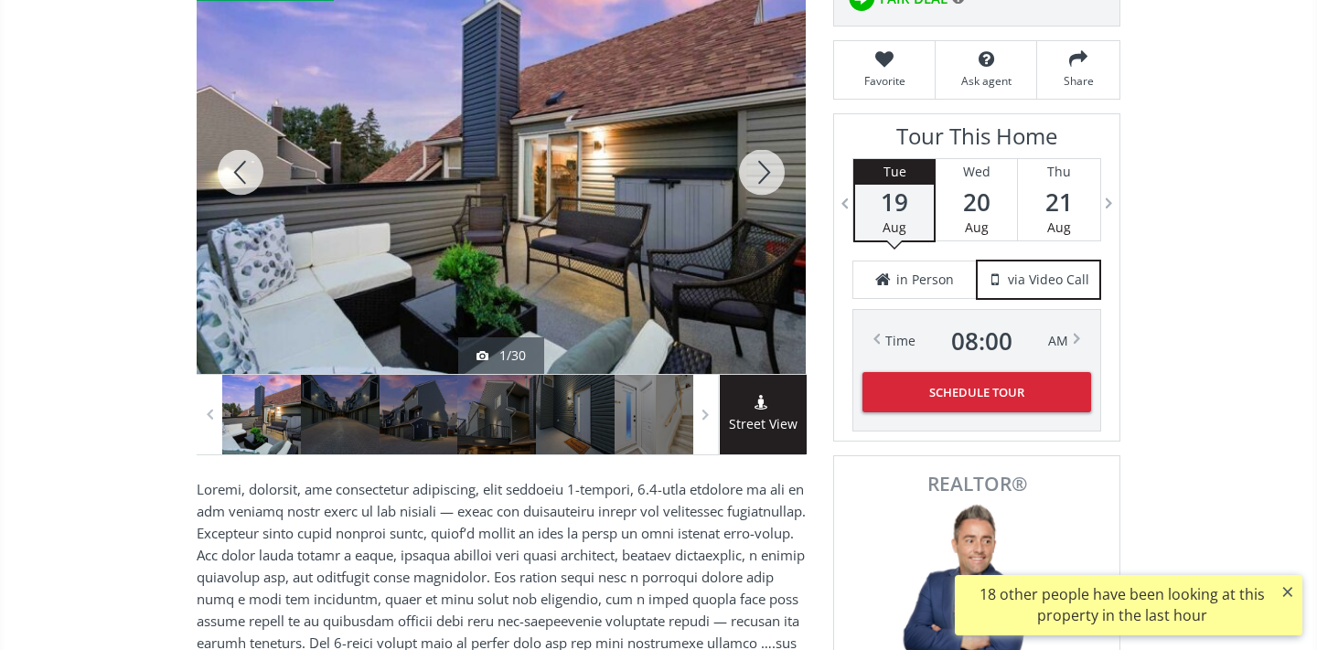
click at [240, 144] on div at bounding box center [241, 172] width 88 height 403
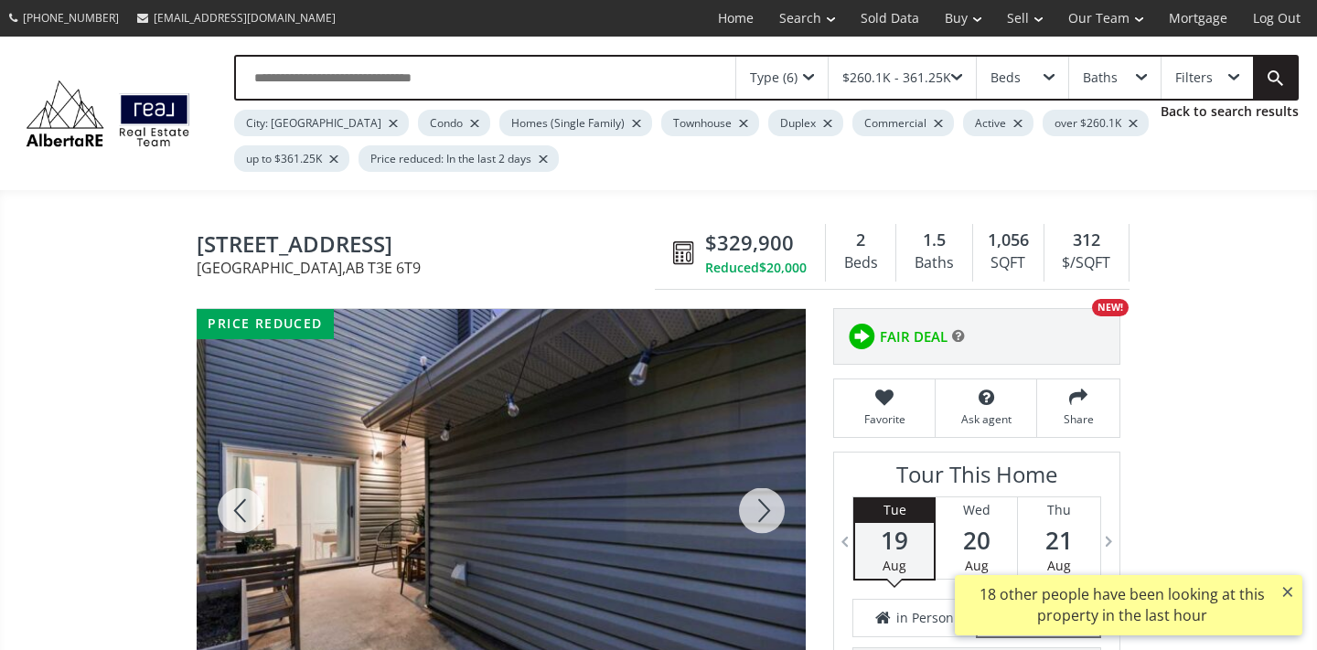
scroll to position [0, 0]
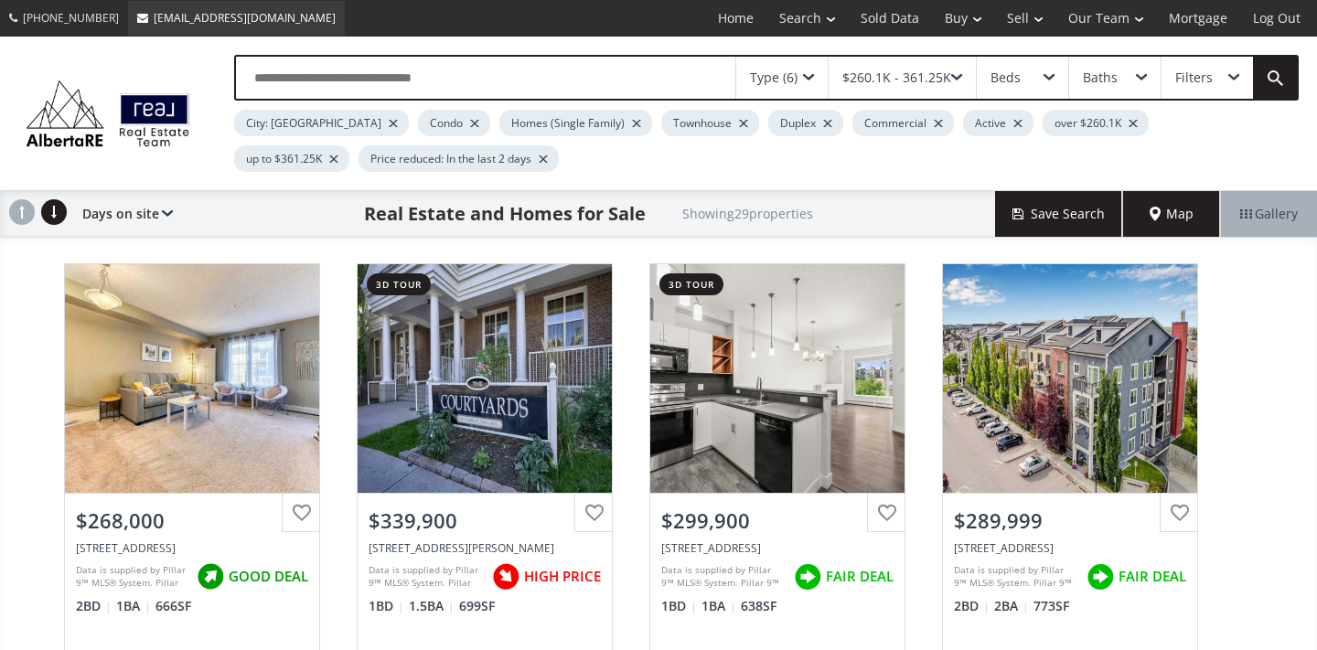
scroll to position [685, 0]
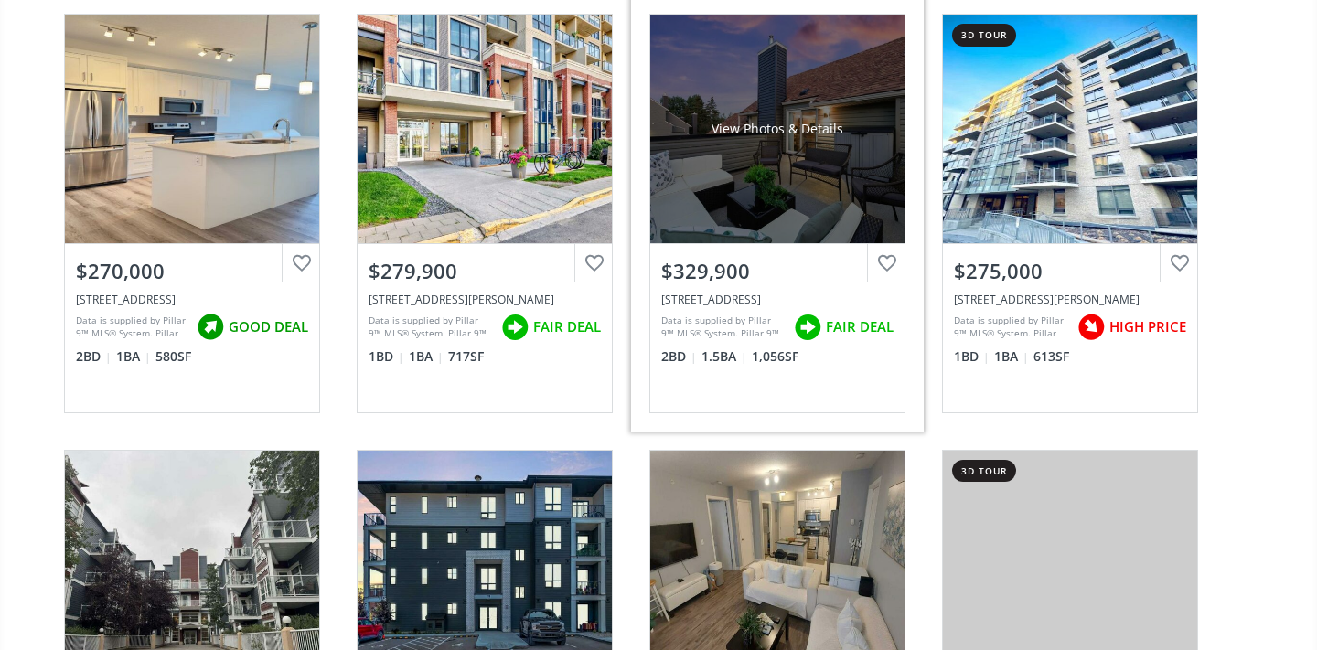
click at [820, 251] on div "$329,900" at bounding box center [777, 267] width 254 height 47
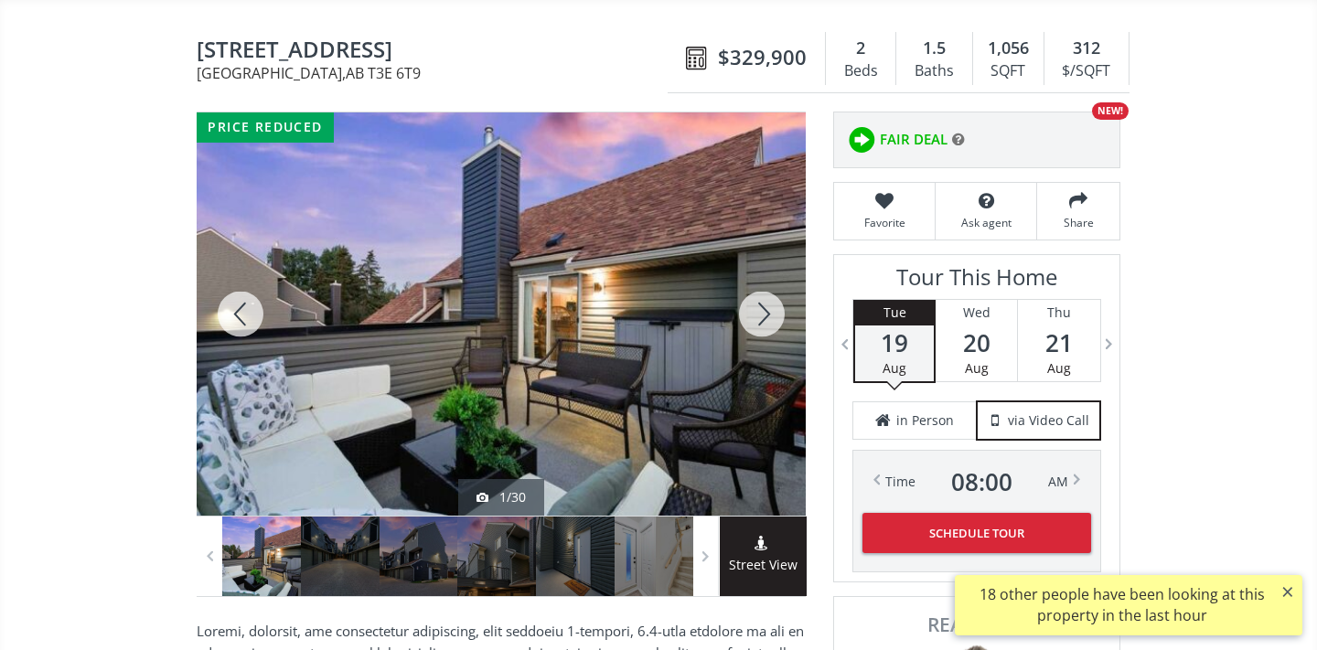
scroll to position [198, 0]
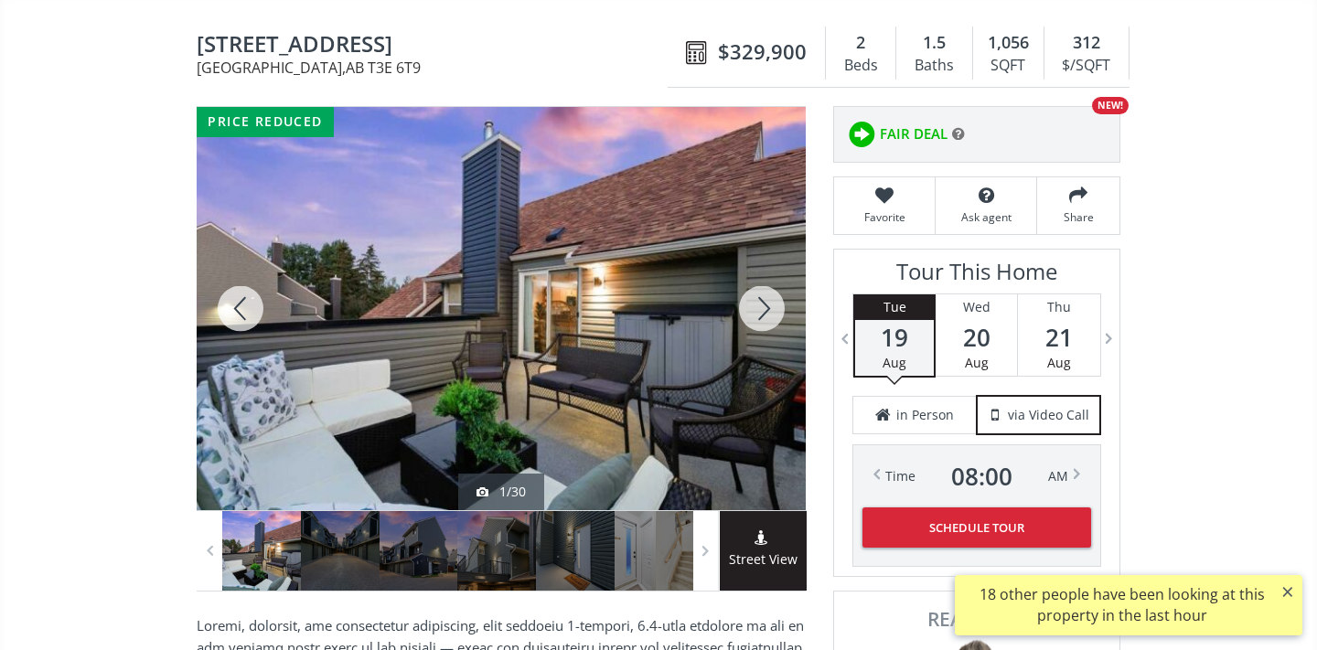
click at [755, 317] on div at bounding box center [762, 308] width 88 height 403
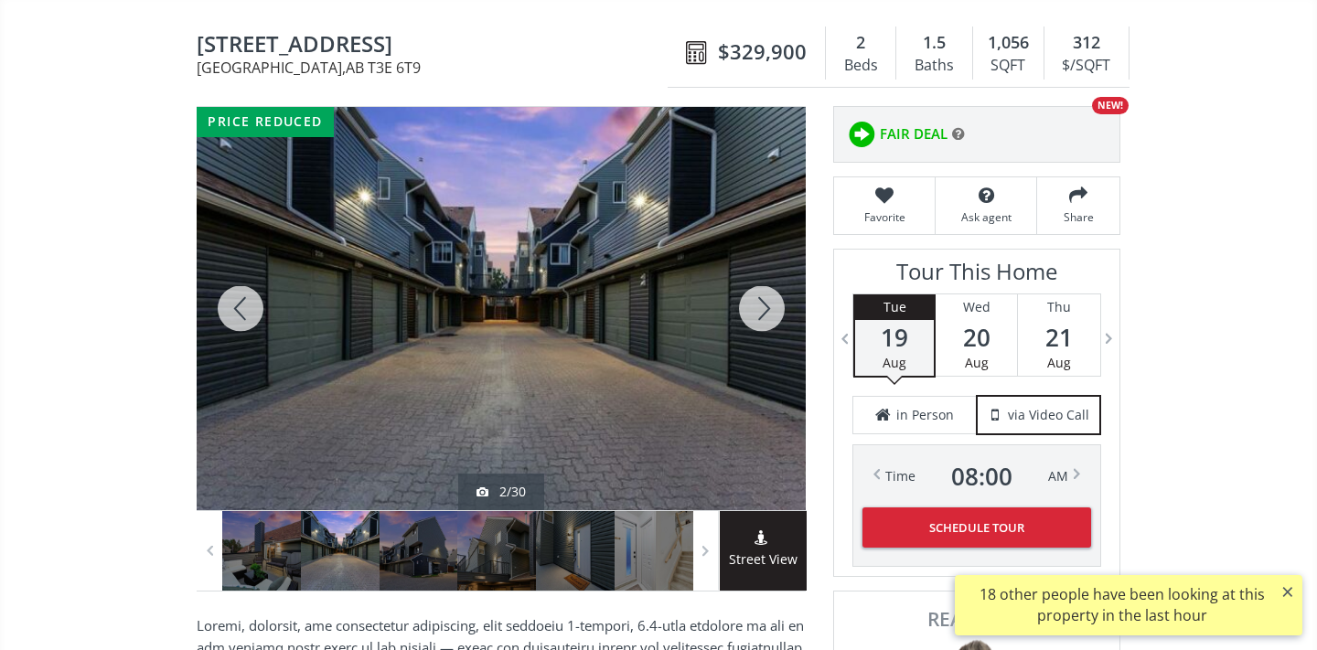
click at [755, 317] on div at bounding box center [762, 308] width 88 height 403
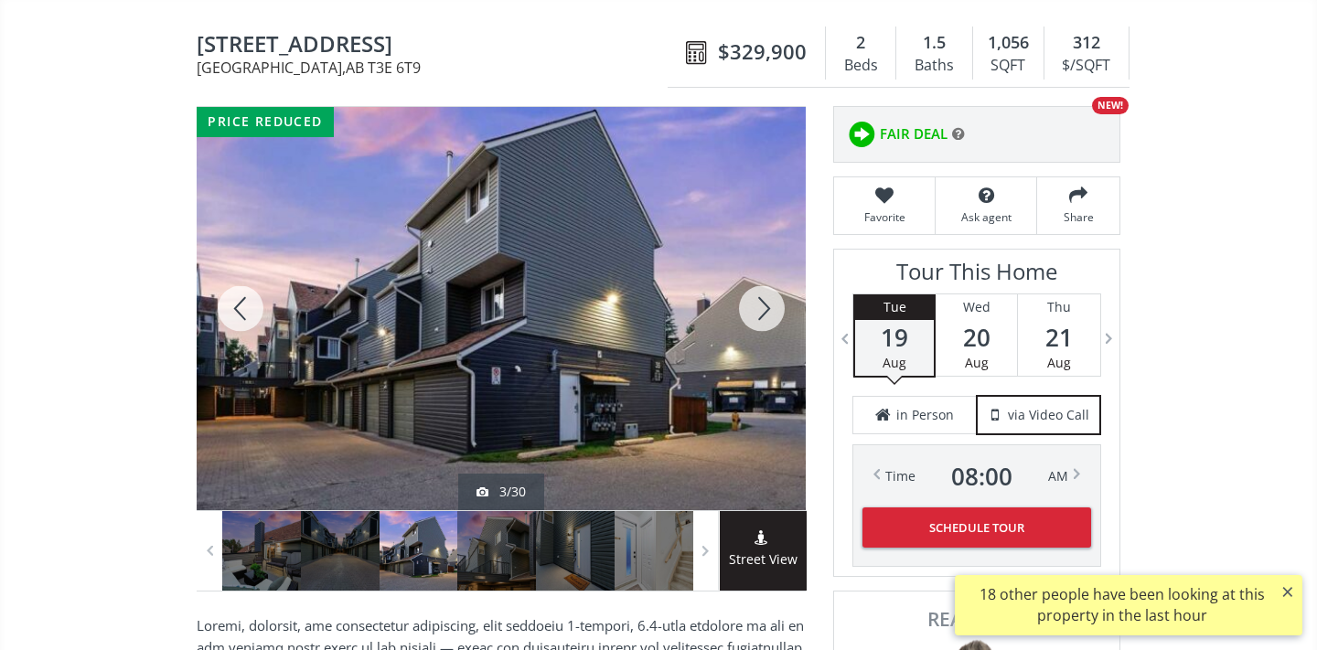
click at [755, 317] on div at bounding box center [762, 308] width 88 height 403
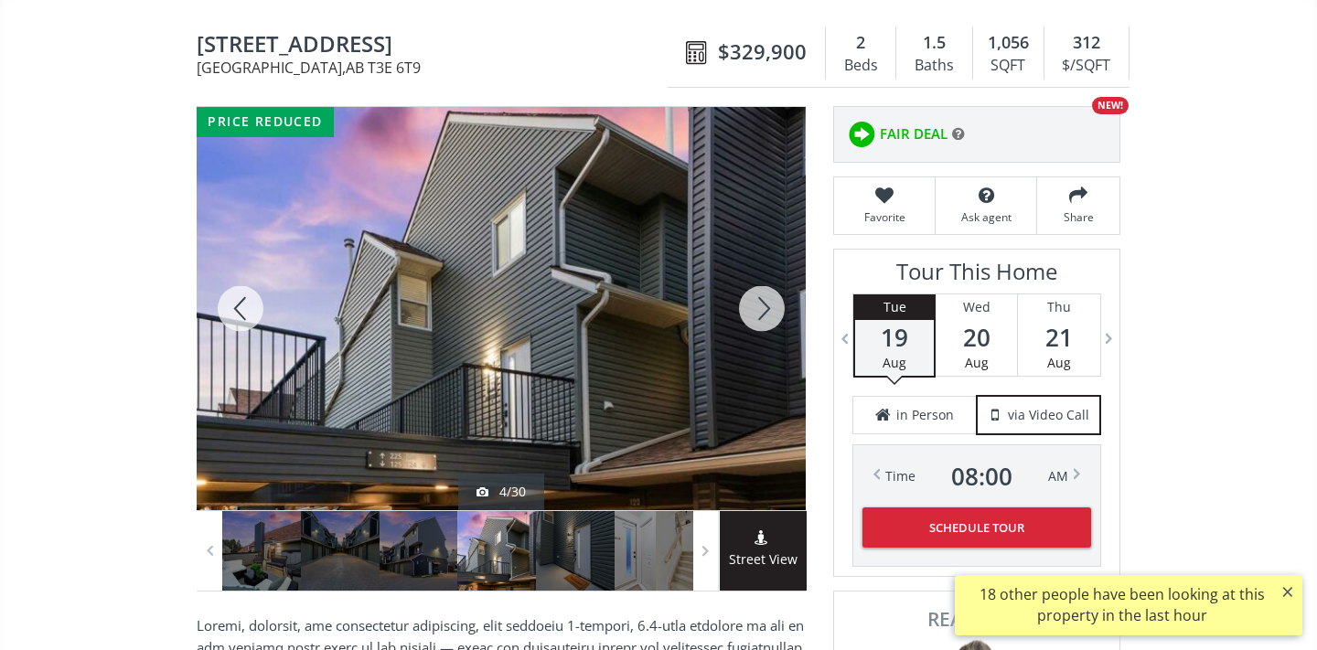
click at [755, 317] on div at bounding box center [762, 308] width 88 height 403
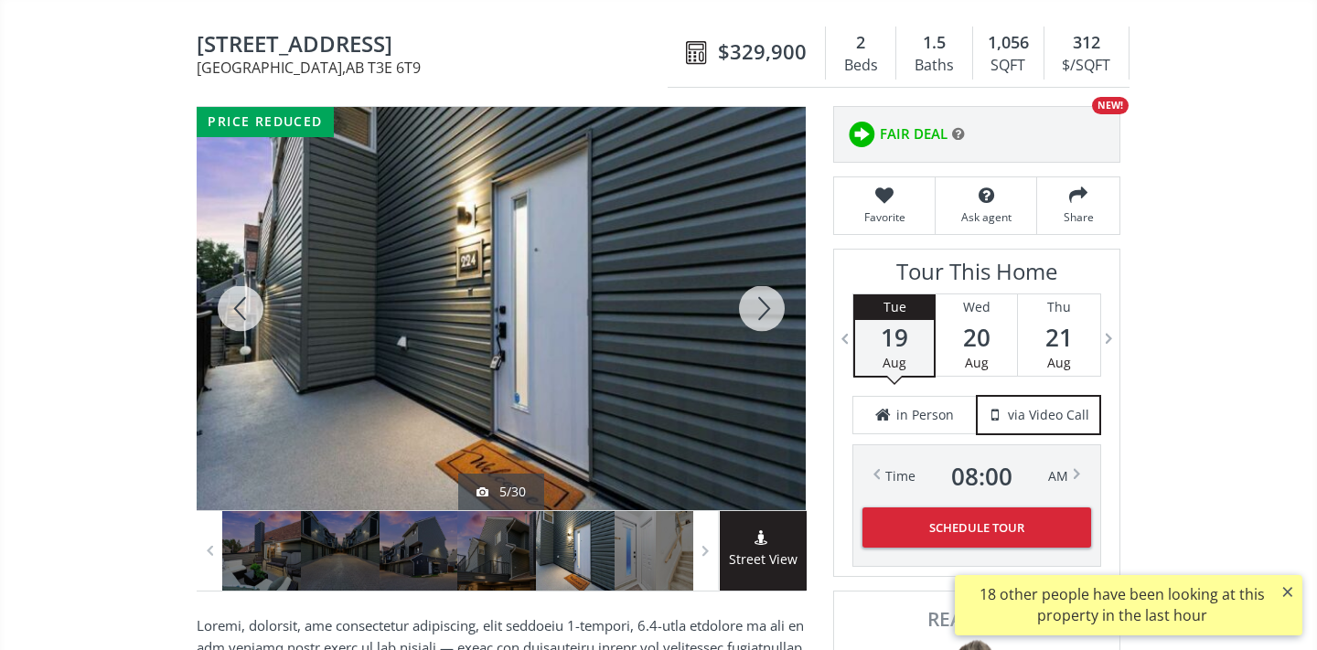
click at [767, 321] on div at bounding box center [762, 308] width 88 height 403
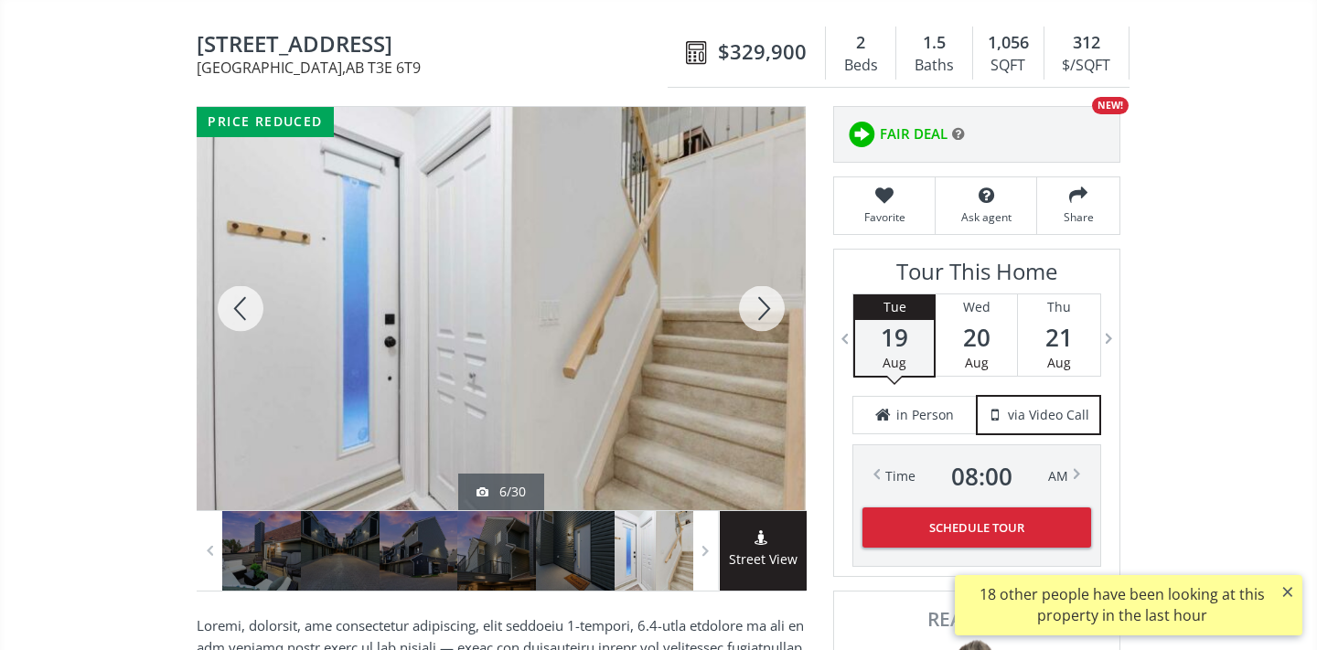
click at [767, 321] on div at bounding box center [762, 308] width 88 height 403
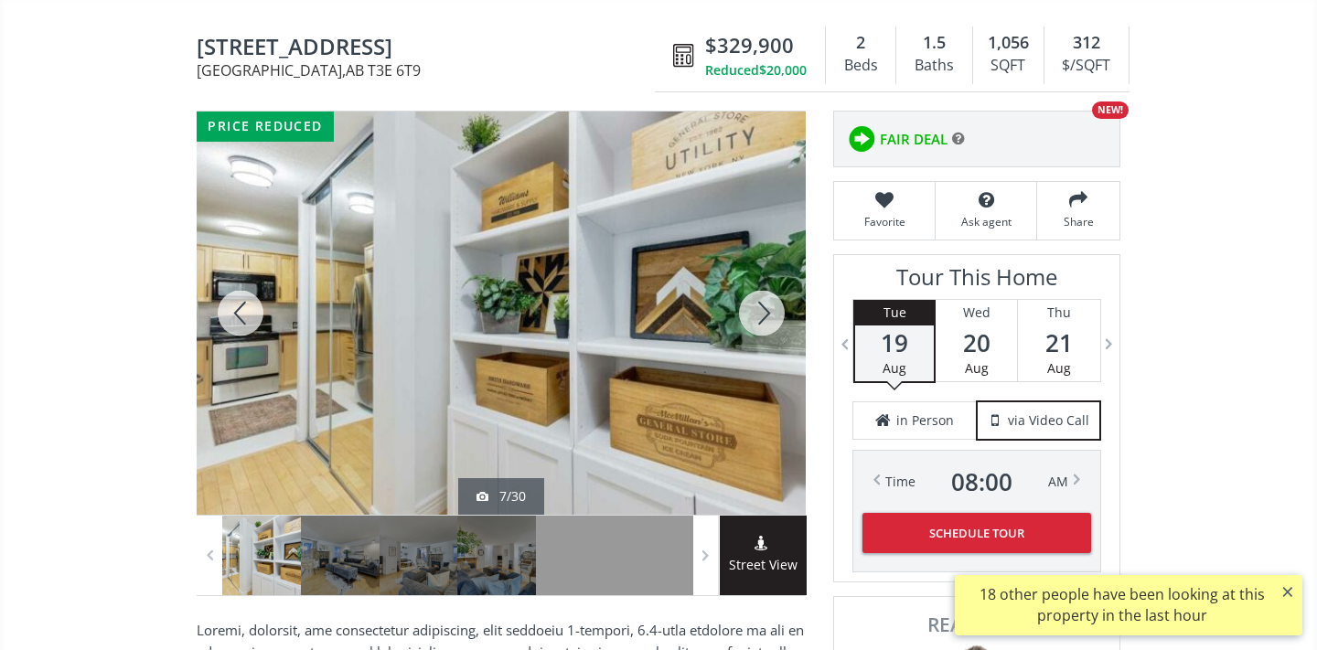
click at [261, 315] on div at bounding box center [241, 313] width 88 height 403
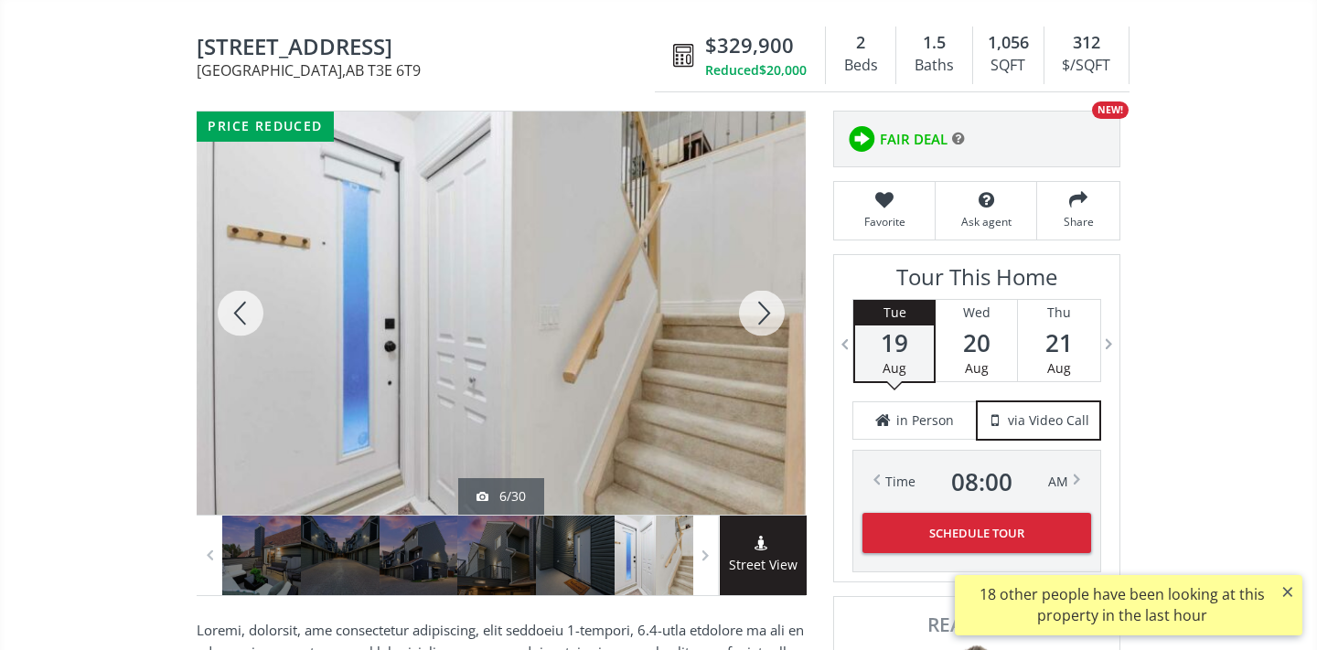
click at [769, 324] on div at bounding box center [762, 313] width 88 height 403
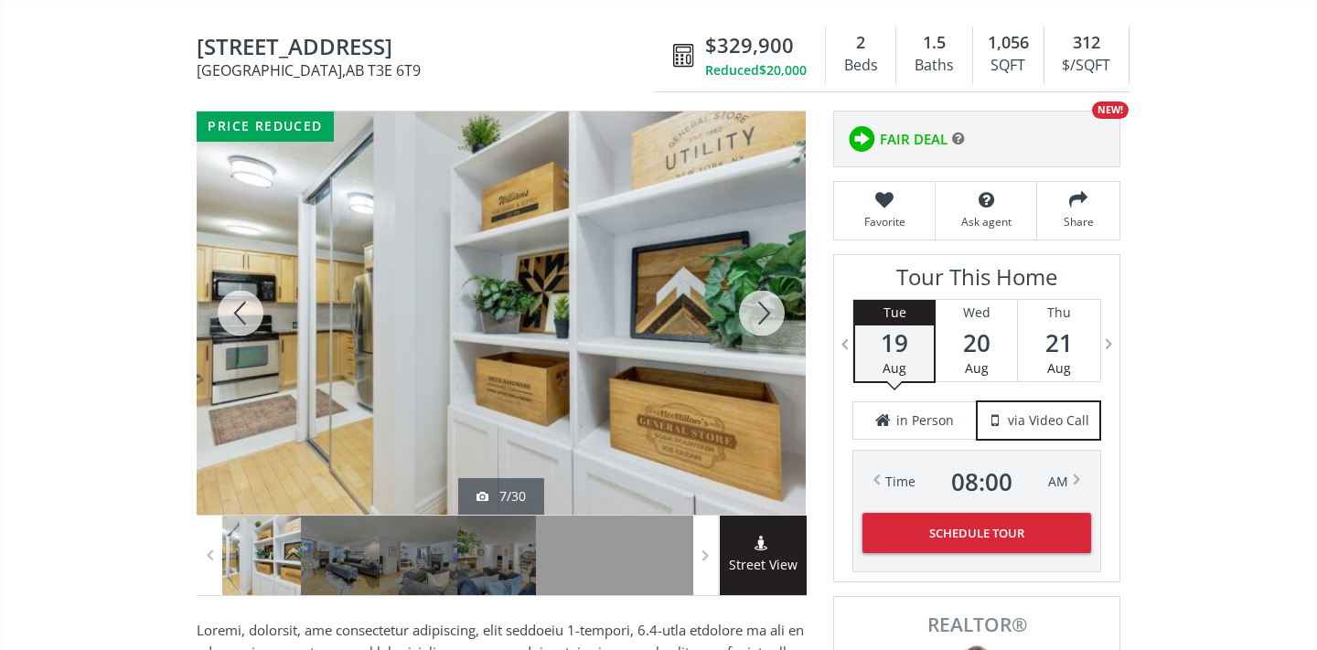
click at [766, 324] on div at bounding box center [762, 313] width 88 height 403
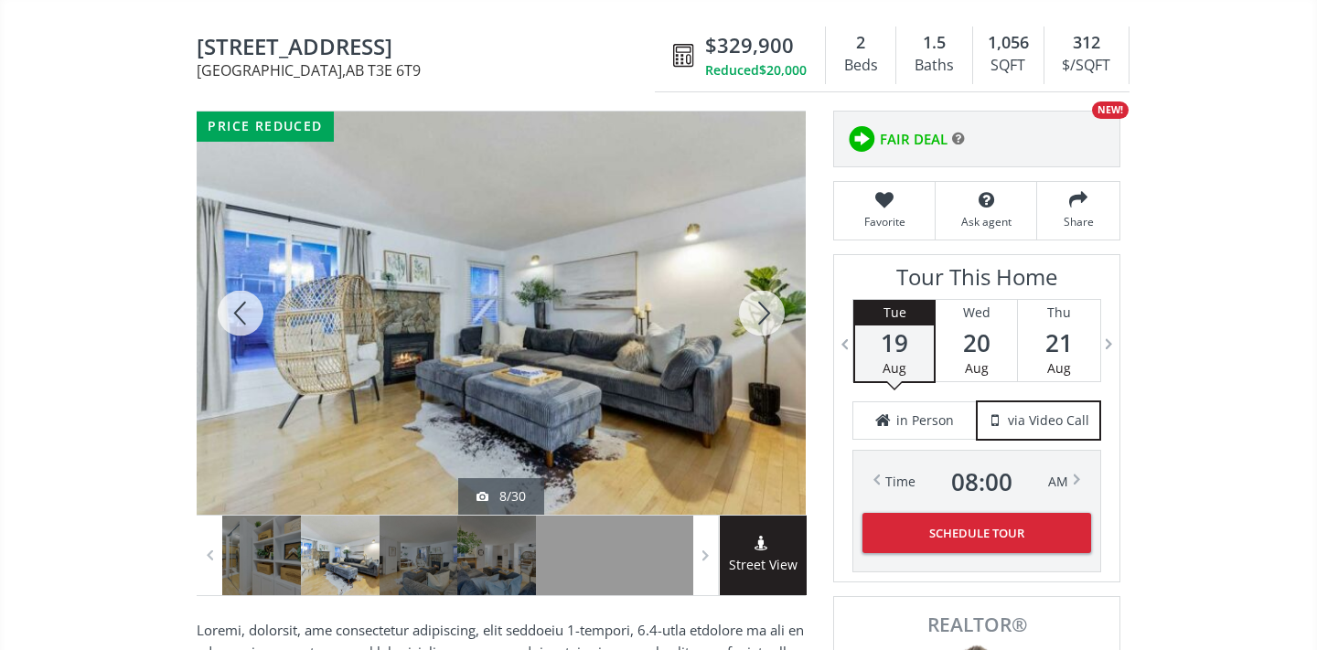
click at [766, 325] on div at bounding box center [762, 313] width 88 height 403
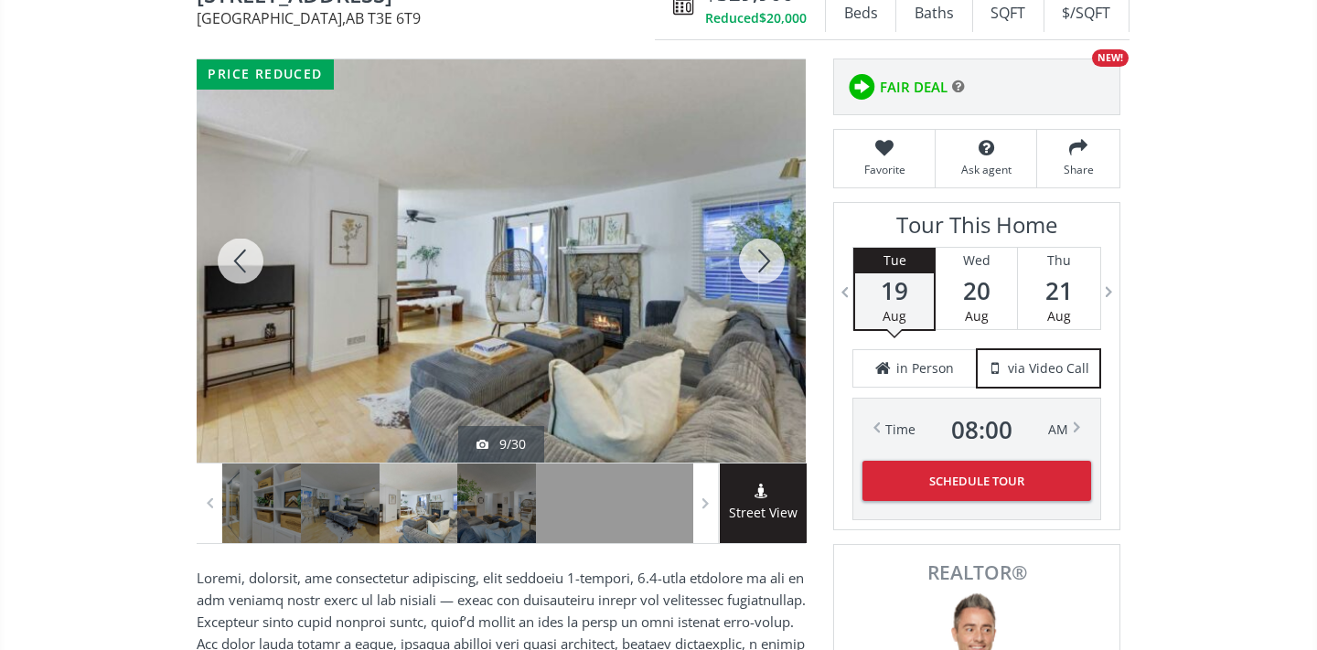
scroll to position [254, 0]
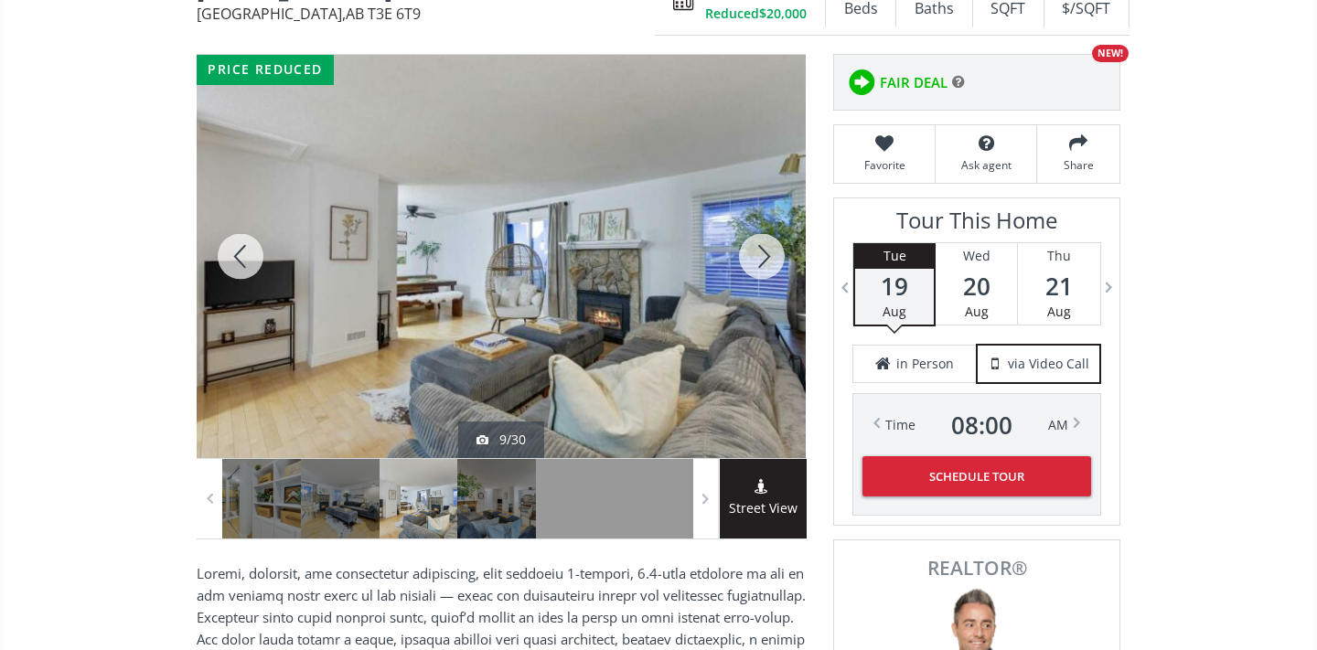
click at [759, 273] on div at bounding box center [762, 256] width 88 height 403
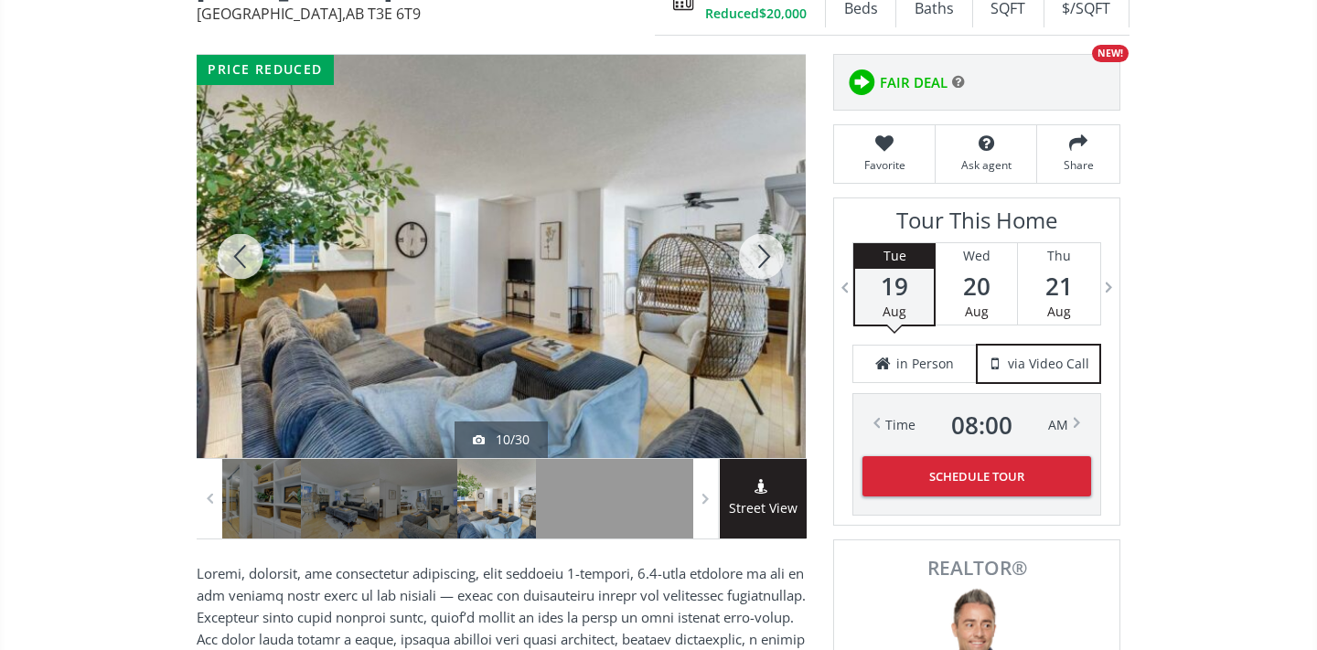
click at [759, 273] on div at bounding box center [762, 256] width 88 height 403
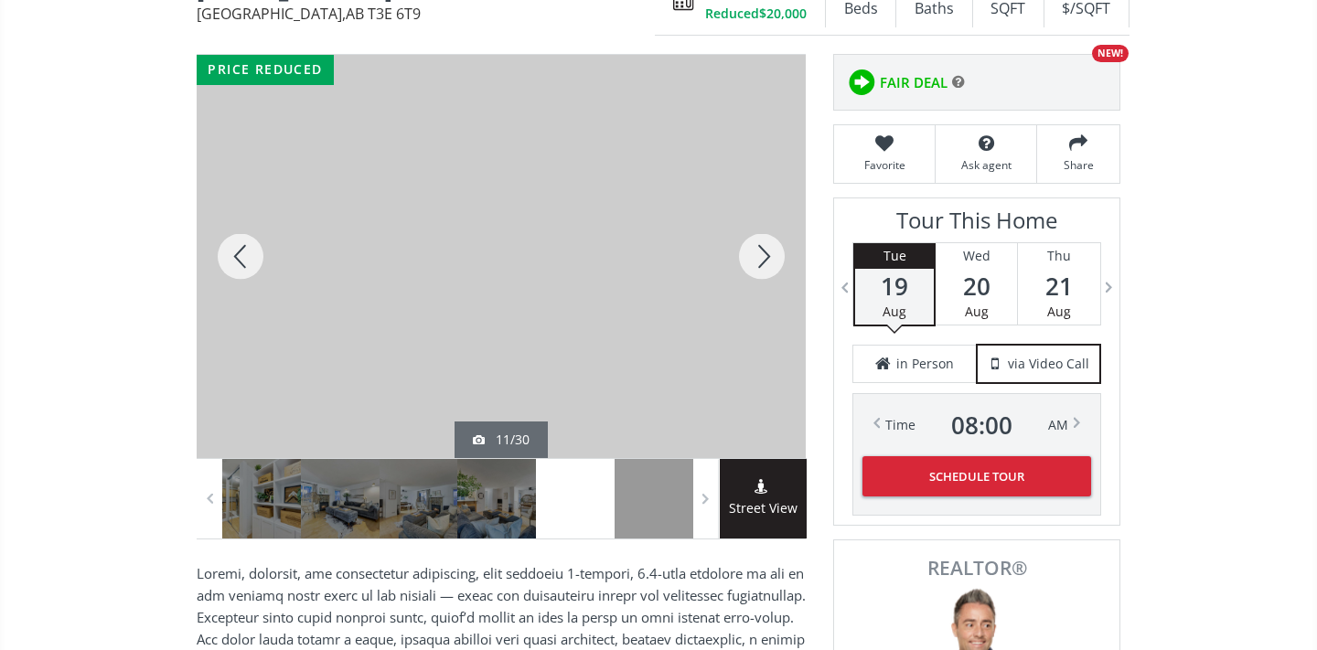
click at [761, 274] on div at bounding box center [762, 256] width 88 height 403
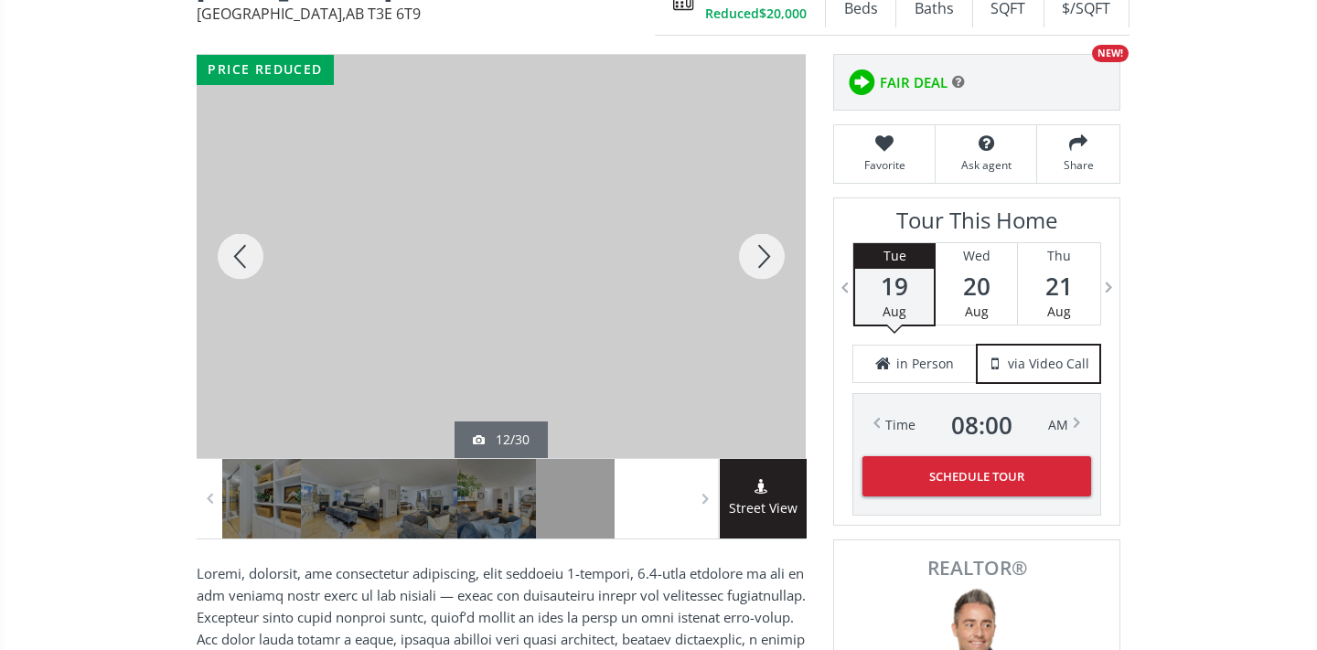
click at [766, 277] on div at bounding box center [762, 256] width 88 height 403
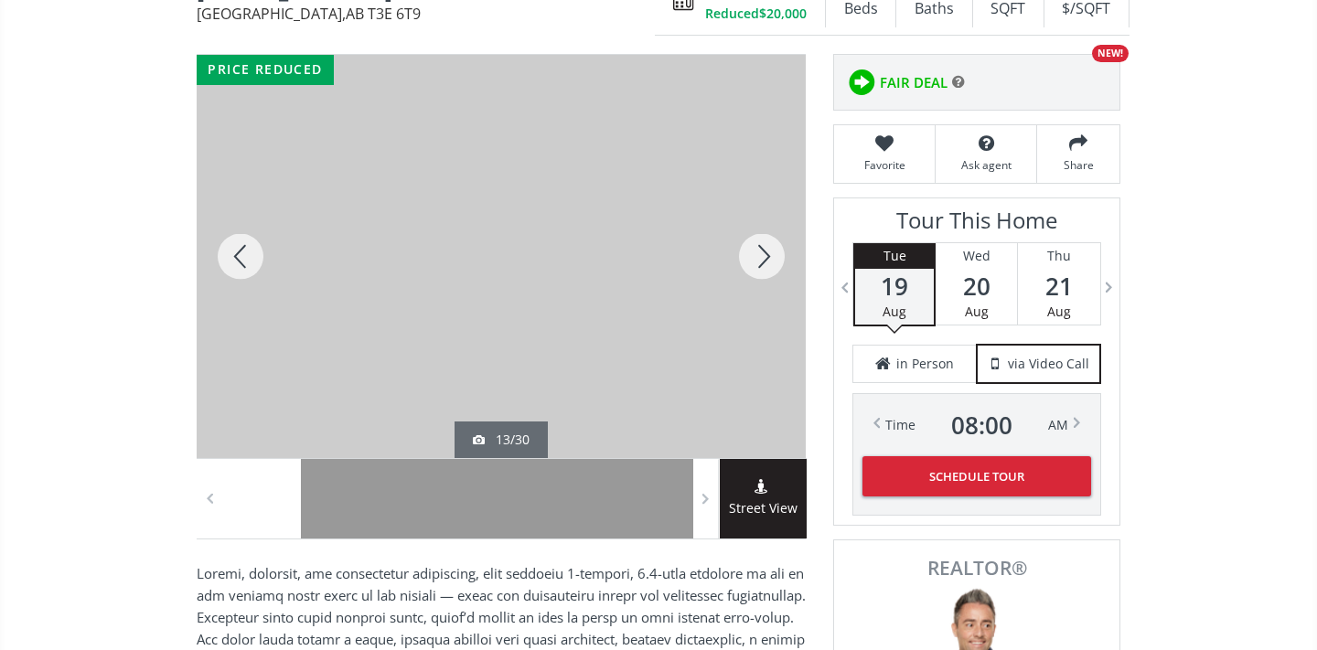
click at [767, 279] on div at bounding box center [762, 256] width 88 height 403
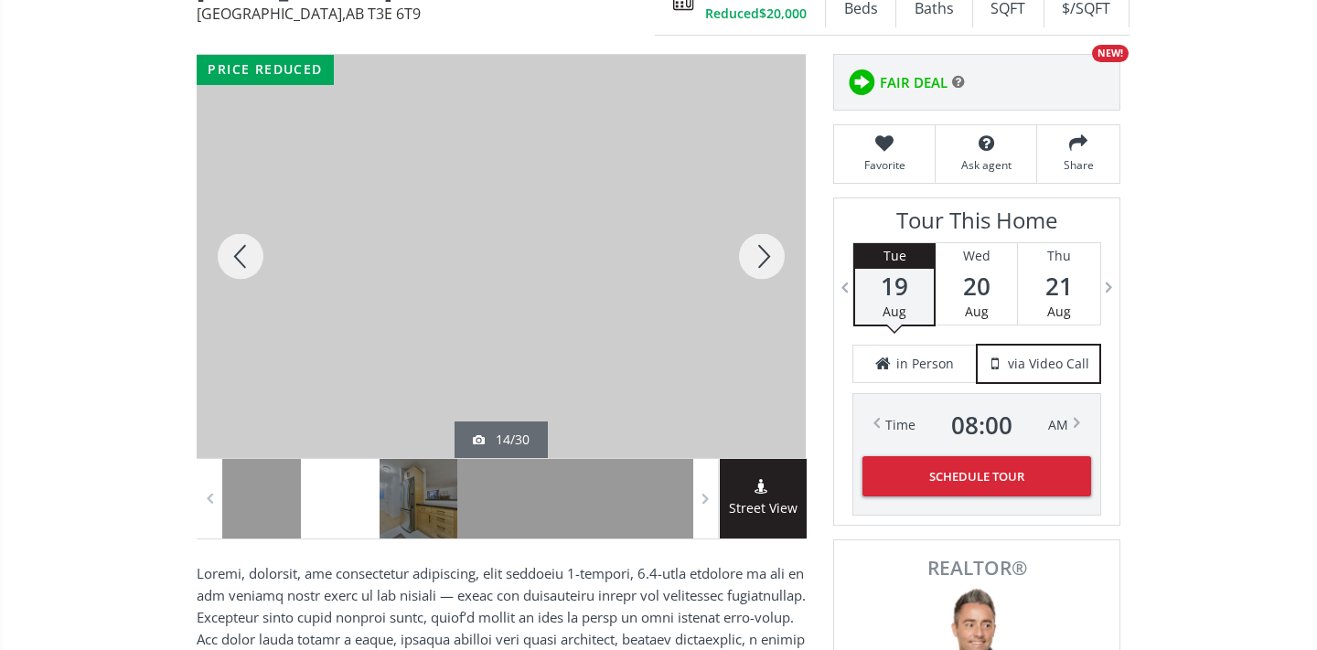
click at [768, 279] on div at bounding box center [762, 256] width 88 height 403
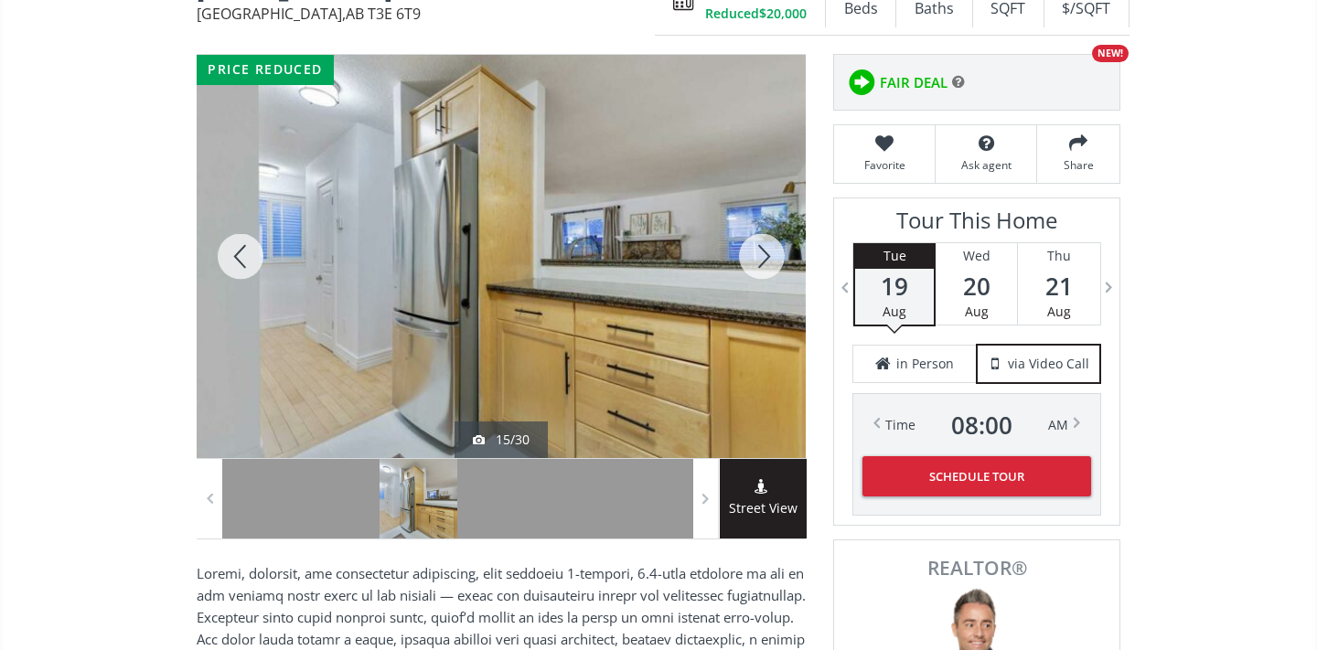
click at [242, 258] on div at bounding box center [241, 256] width 88 height 403
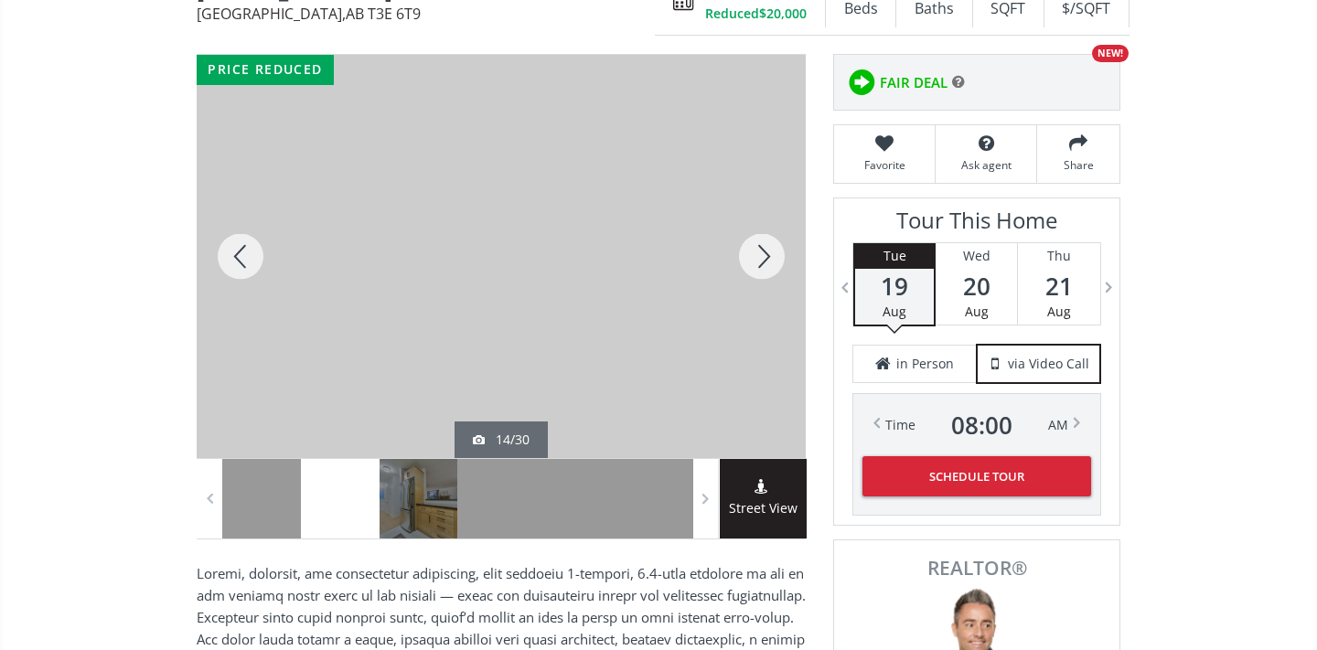
click at [765, 262] on div at bounding box center [762, 256] width 88 height 403
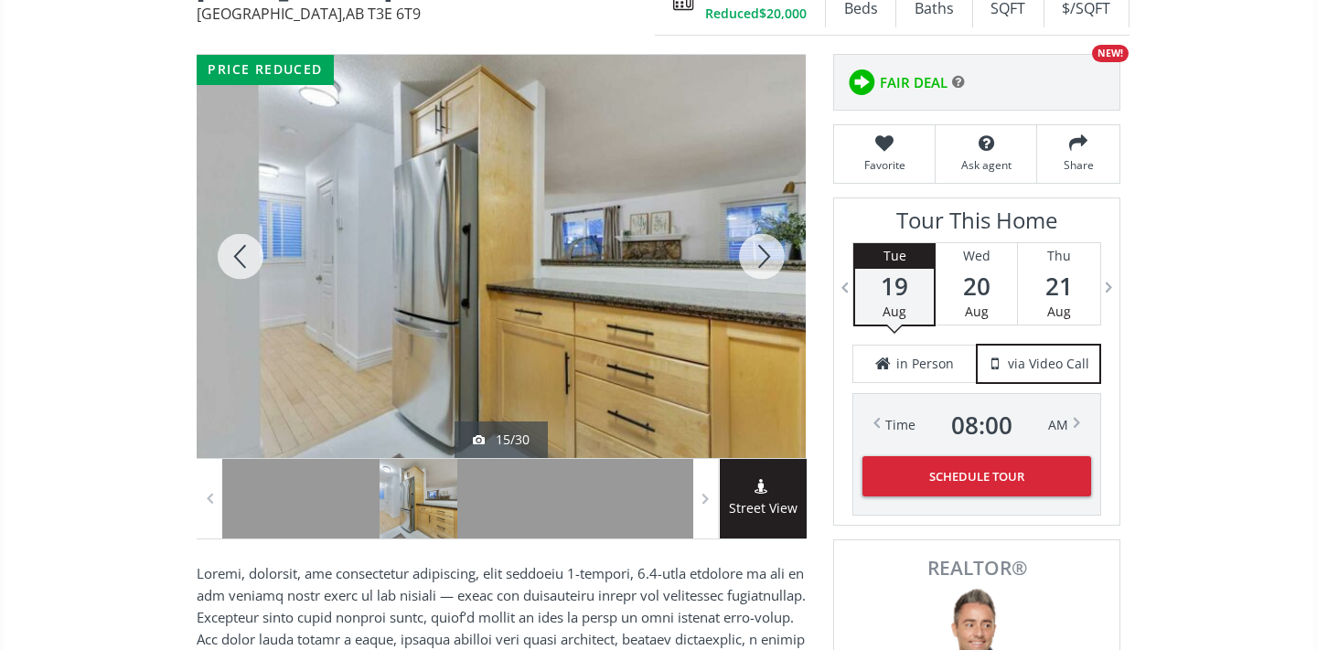
click at [766, 262] on div at bounding box center [762, 256] width 88 height 403
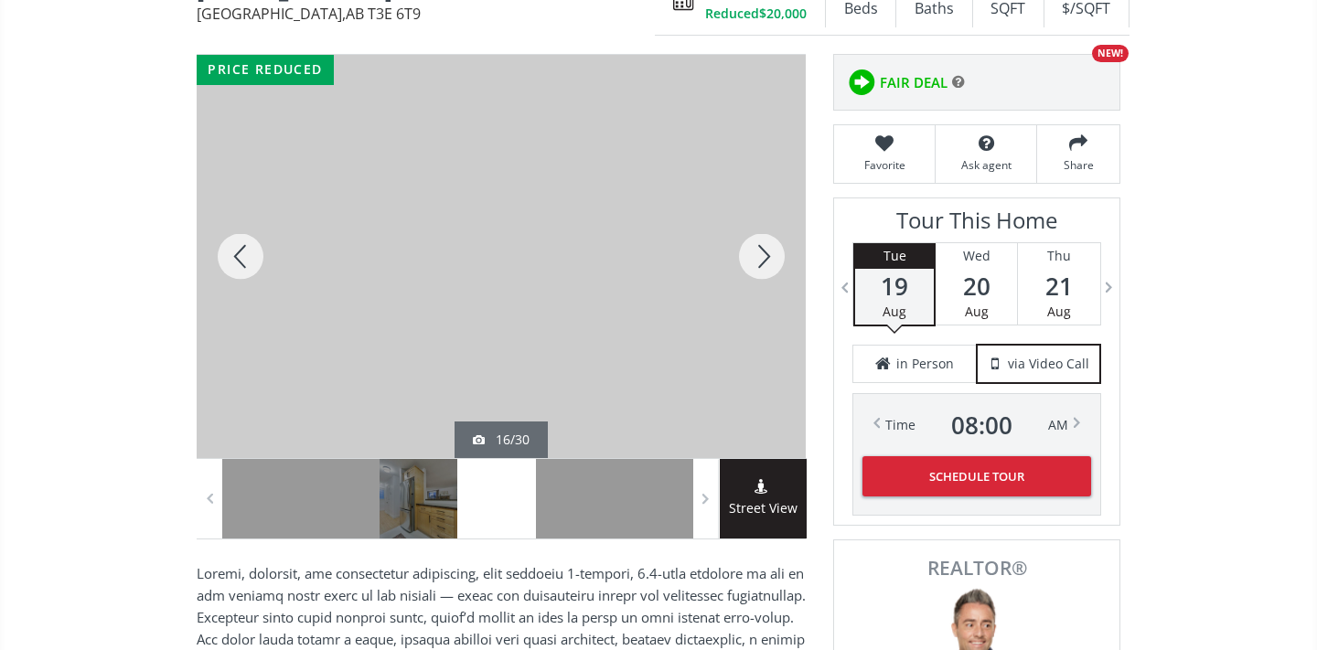
click at [767, 261] on div at bounding box center [762, 256] width 88 height 403
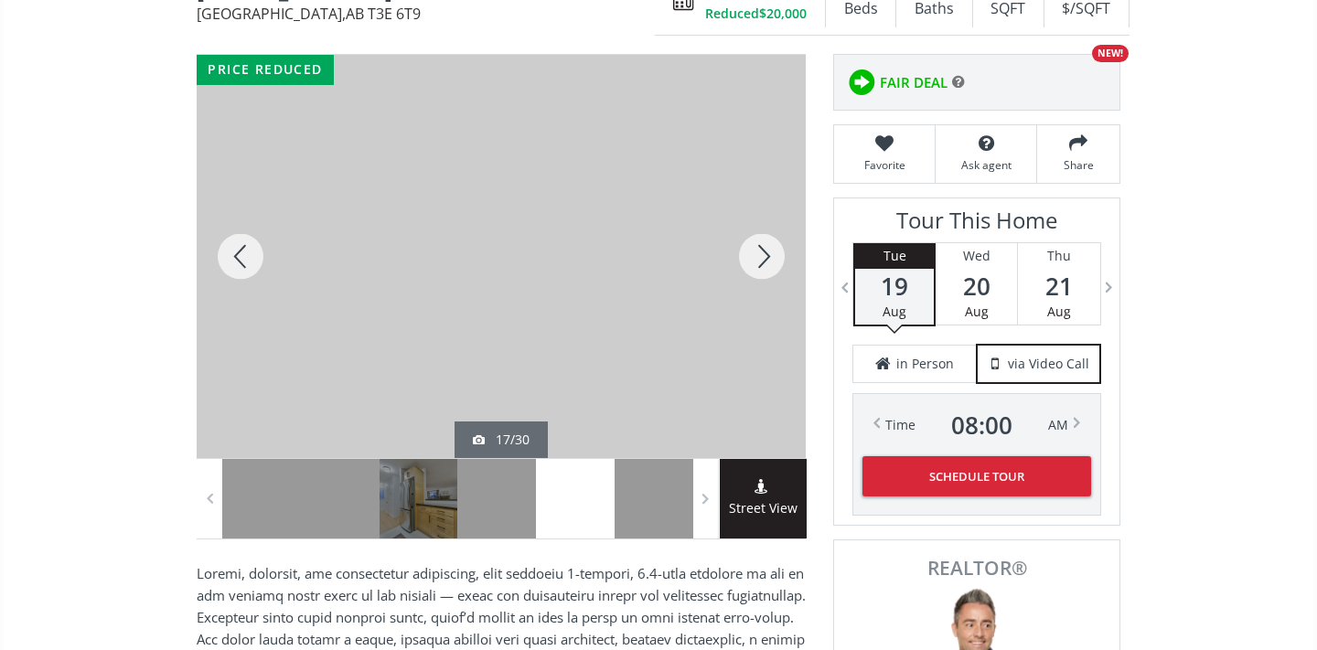
click at [767, 262] on div at bounding box center [762, 256] width 88 height 403
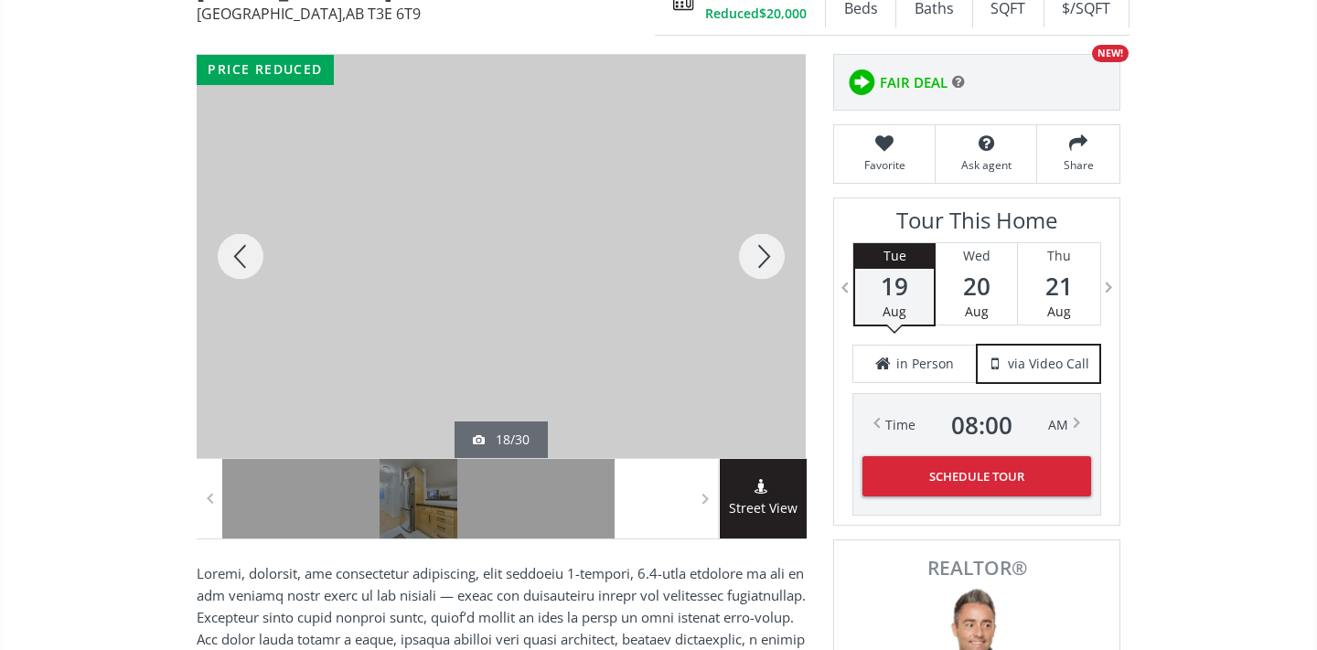
click at [767, 262] on div at bounding box center [762, 256] width 88 height 403
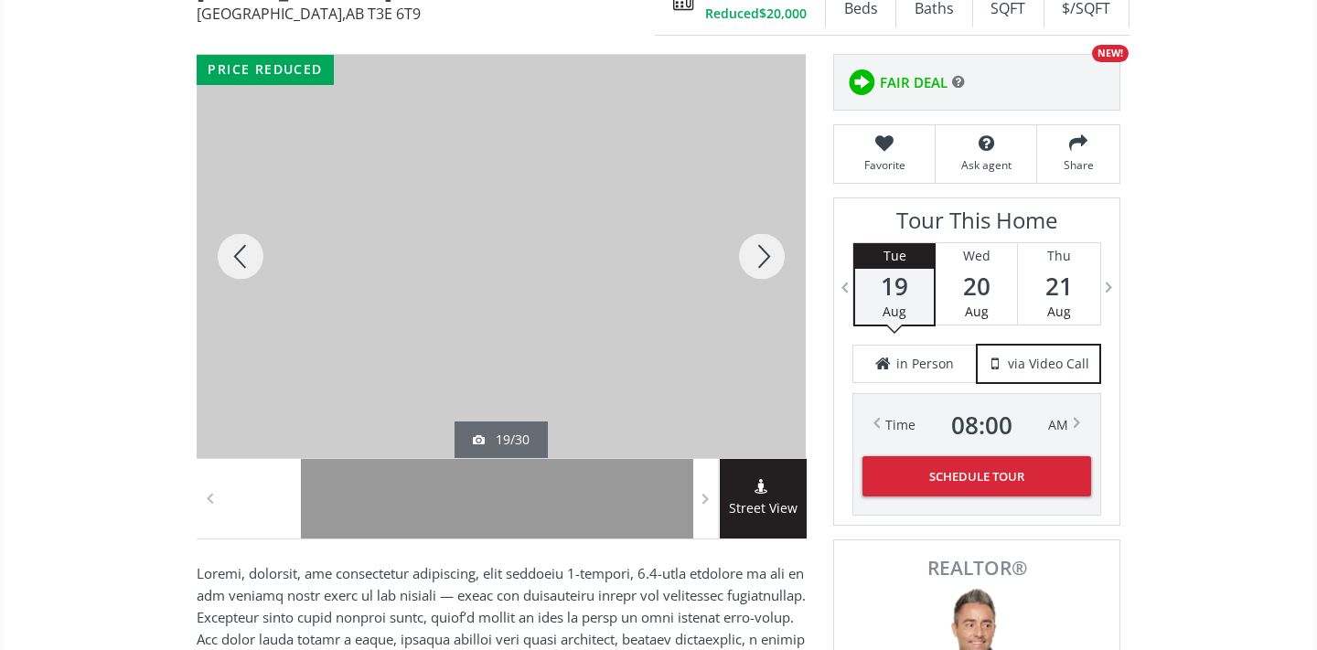
click at [767, 262] on div at bounding box center [762, 256] width 88 height 403
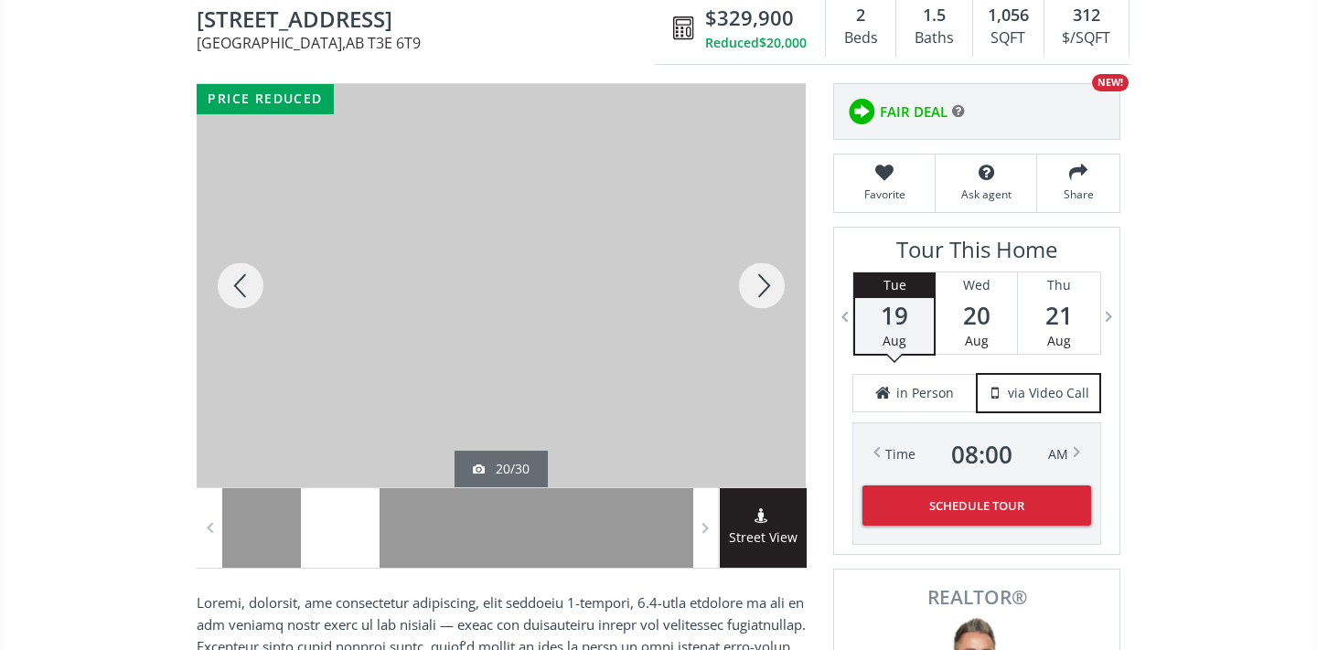
scroll to position [260, 0]
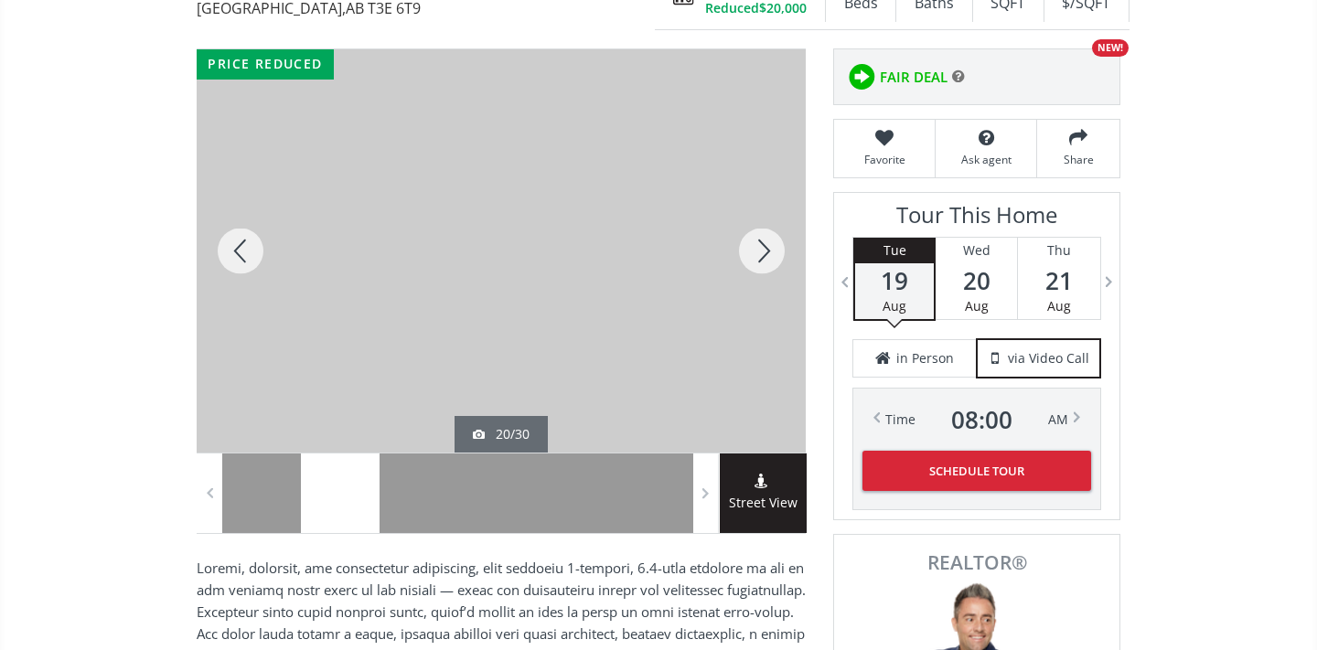
click at [761, 247] on div at bounding box center [762, 250] width 88 height 403
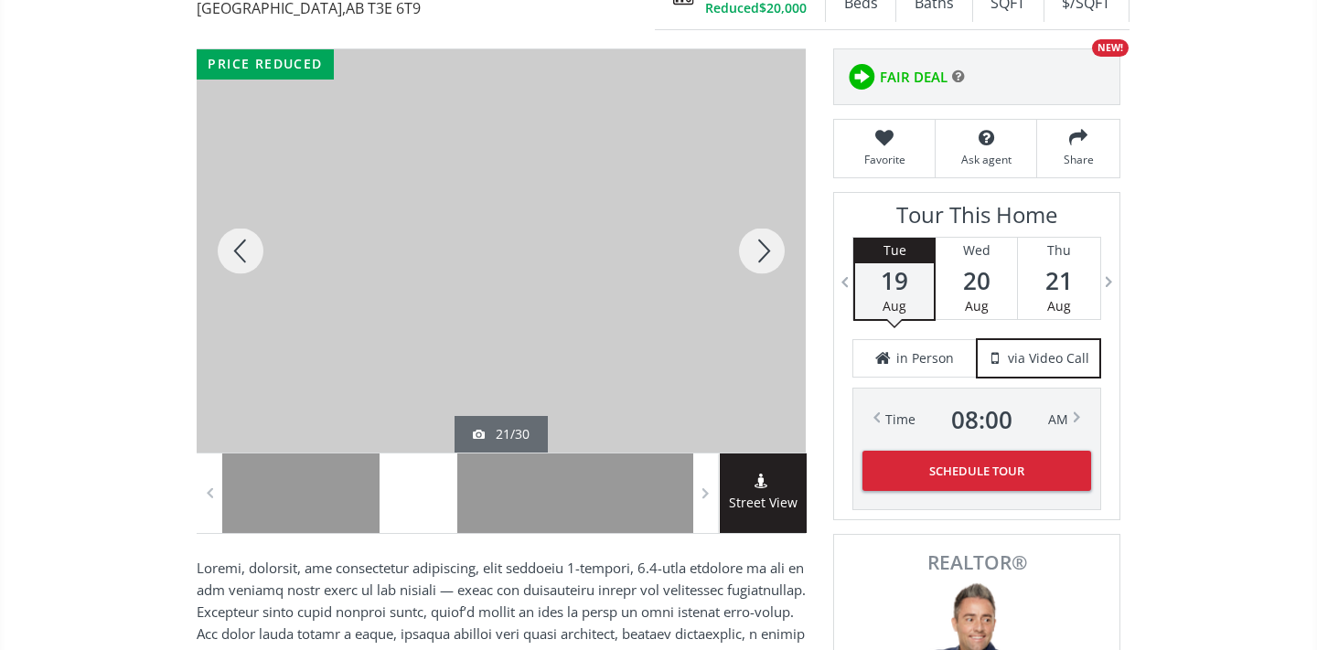
click at [763, 250] on div at bounding box center [762, 250] width 88 height 403
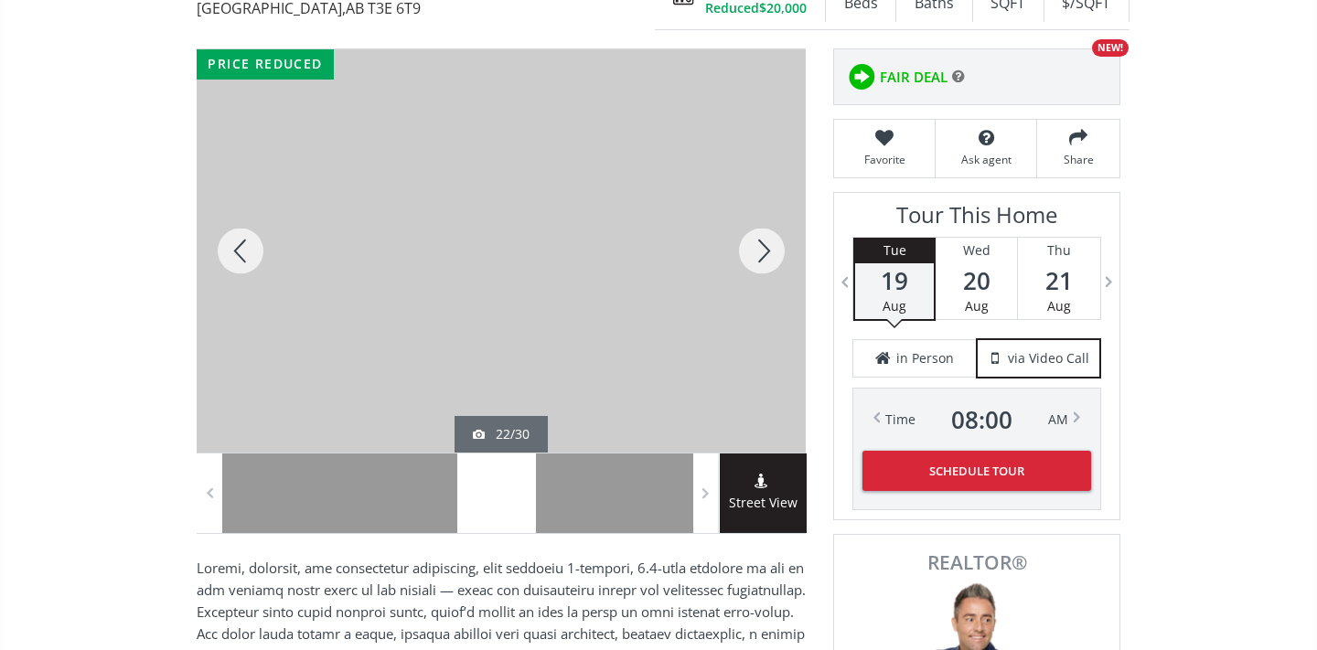
click at [763, 250] on div at bounding box center [762, 250] width 88 height 403
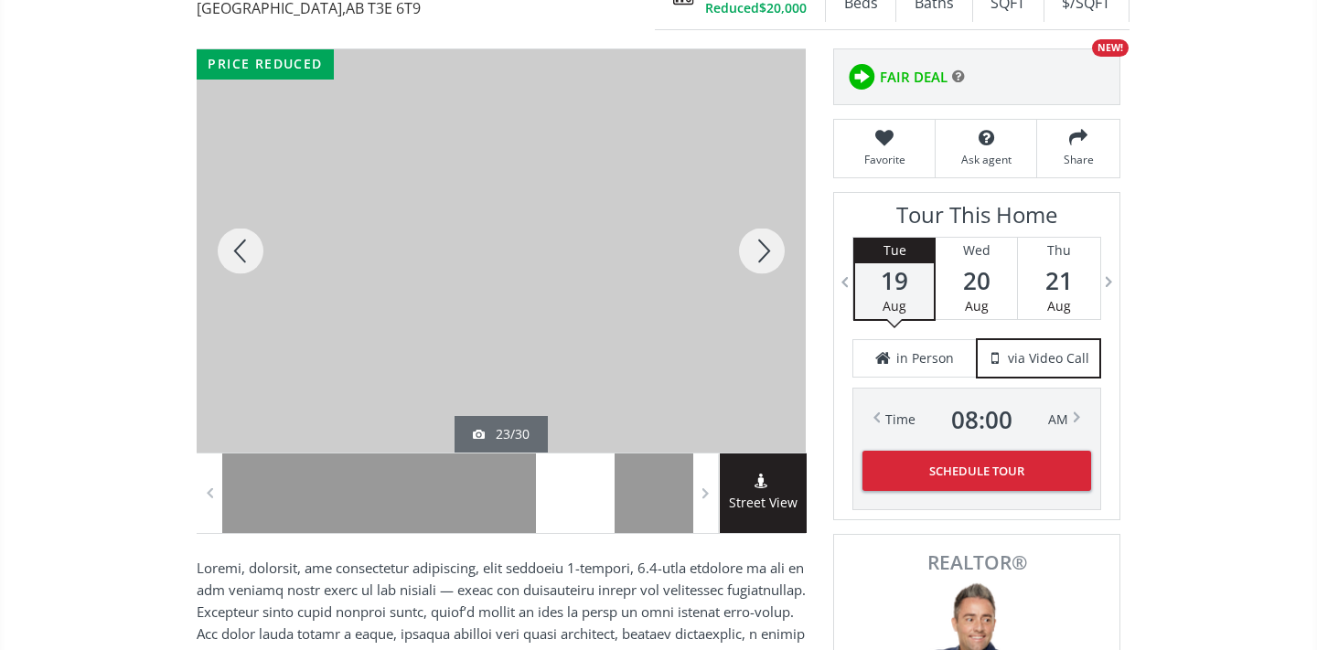
click at [760, 257] on div at bounding box center [762, 250] width 88 height 403
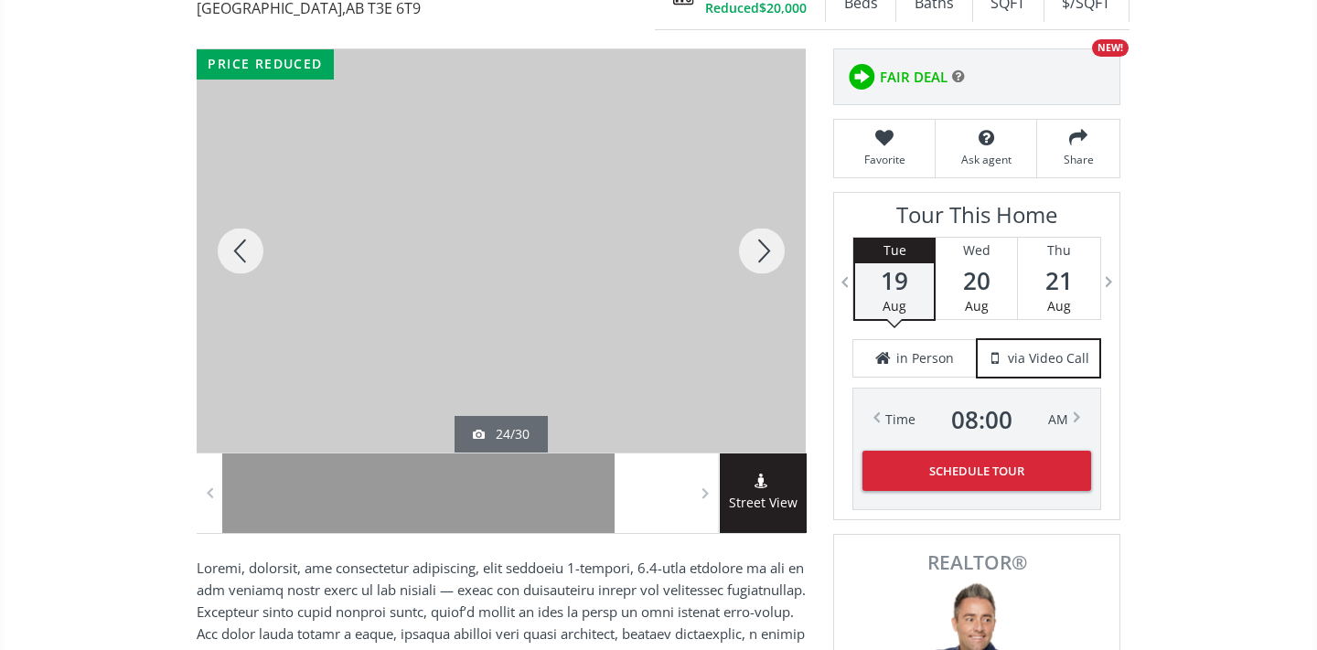
click at [760, 257] on div at bounding box center [762, 250] width 88 height 403
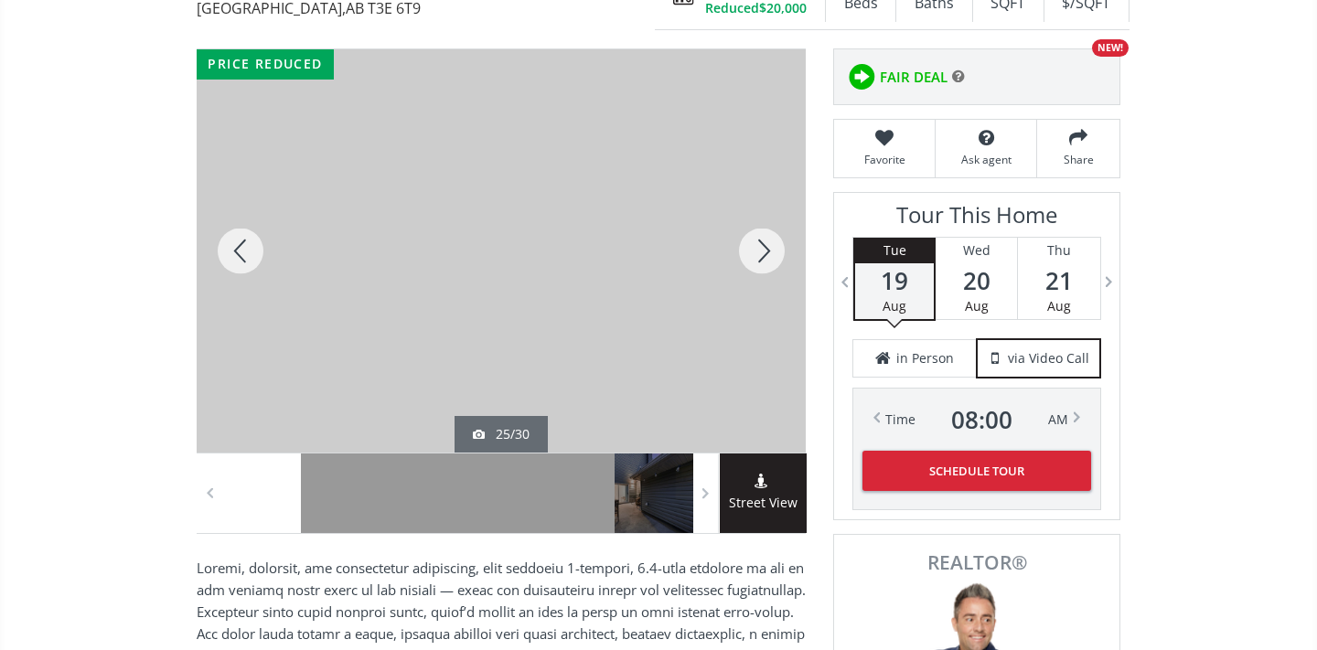
click at [759, 256] on div at bounding box center [762, 250] width 88 height 403
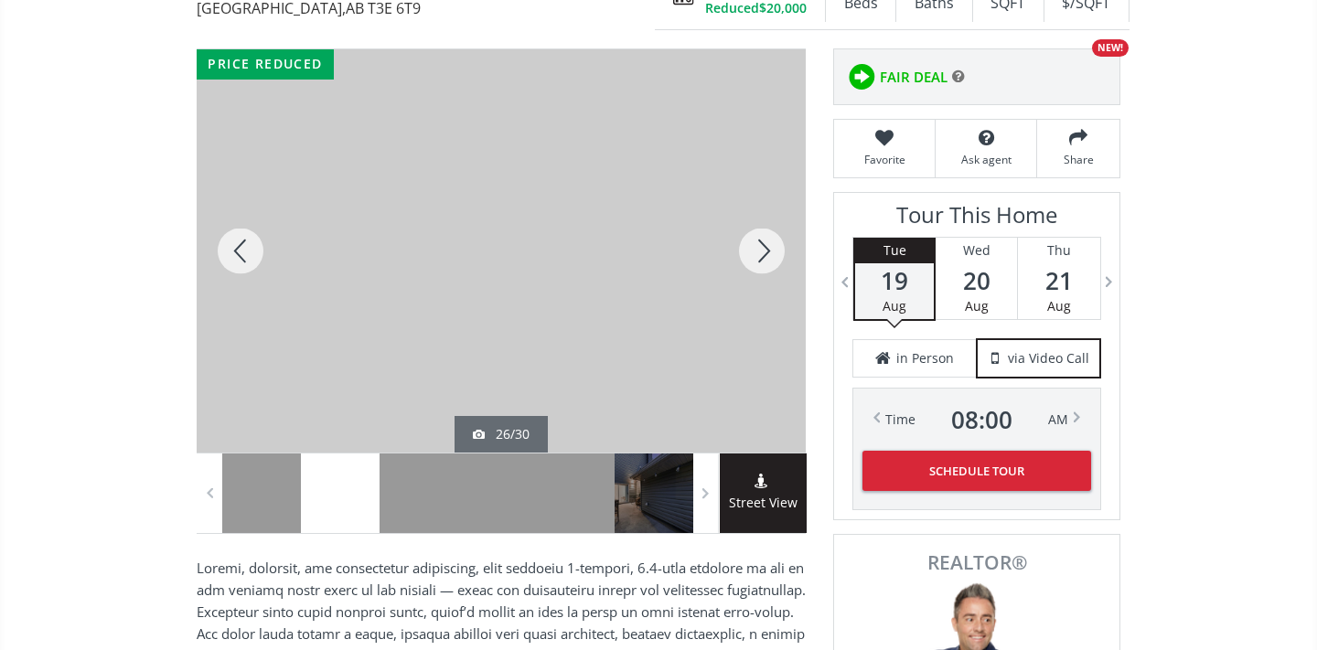
click at [759, 256] on div at bounding box center [762, 250] width 88 height 403
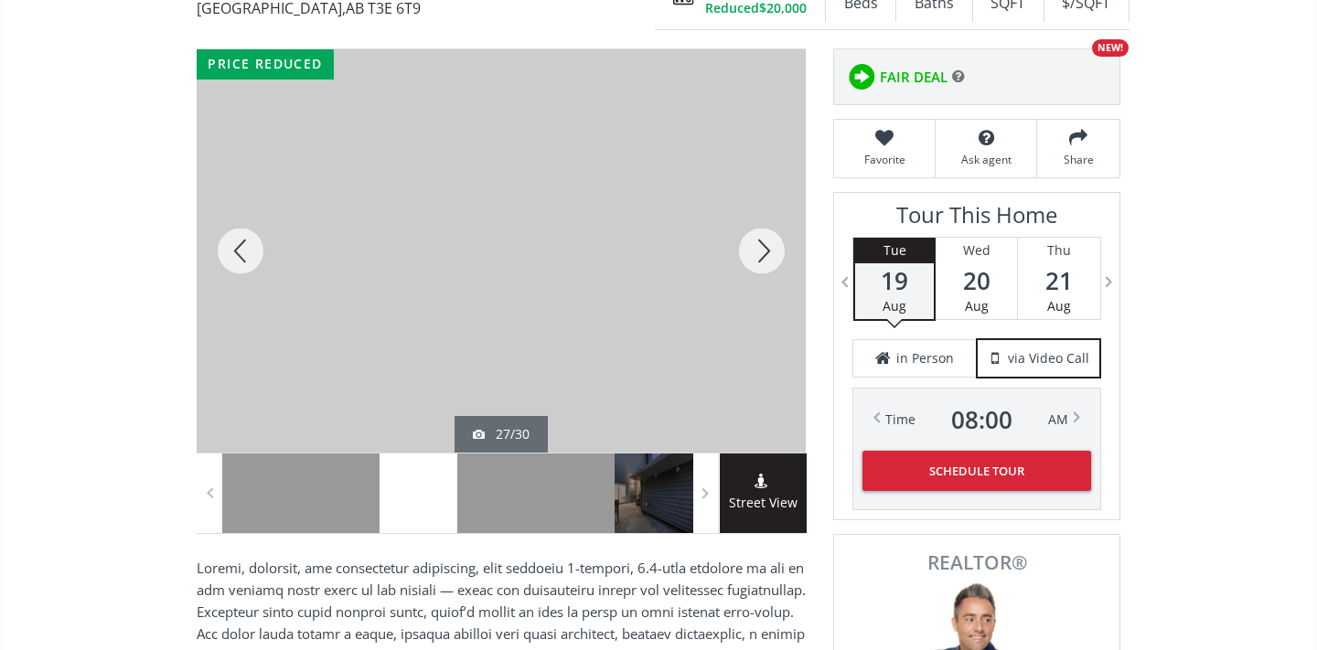
click at [761, 256] on div at bounding box center [762, 250] width 88 height 403
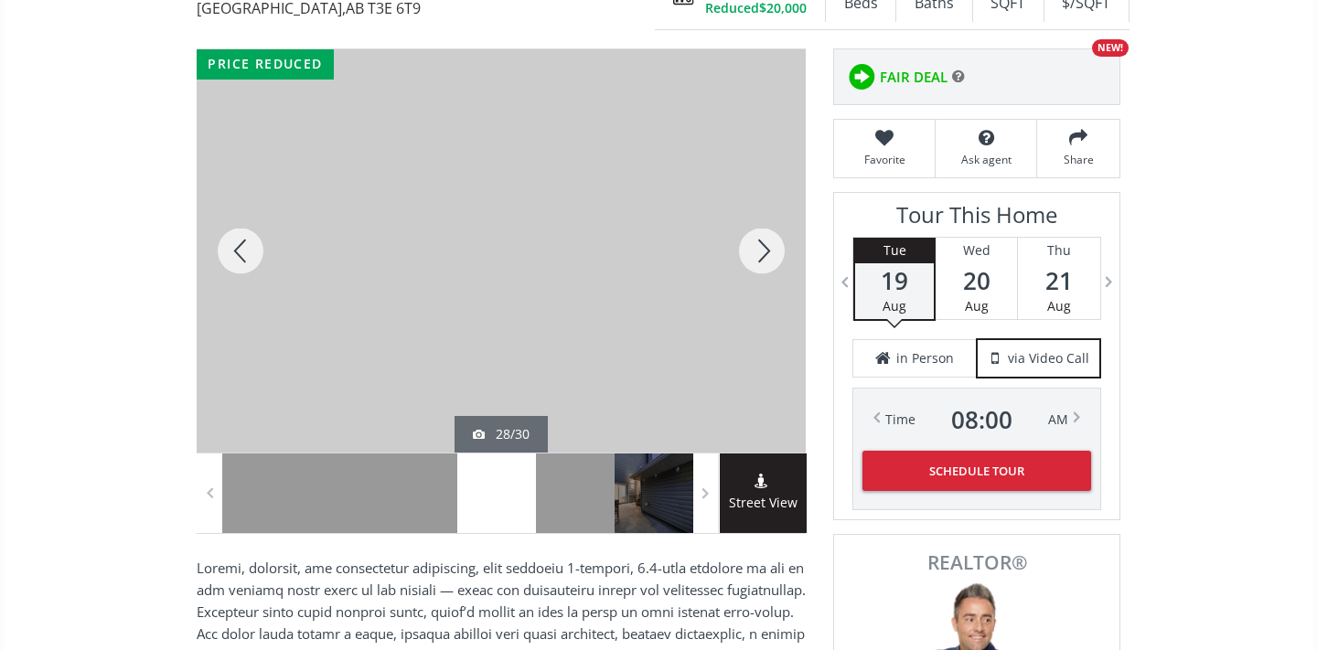
click at [761, 256] on div at bounding box center [762, 250] width 88 height 403
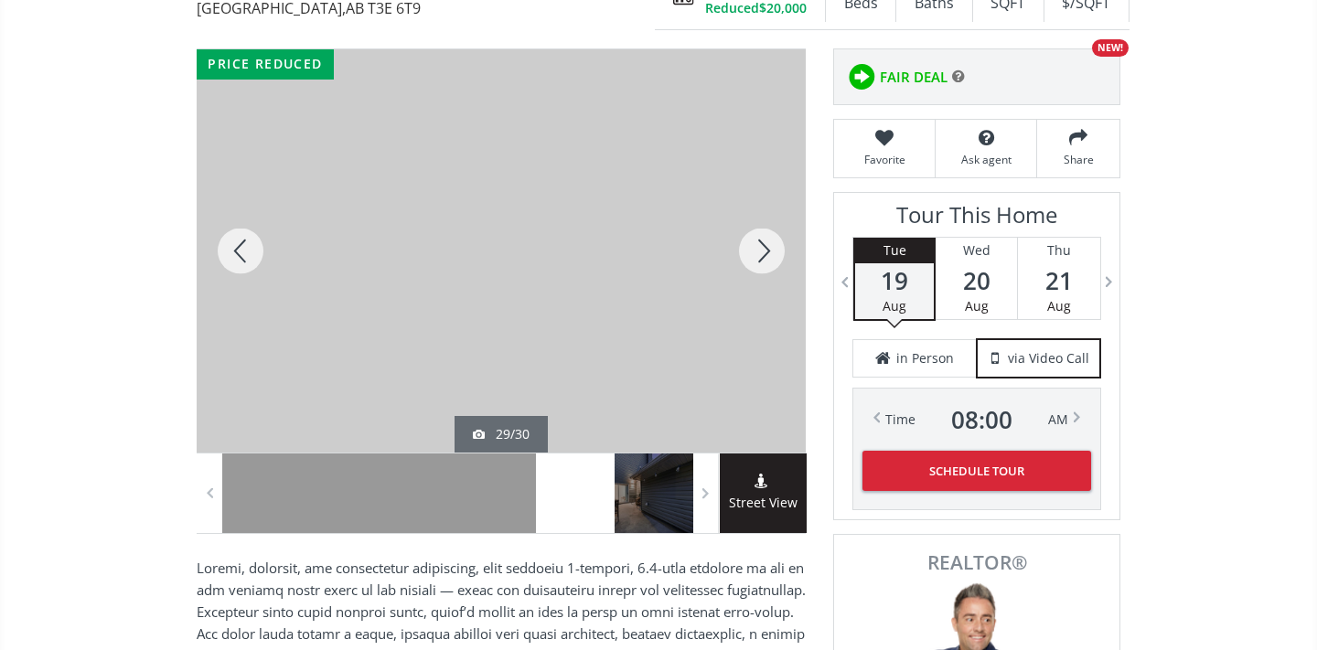
click at [761, 256] on div at bounding box center [762, 250] width 88 height 403
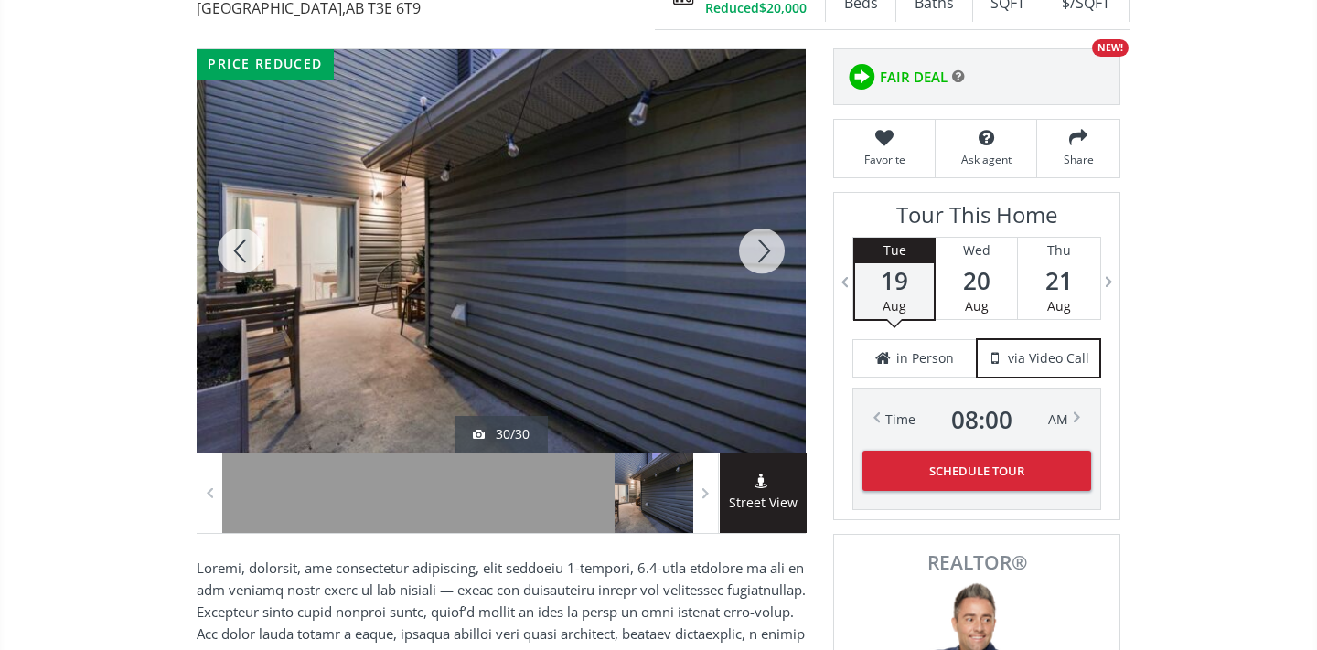
click at [761, 256] on div at bounding box center [762, 250] width 88 height 403
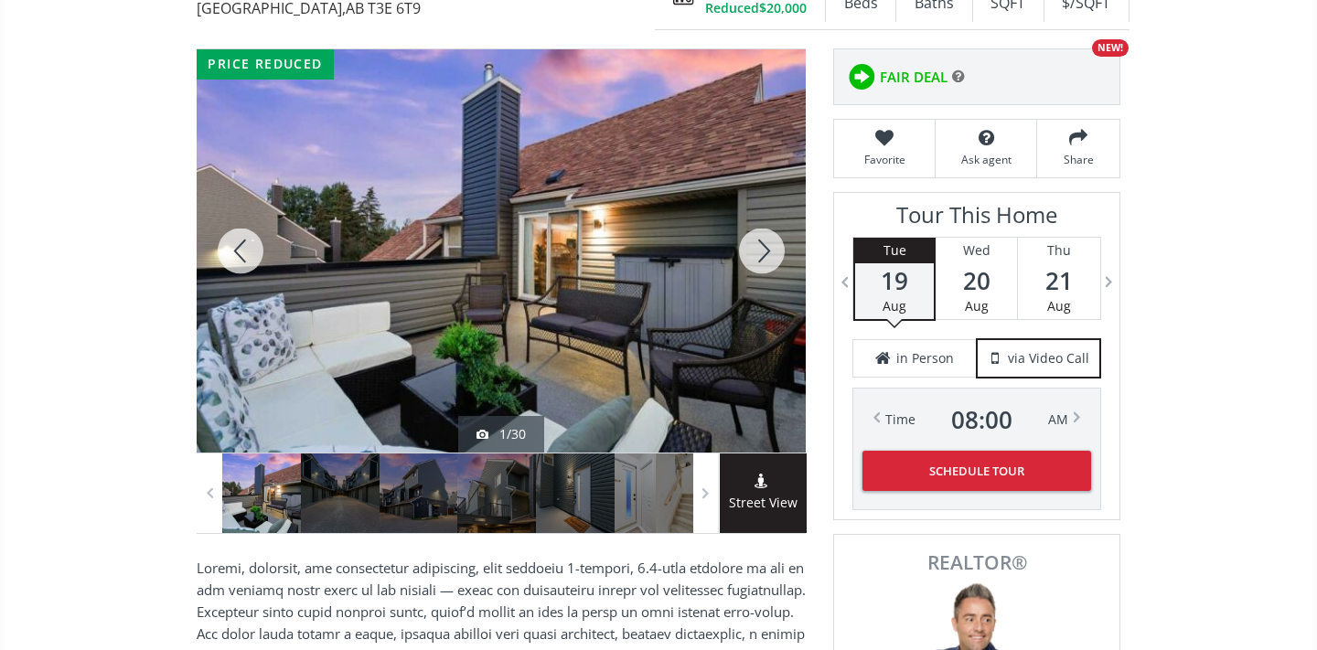
click at [761, 256] on div at bounding box center [762, 250] width 88 height 403
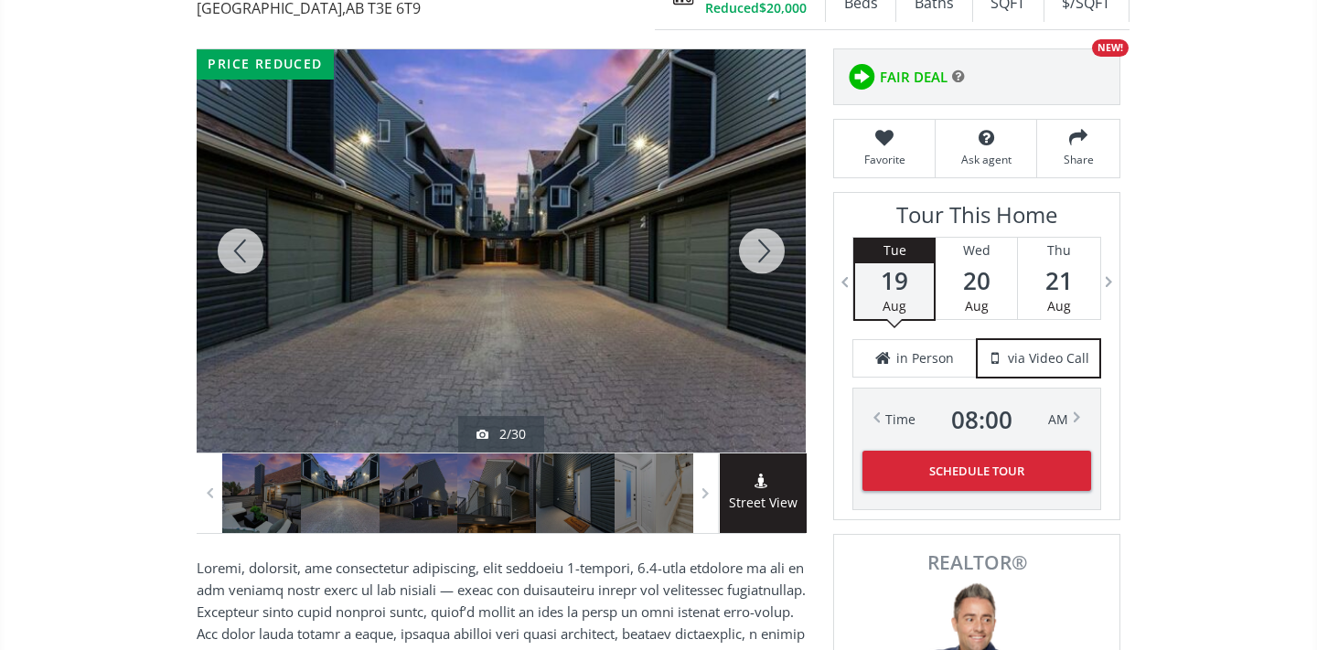
click at [762, 256] on div at bounding box center [762, 250] width 88 height 403
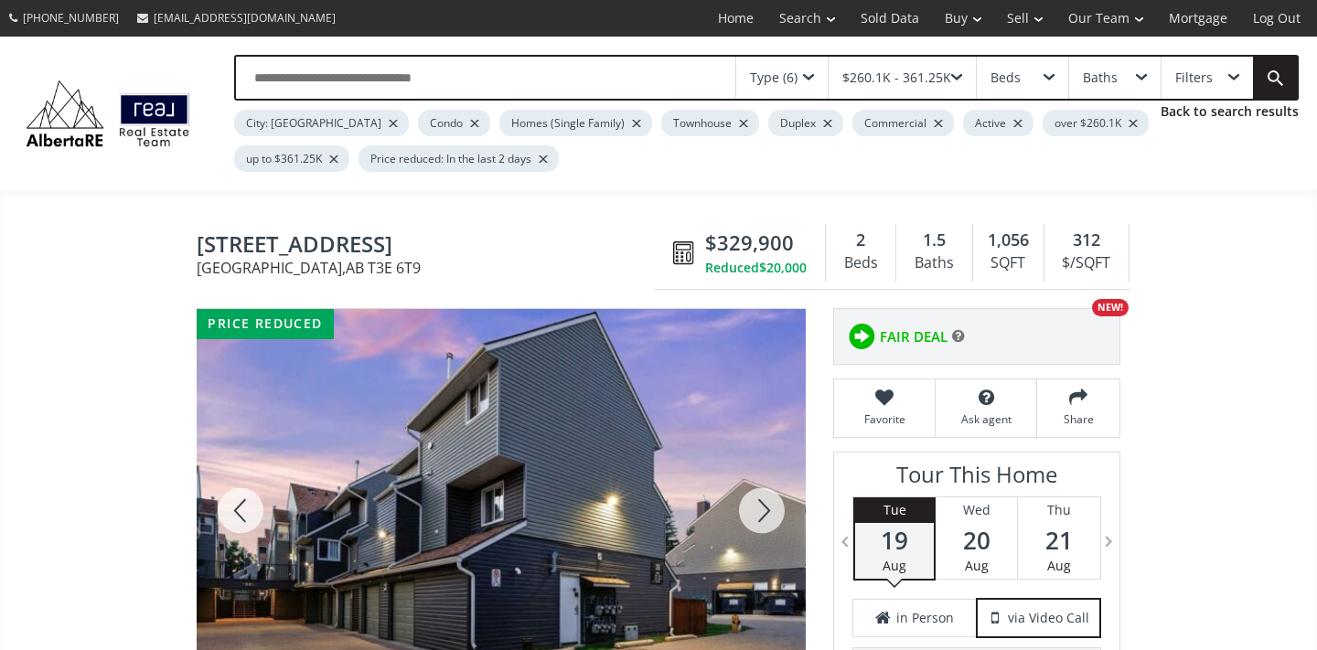
scroll to position [0, 0]
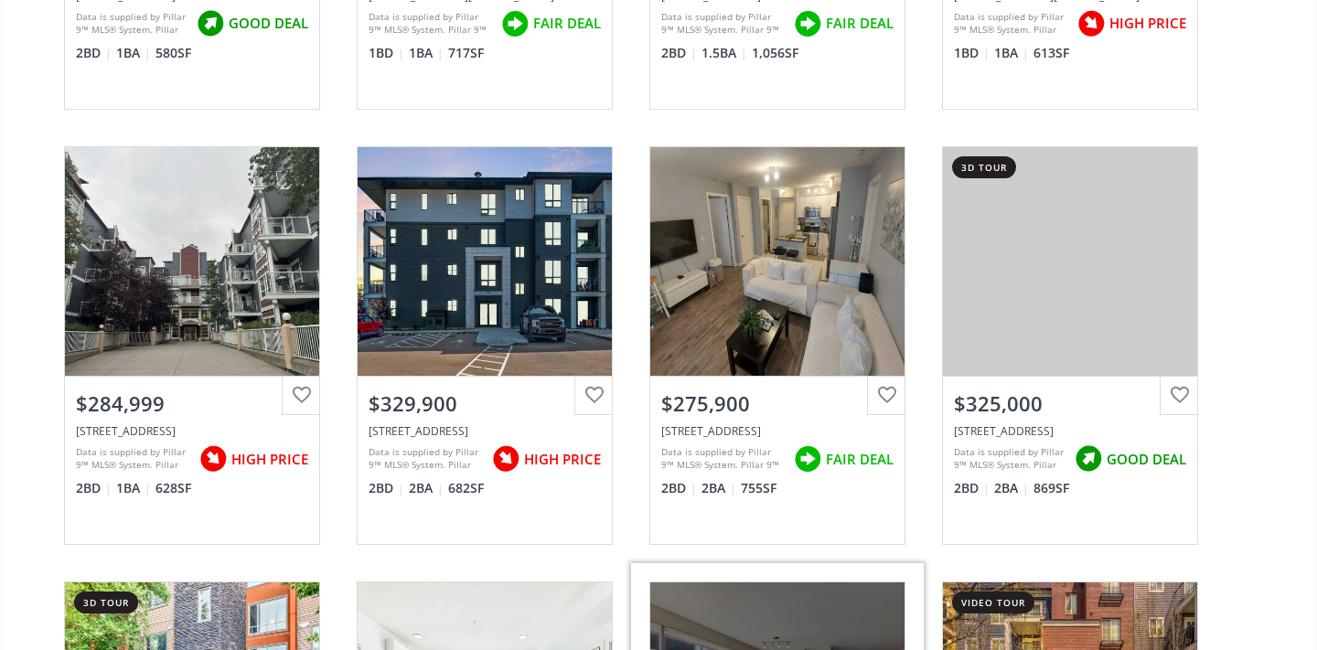
scroll to position [998, 0]
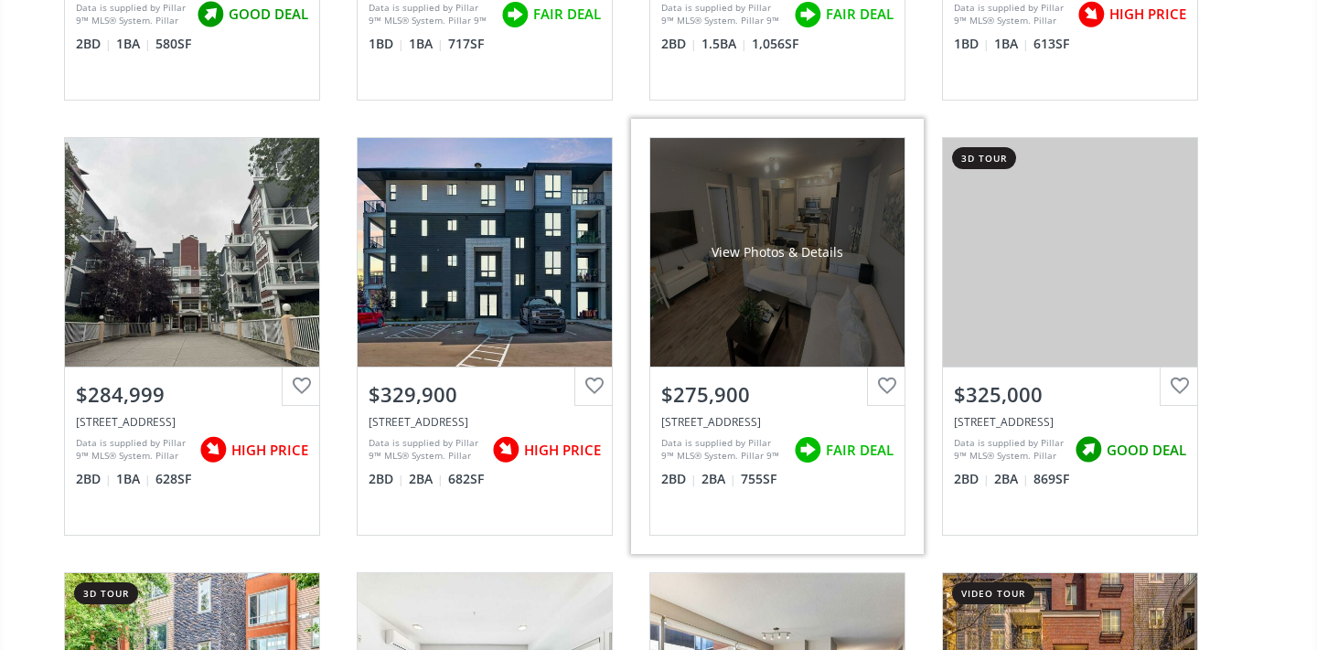
click at [825, 392] on div "$275,900" at bounding box center [777, 395] width 232 height 28
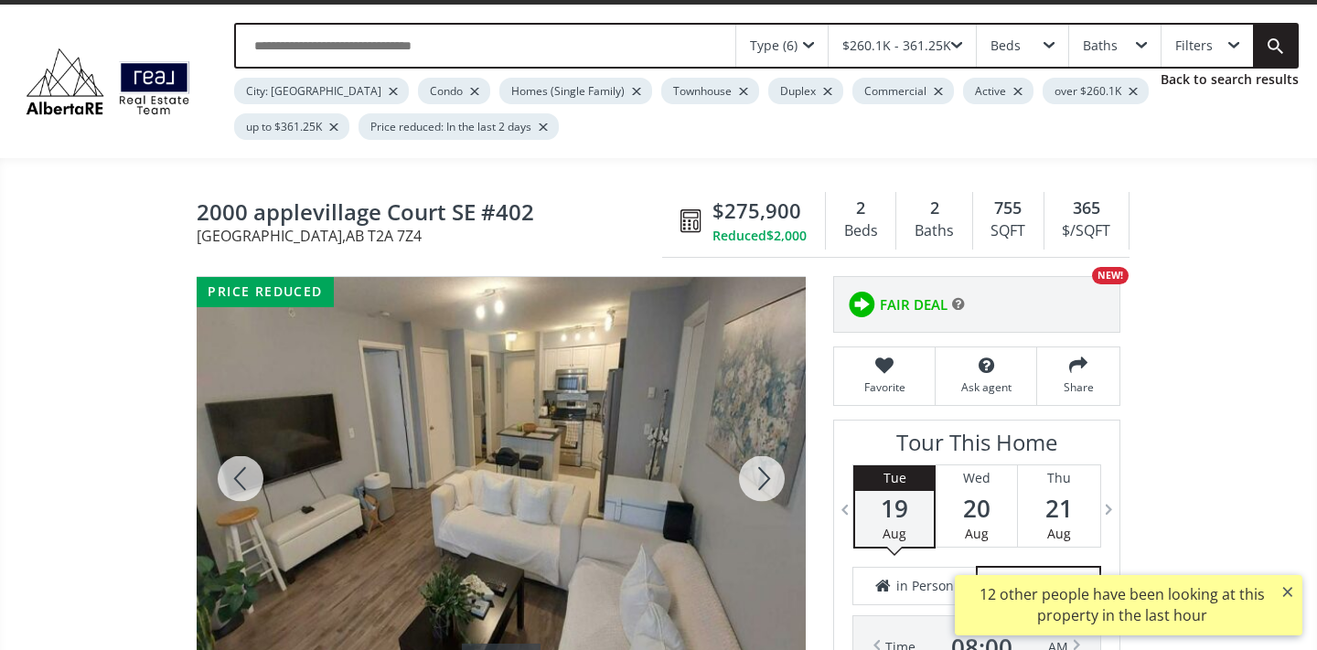
scroll to position [32, 0]
drag, startPoint x: 775, startPoint y: 238, endPoint x: 808, endPoint y: 238, distance: 32.9
click at [807, 238] on span "$2,000" at bounding box center [787, 236] width 40 height 18
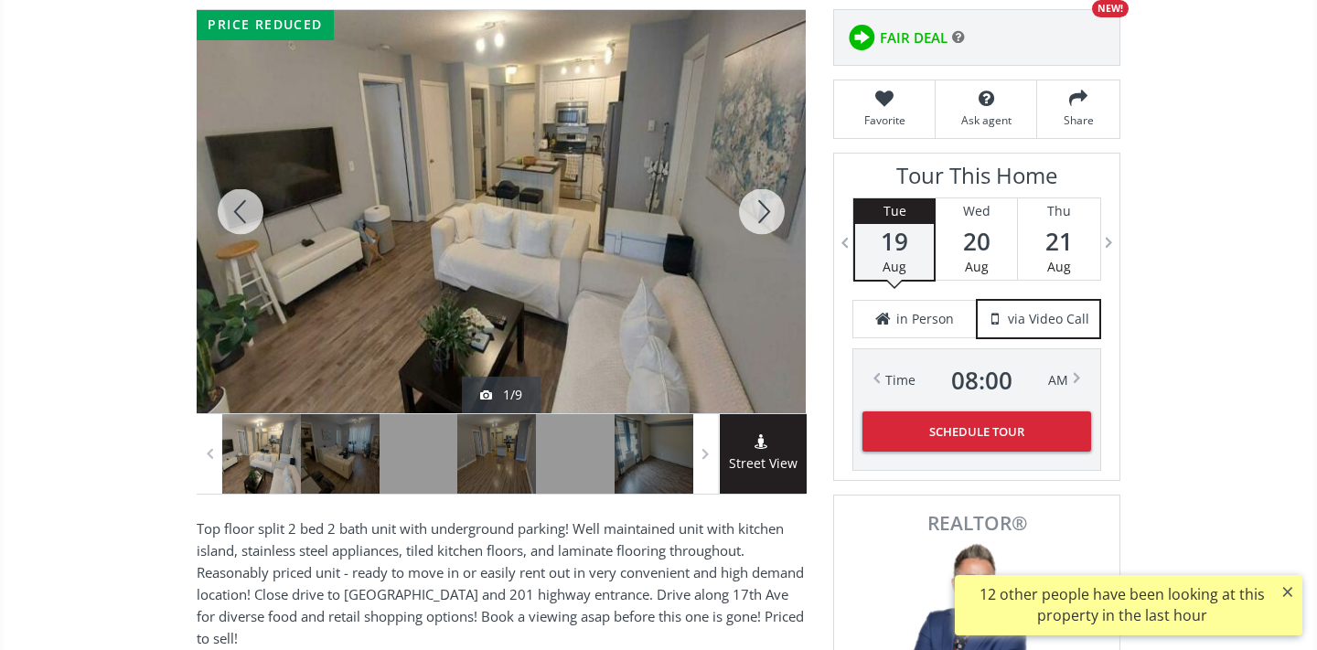
scroll to position [274, 0]
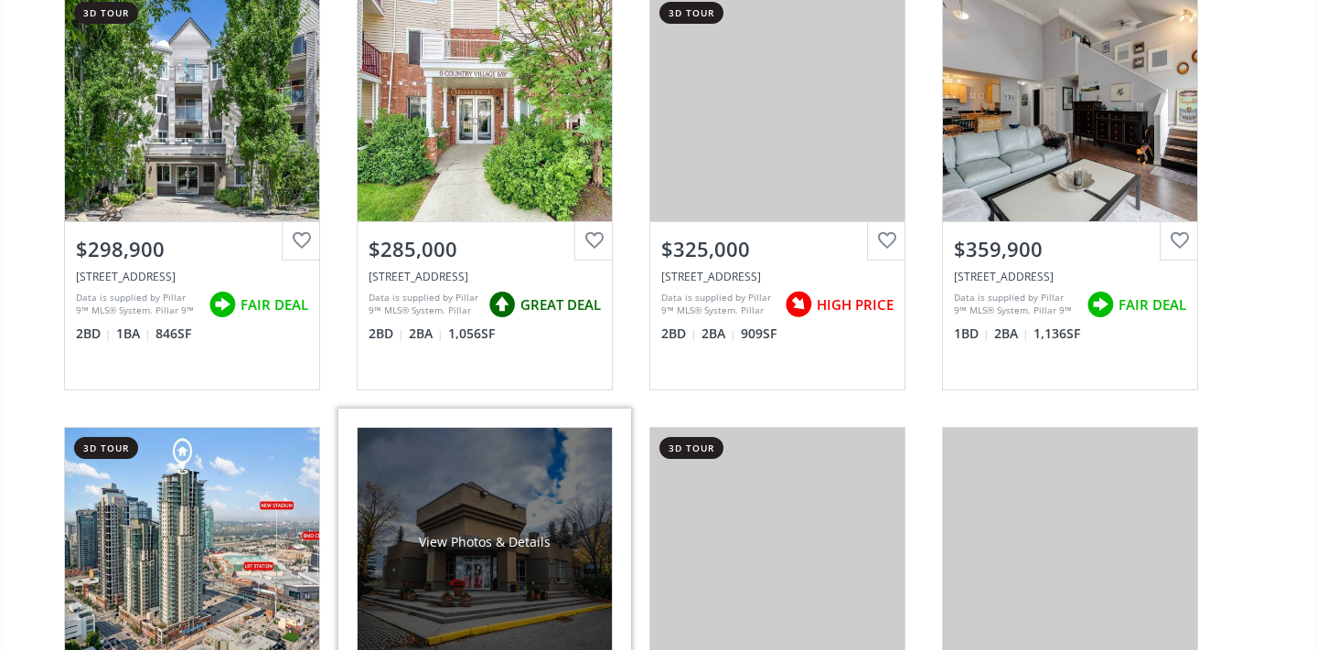
scroll to position [2452, 0]
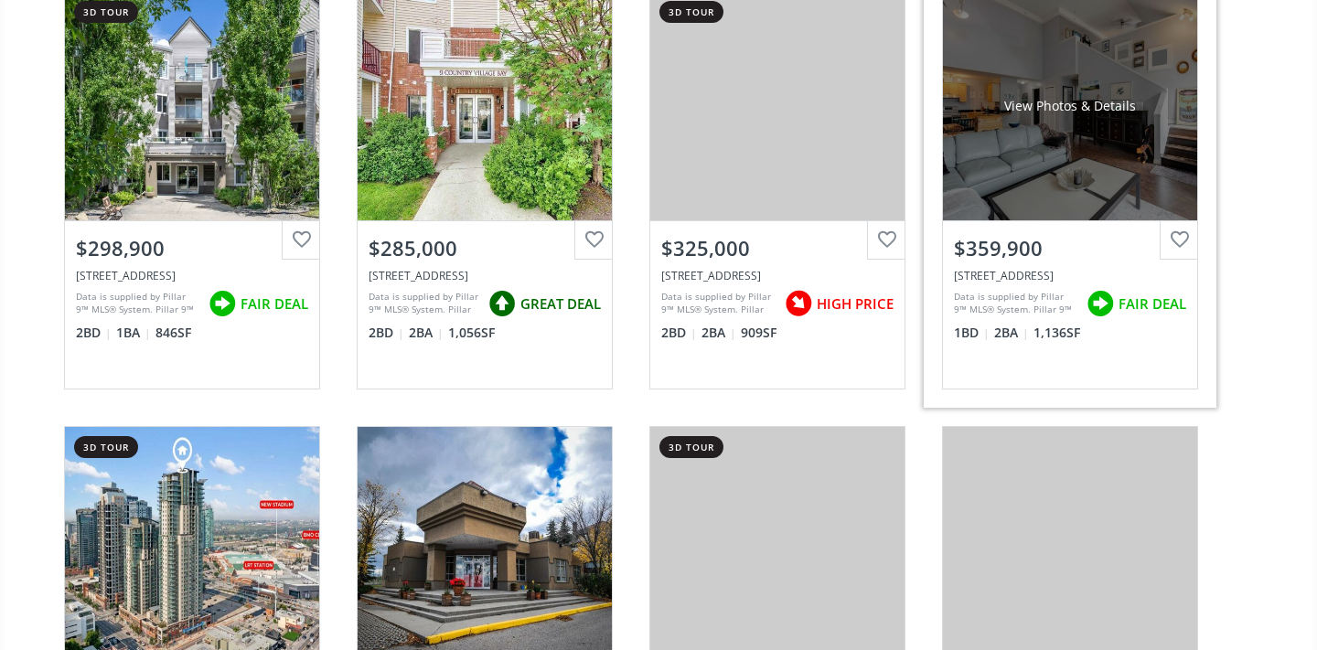
click at [1028, 331] on span "2 BA" at bounding box center [1011, 333] width 35 height 18
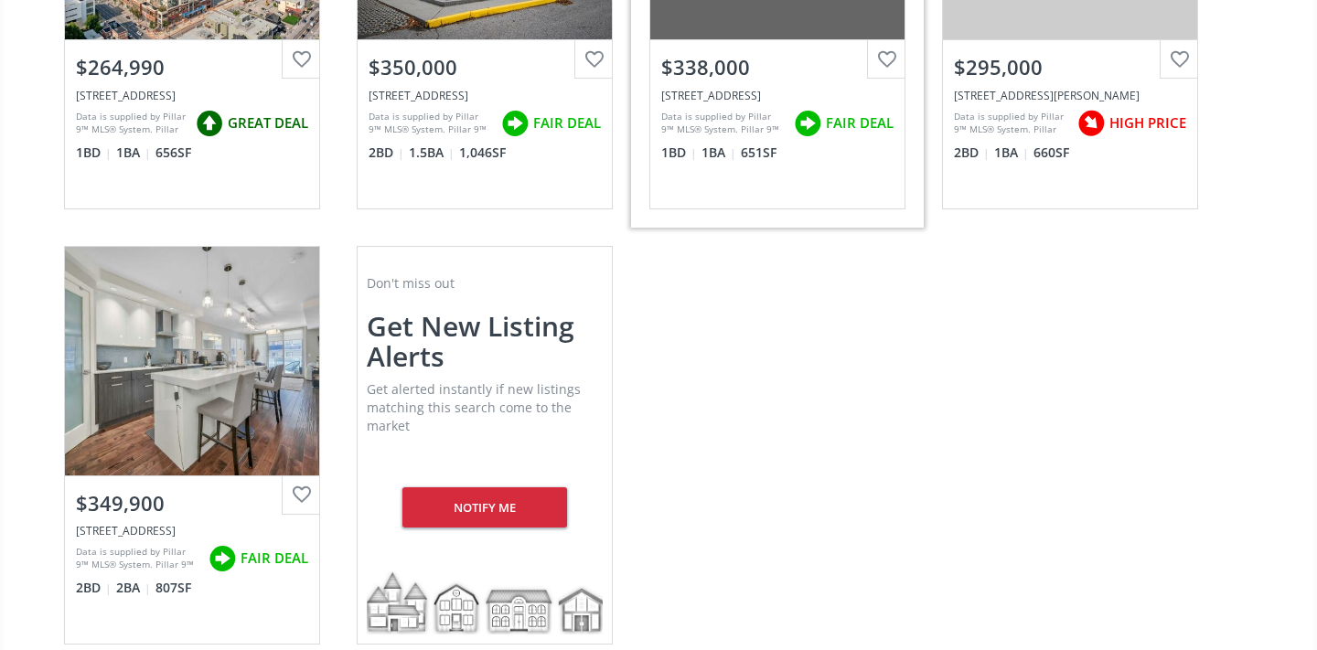
scroll to position [3229, 0]
